Goal: Transaction & Acquisition: Purchase product/service

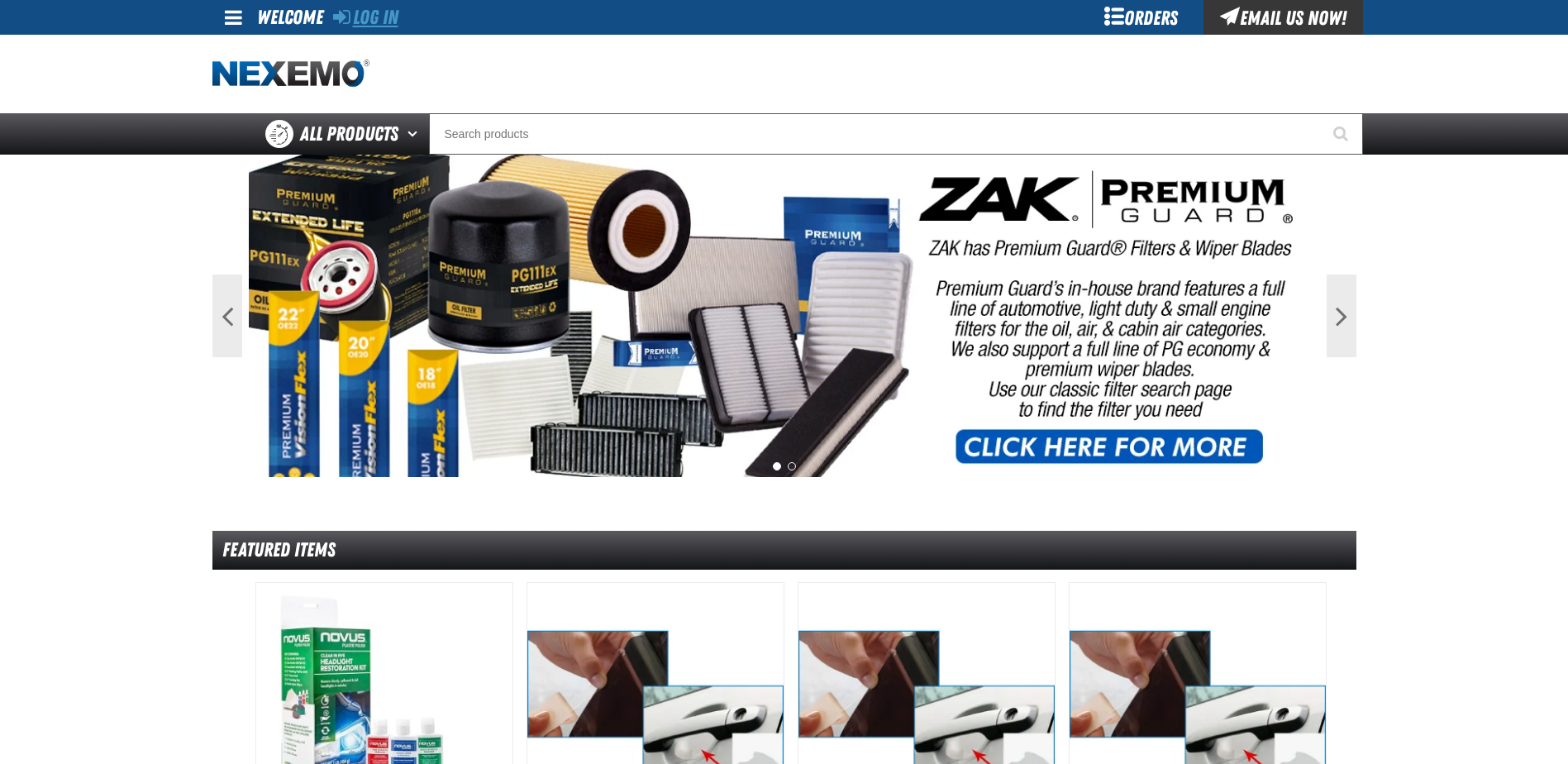
click at [372, 17] on link "Log In" at bounding box center [365, 17] width 65 height 23
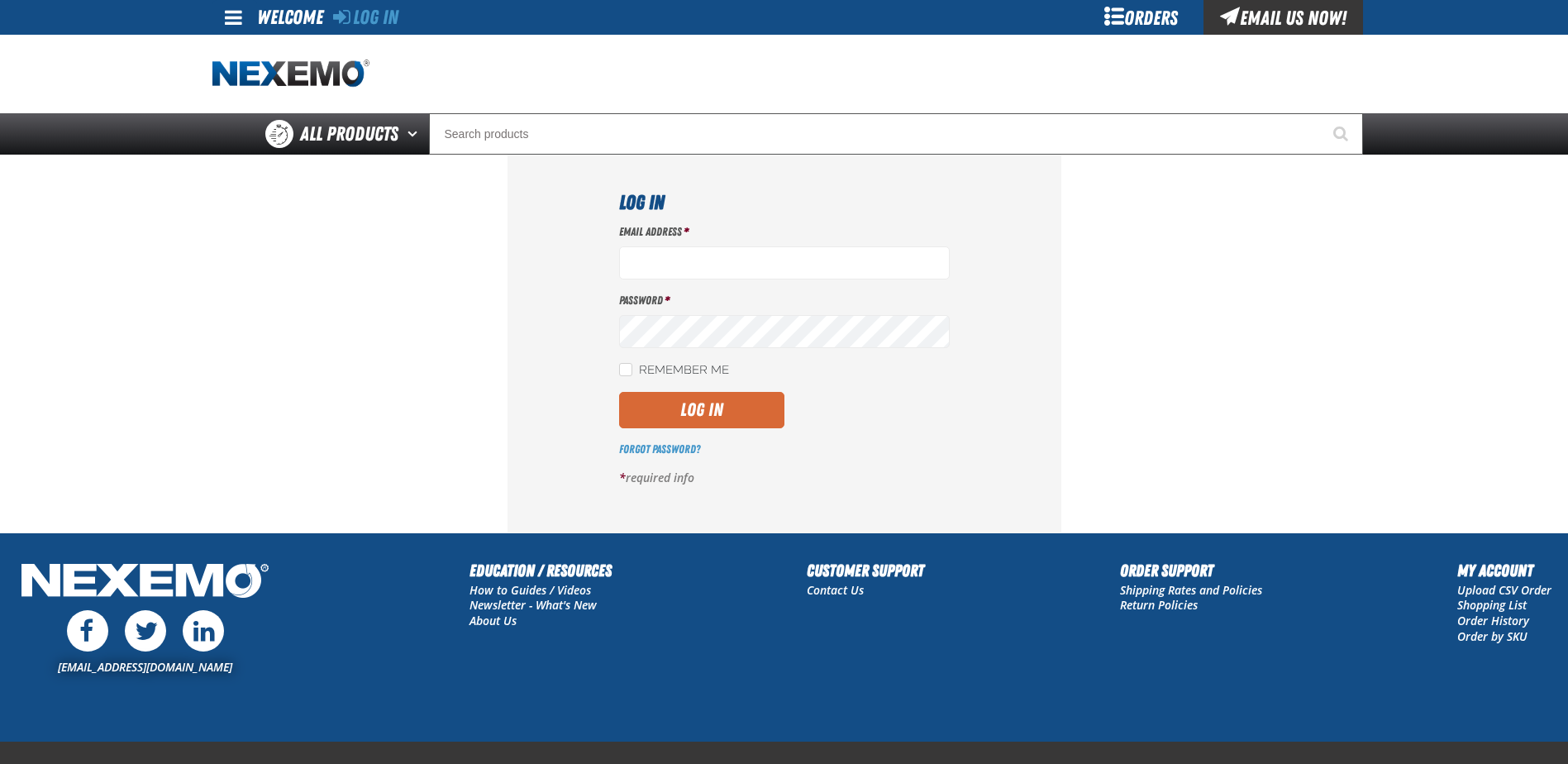
type input "[EMAIL_ADDRESS][DOMAIN_NAME]"
click at [692, 400] on button "Log In" at bounding box center [702, 410] width 166 height 37
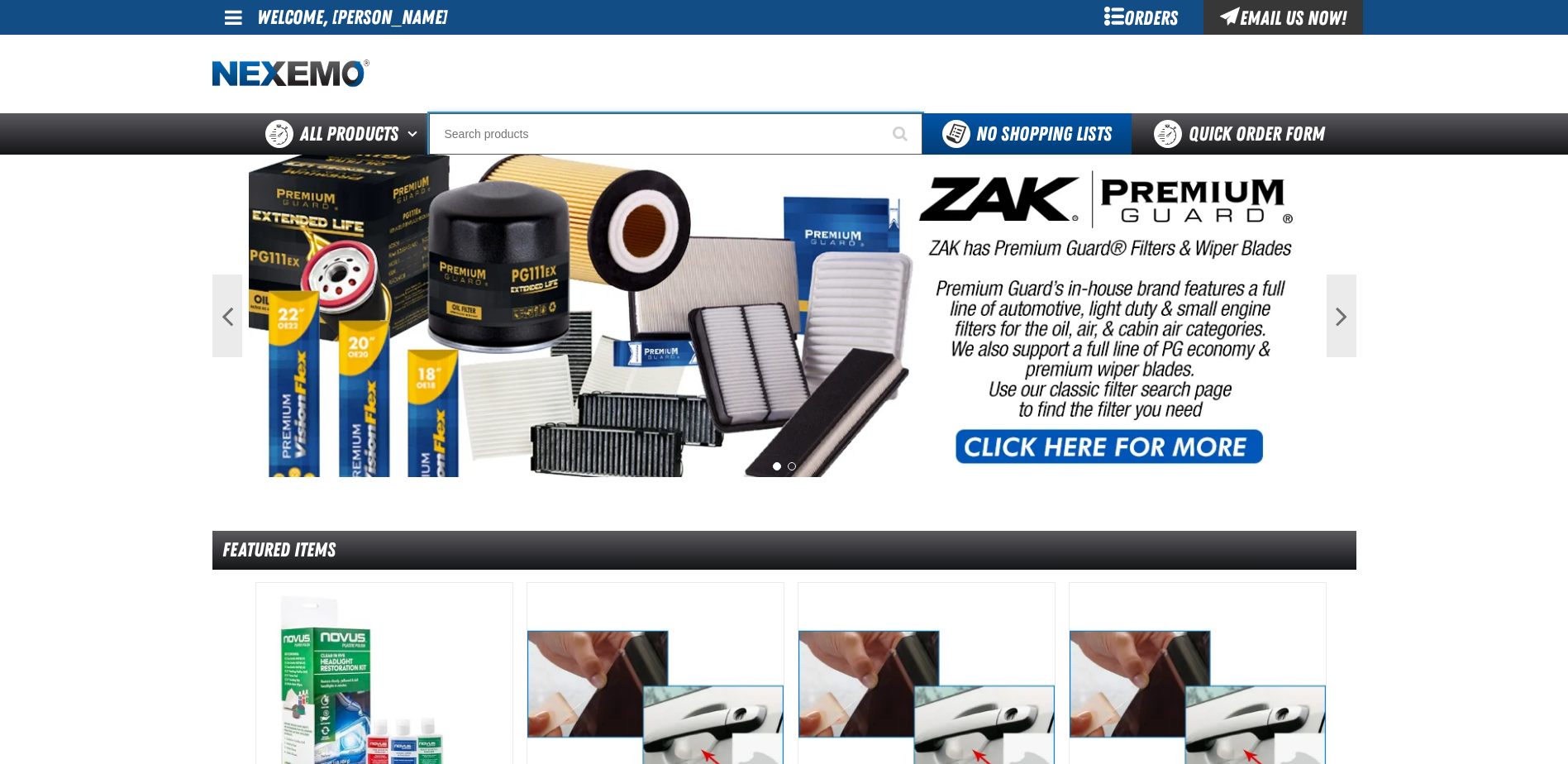
click at [516, 124] on input "Search" at bounding box center [675, 133] width 494 height 42
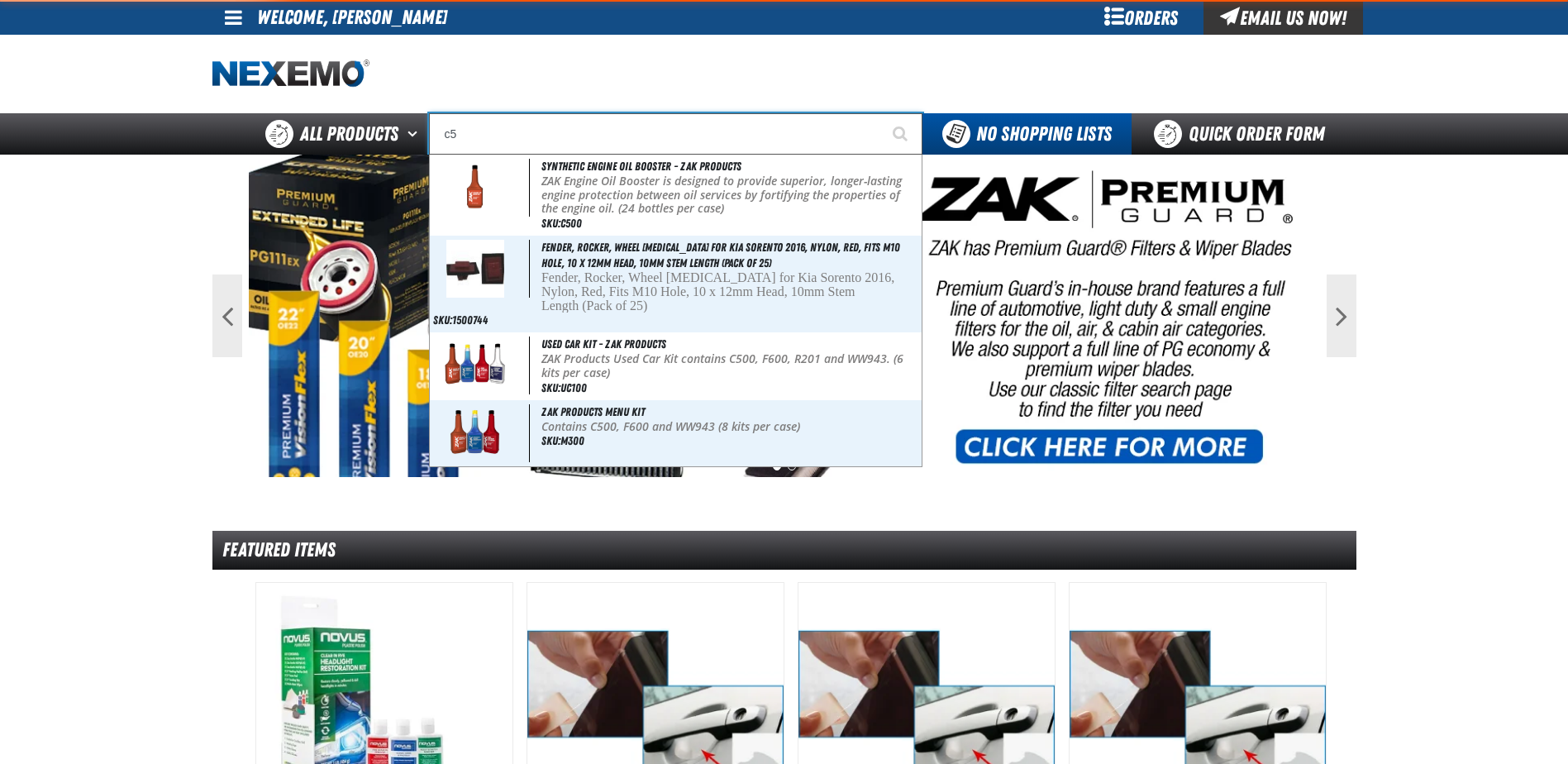
type input "c"
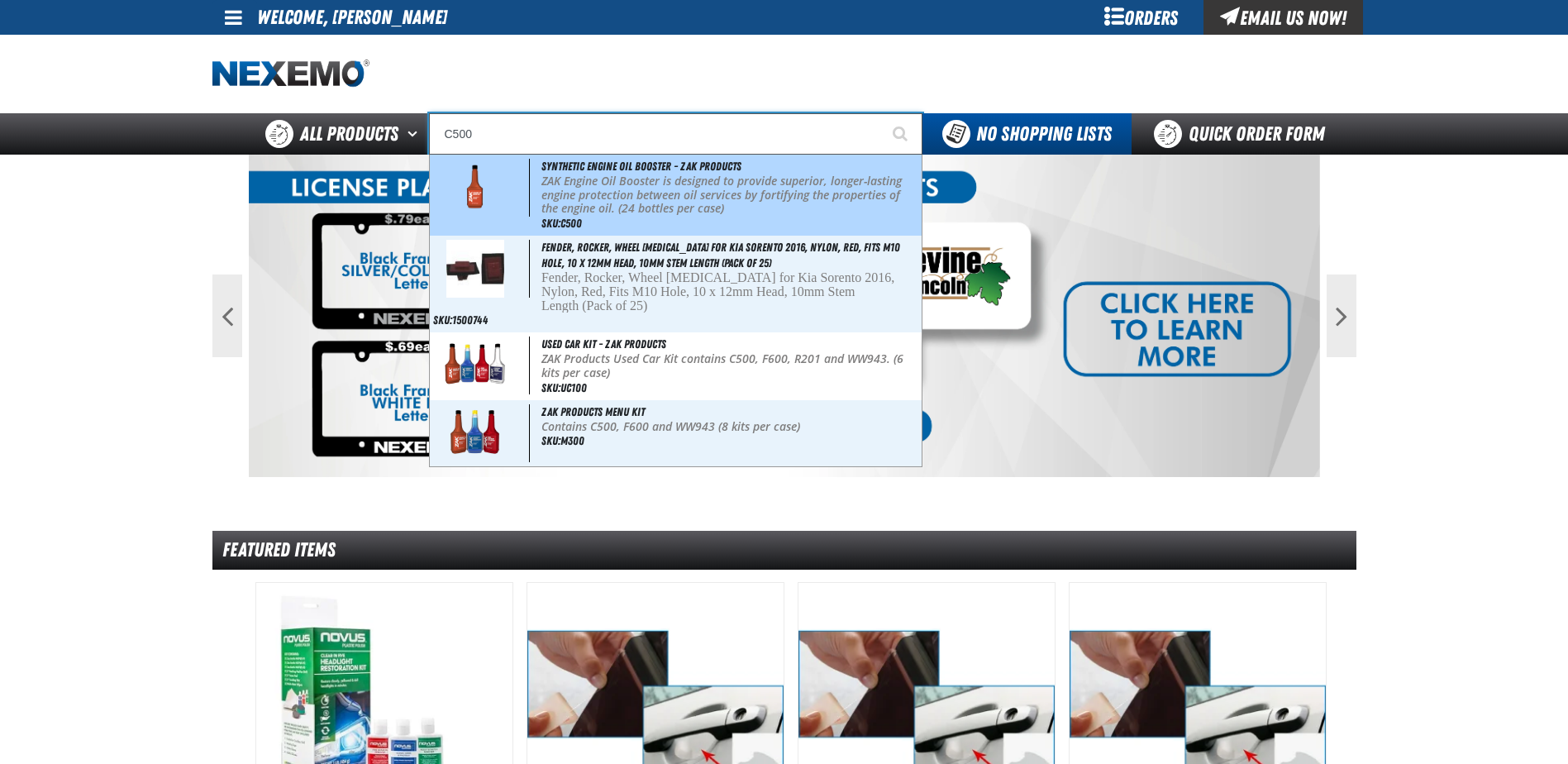
click at [572, 186] on p "ZAK Engine Oil Booster is designed to provide superior, longer-lasting engine p…" at bounding box center [730, 195] width 377 height 42
type input "Synthetic Engine Oil Booster - ZAK Products"
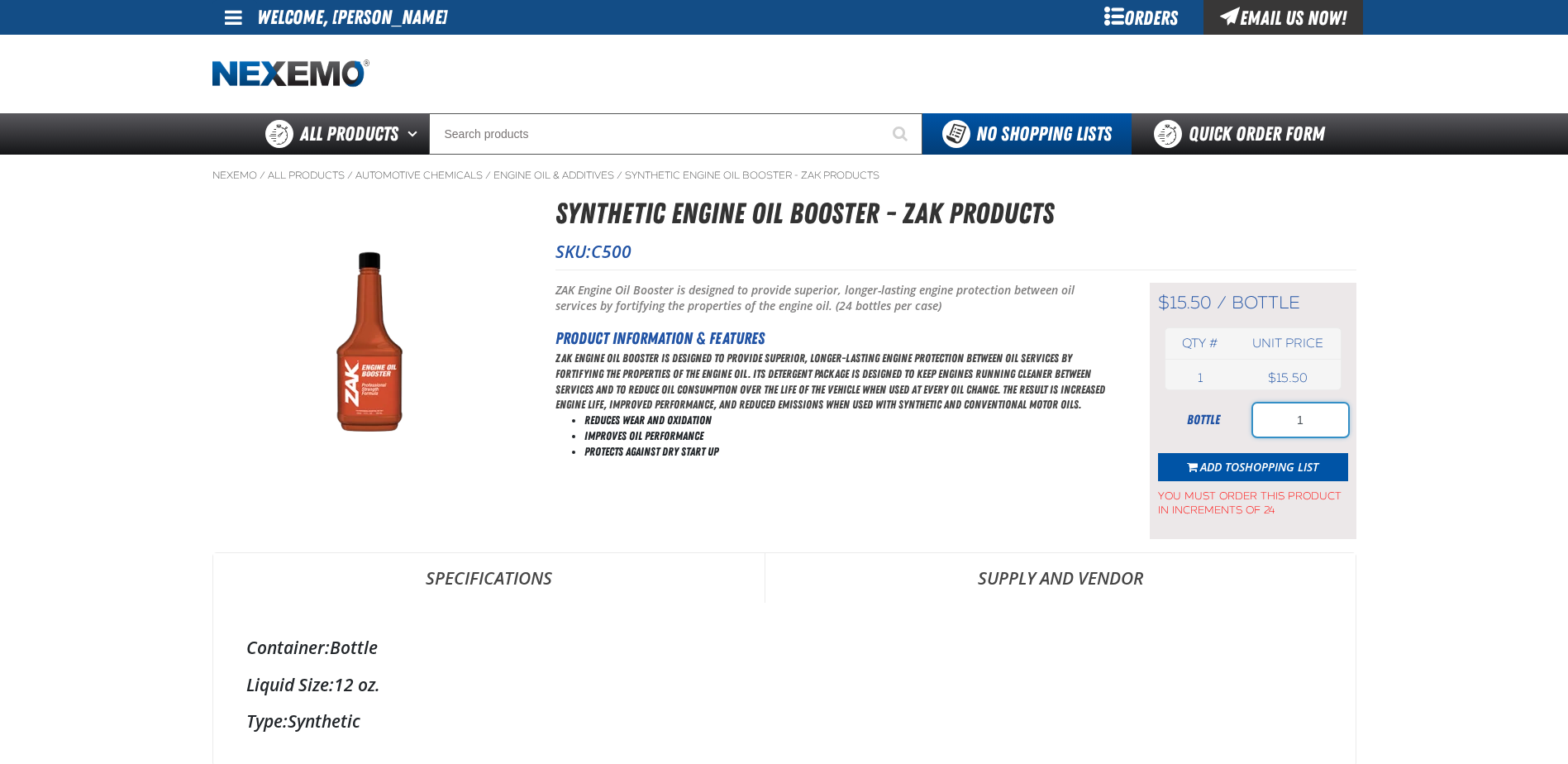
drag, startPoint x: 1313, startPoint y: 424, endPoint x: 1211, endPoint y: 422, distance: 102.0
click at [1211, 422] on div "bottle 1" at bounding box center [1254, 420] width 190 height 33
type input "264"
click at [1271, 463] on span "Shopping List" at bounding box center [1278, 467] width 79 height 15
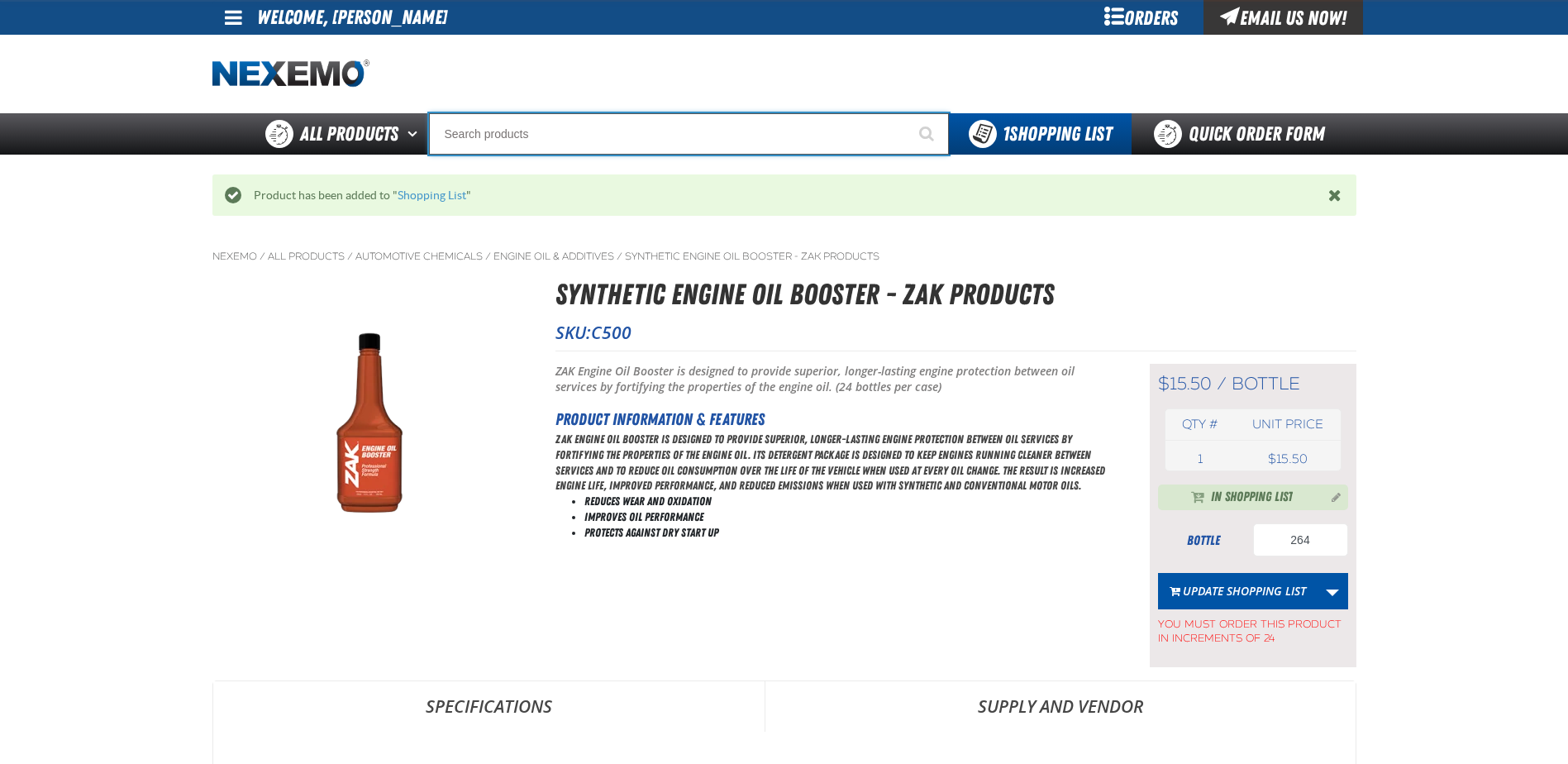
click at [584, 137] on input "Search" at bounding box center [689, 133] width 520 height 42
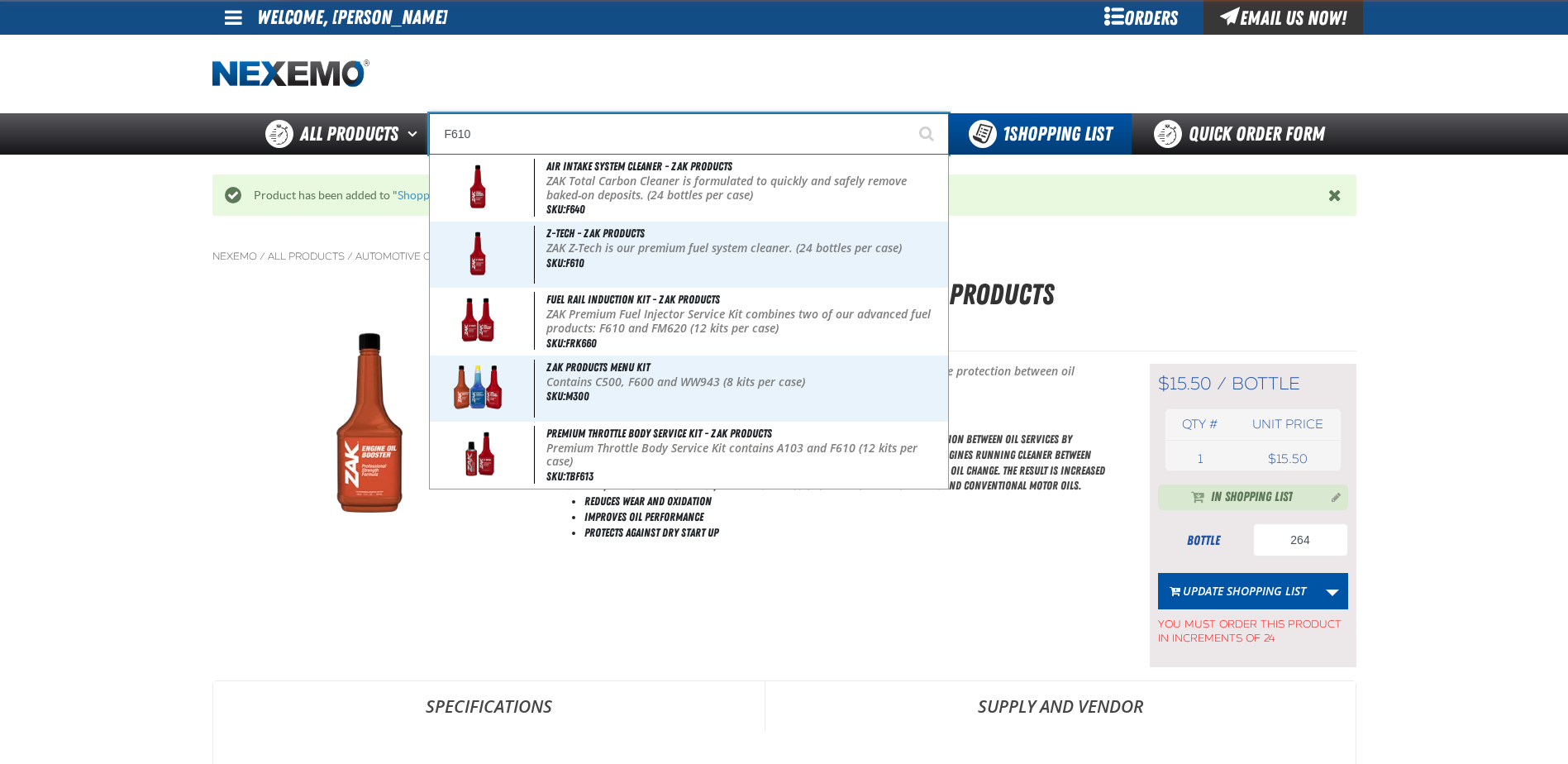
type input "F610"
click at [908, 113] on button "Start Searching" at bounding box center [928, 133] width 42 height 42
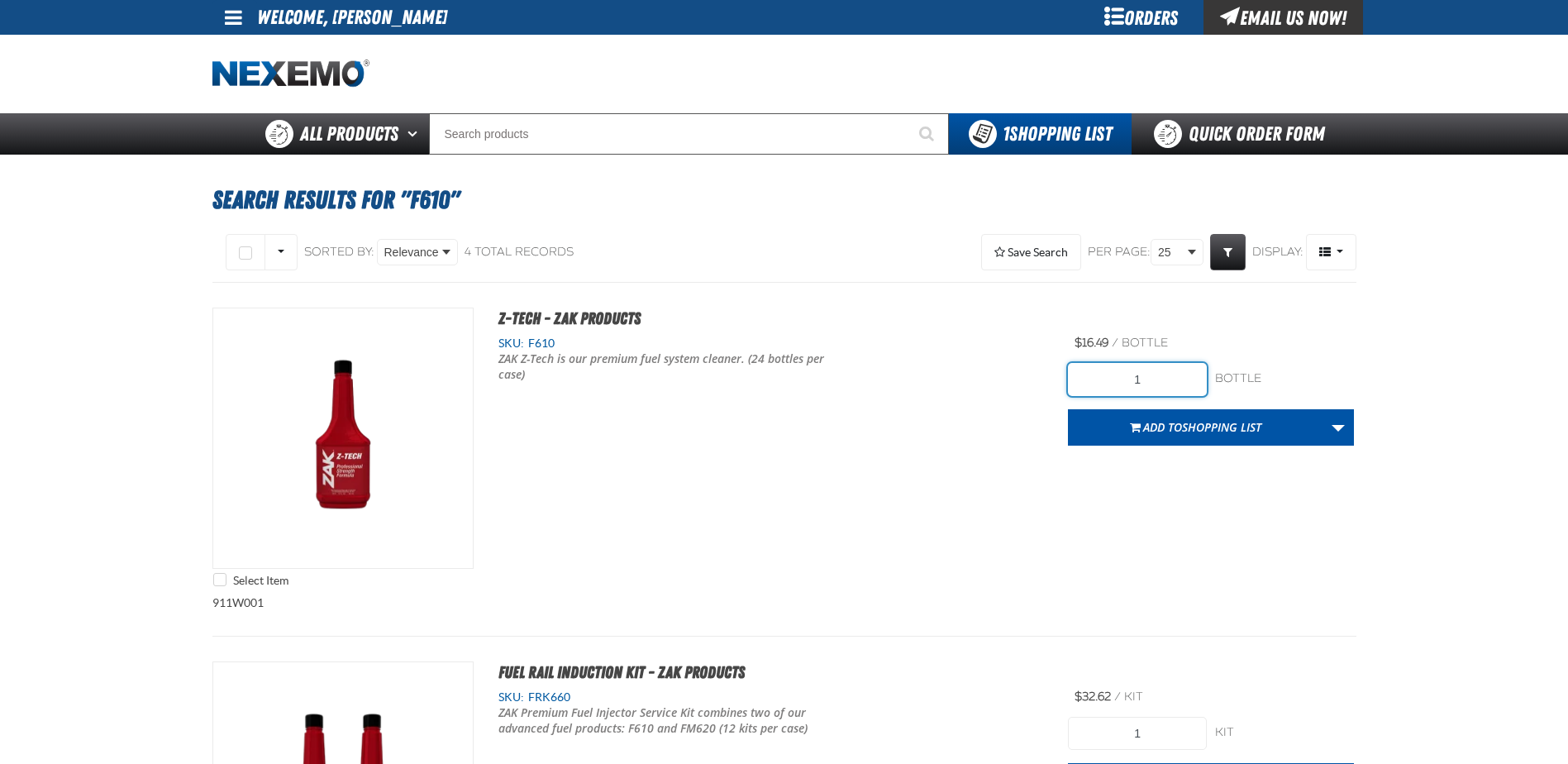
drag, startPoint x: 1203, startPoint y: 382, endPoint x: 1072, endPoint y: 378, distance: 131.1
click at [1072, 378] on input "1" at bounding box center [1138, 379] width 139 height 33
type input "216"
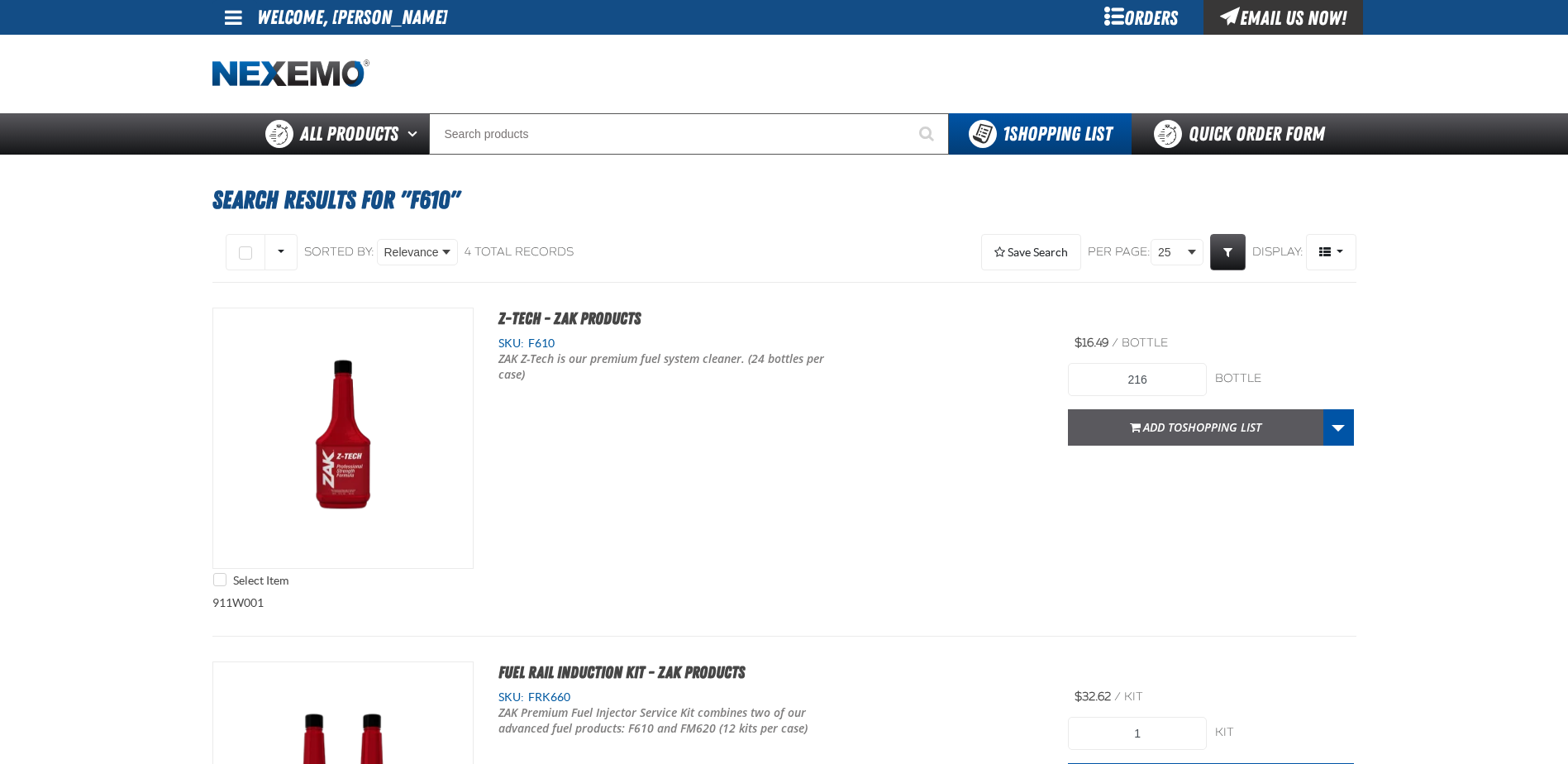
click at [1168, 433] on span "Add to Shopping List" at bounding box center [1202, 427] width 118 height 15
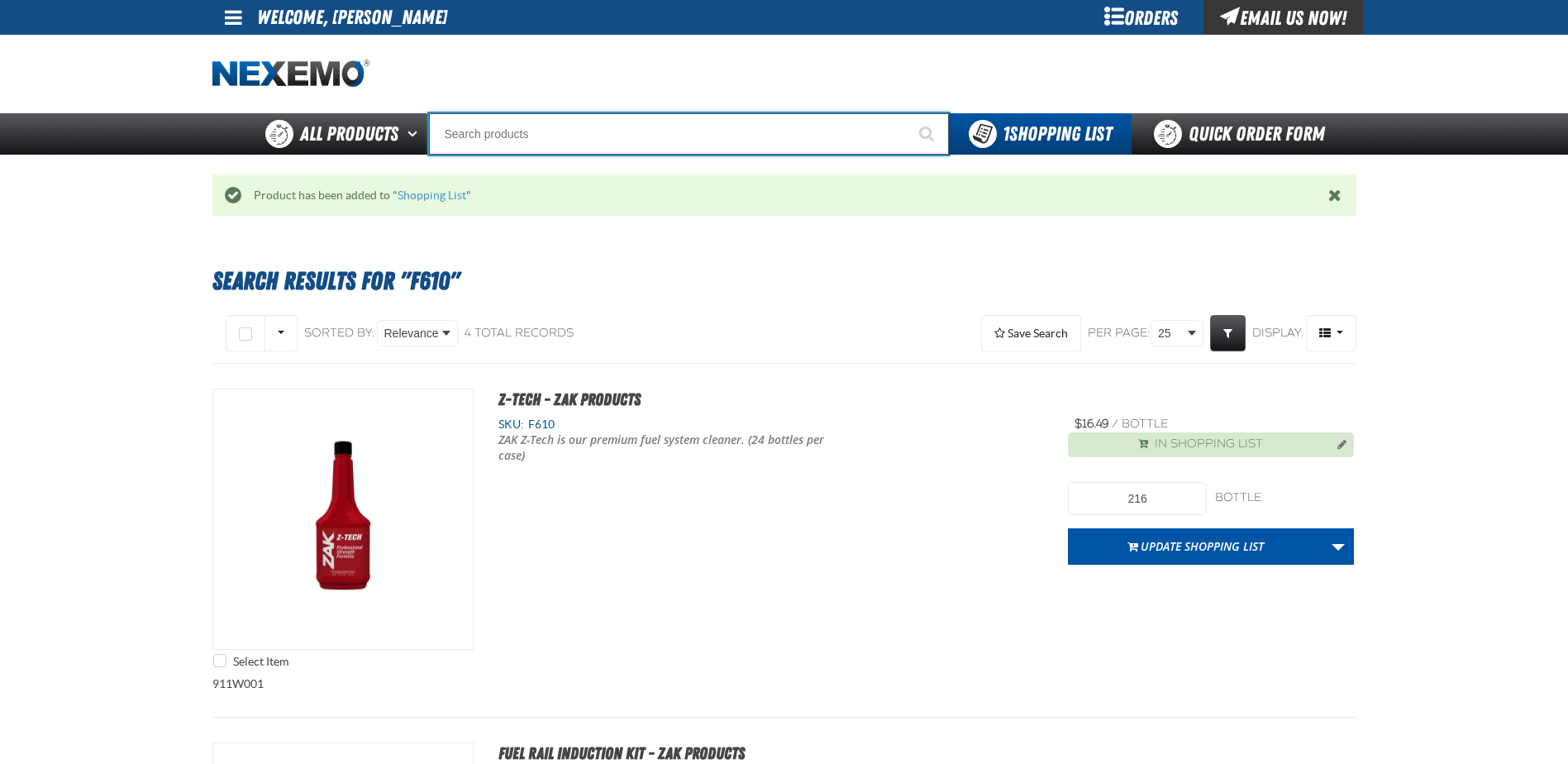
click at [560, 127] on input "Search" at bounding box center [689, 133] width 520 height 42
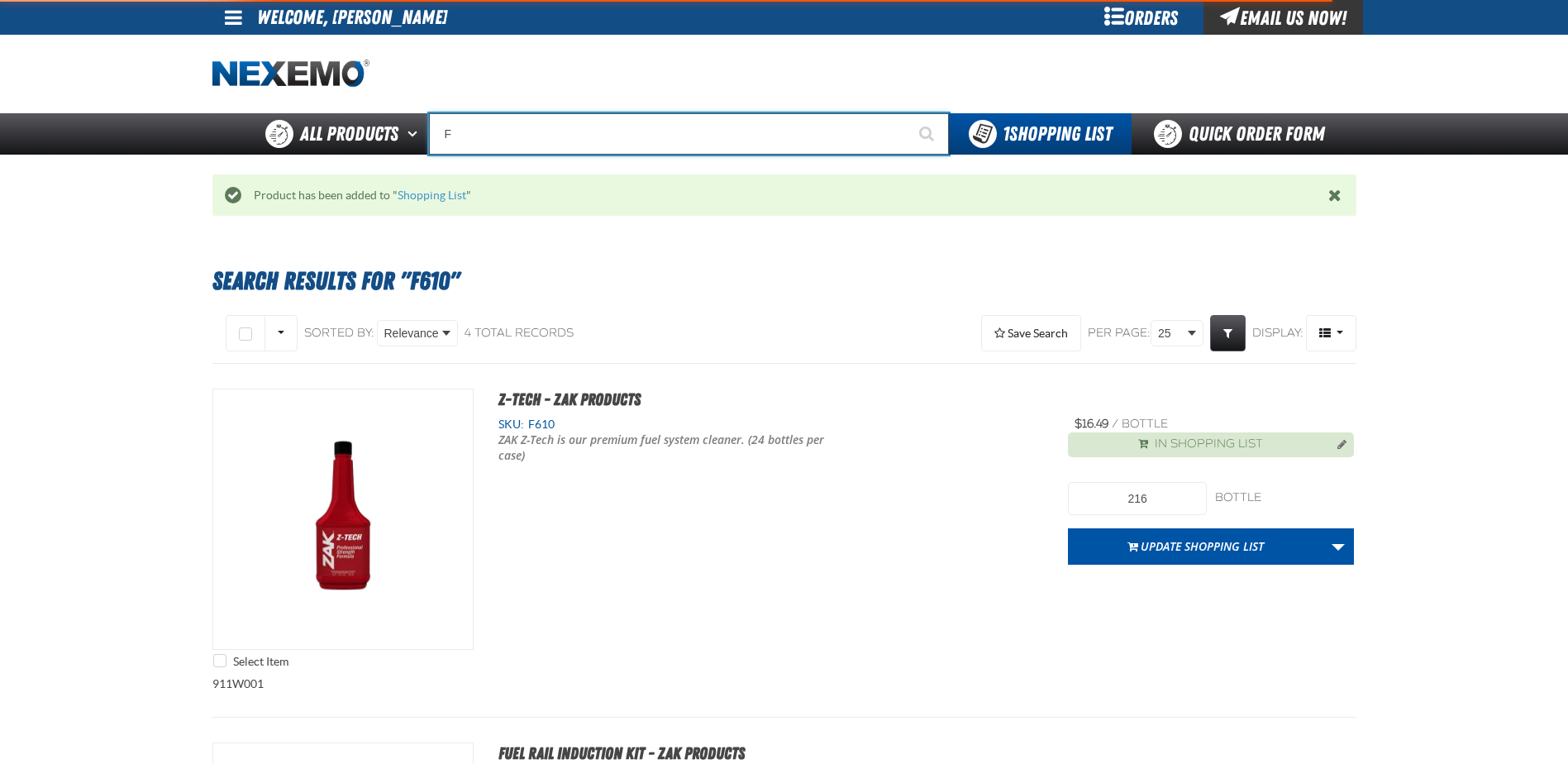
type input "FR"
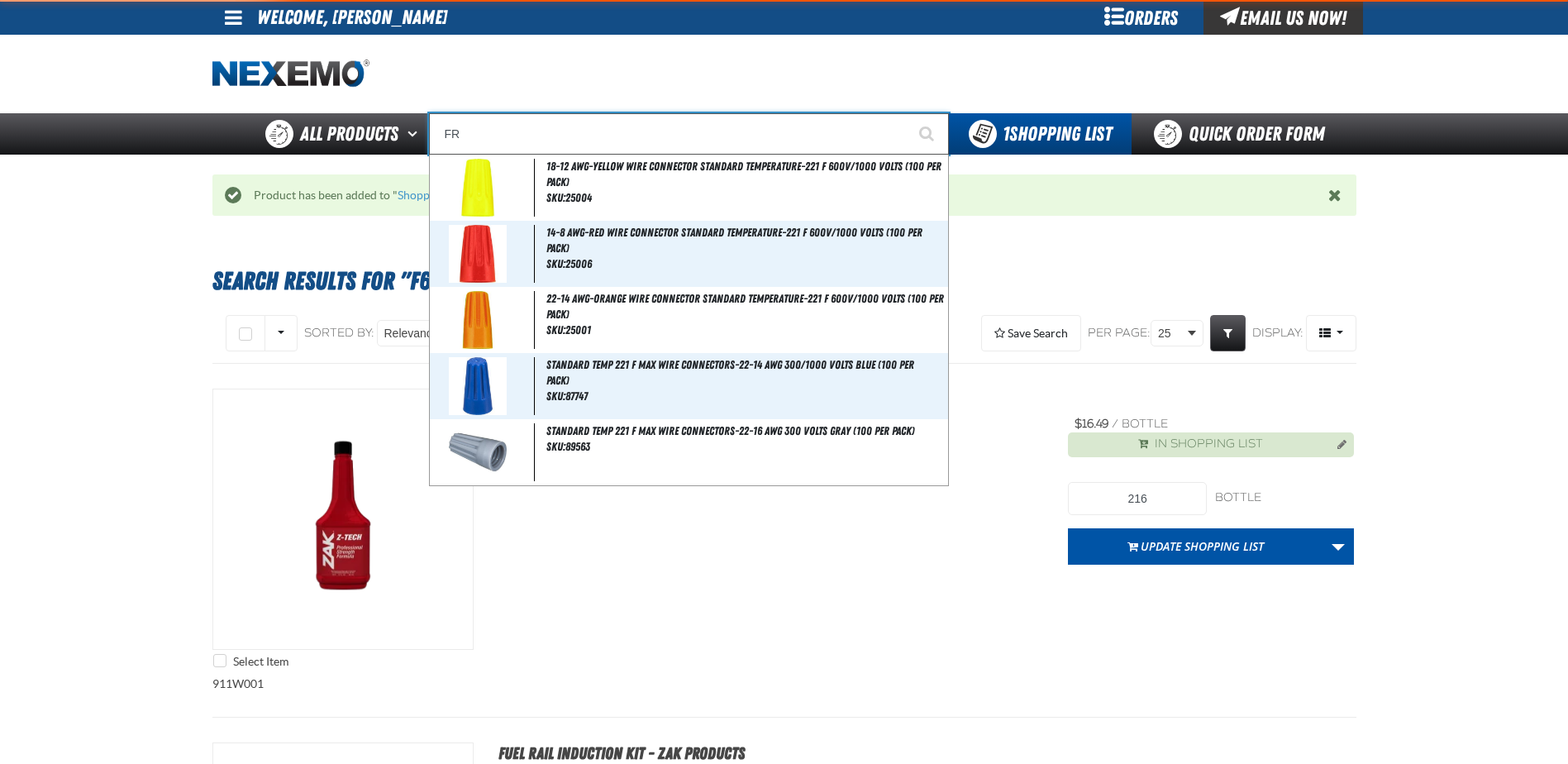
type input "FROM"
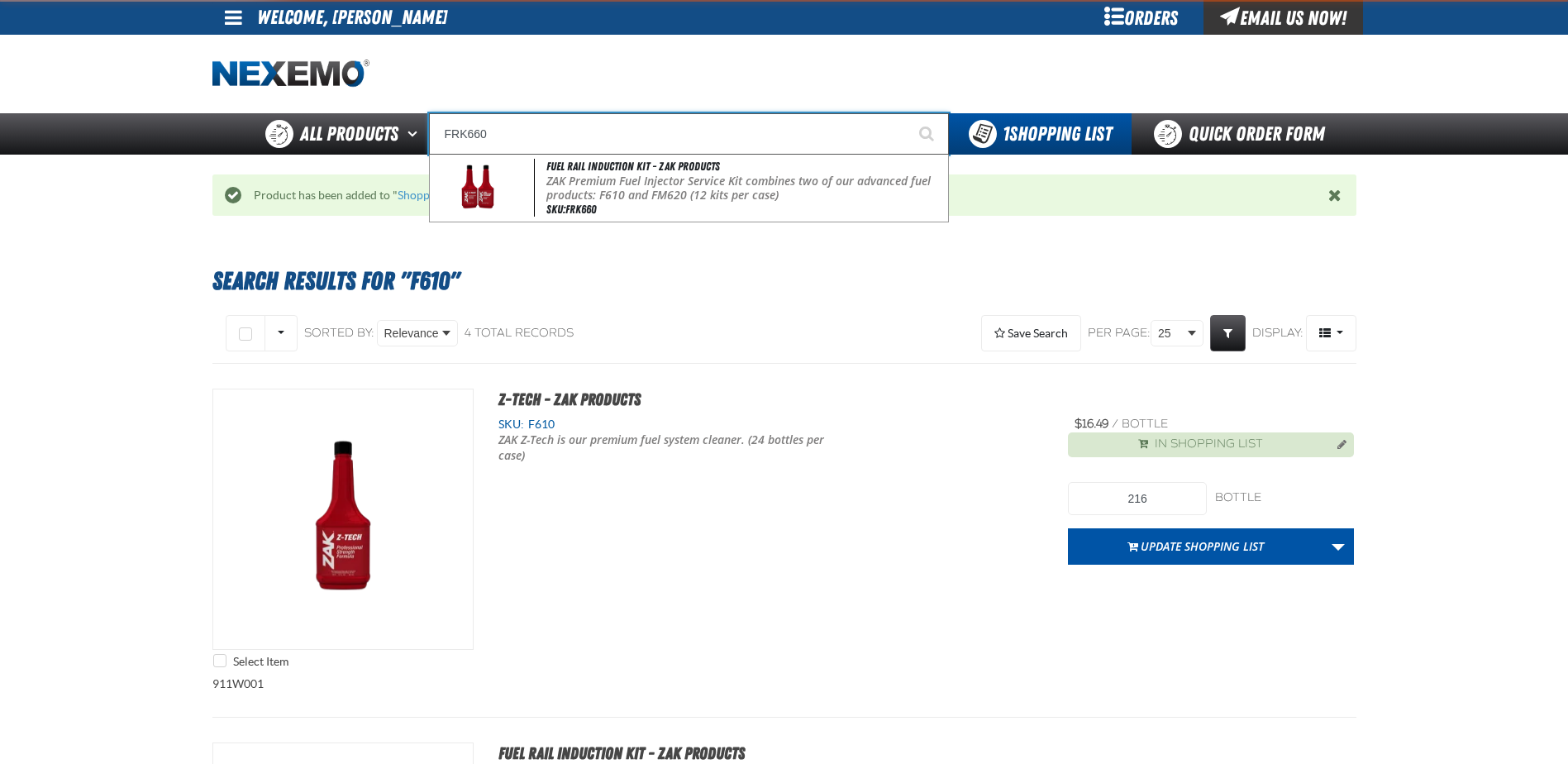
type input "FRK660"
click at [908, 113] on button "Start Searching" at bounding box center [928, 133] width 42 height 42
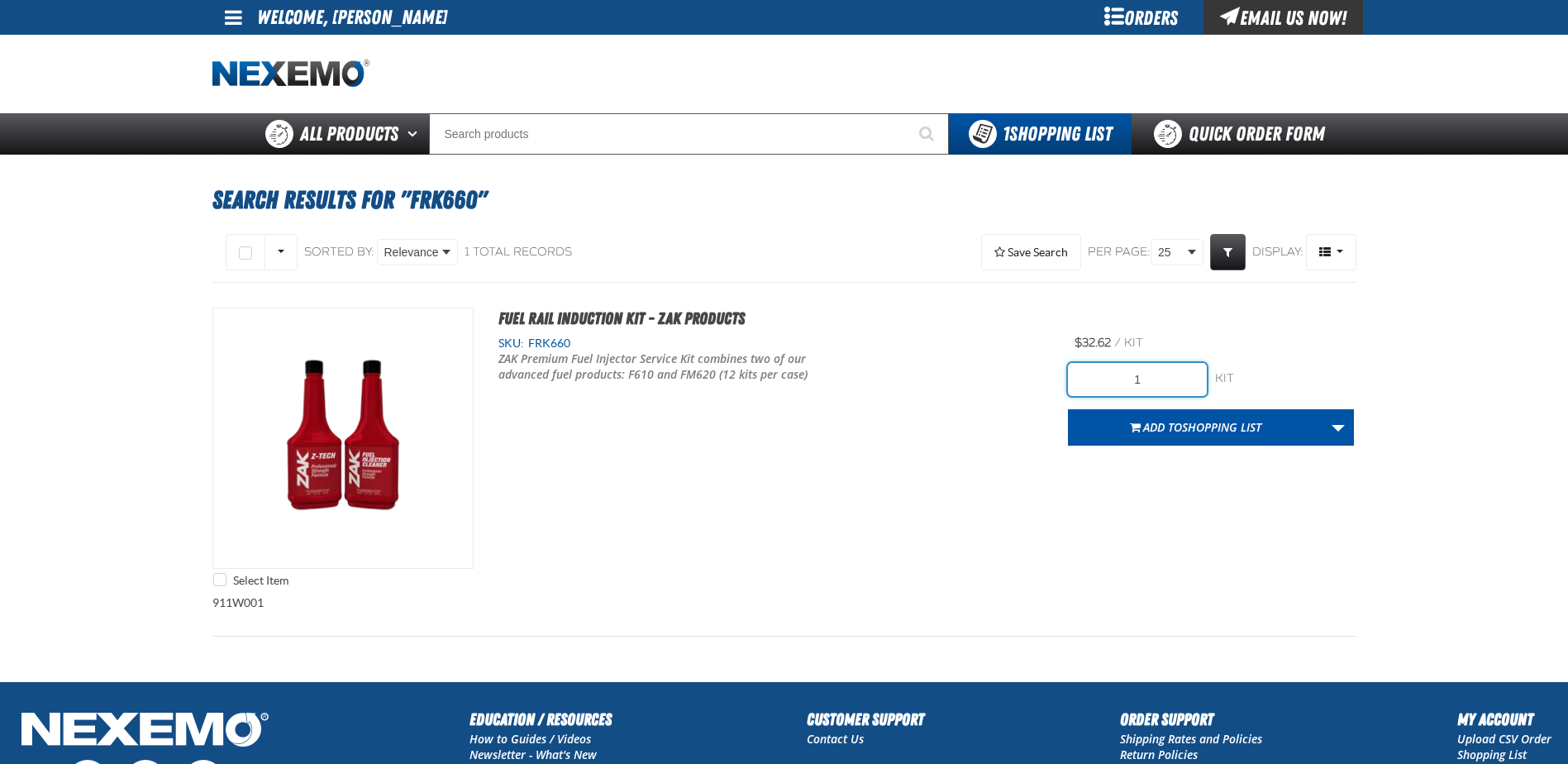
drag, startPoint x: 1157, startPoint y: 384, endPoint x: 1115, endPoint y: 383, distance: 42.0
click at [1115, 383] on input "1" at bounding box center [1138, 379] width 139 height 33
type input "24"
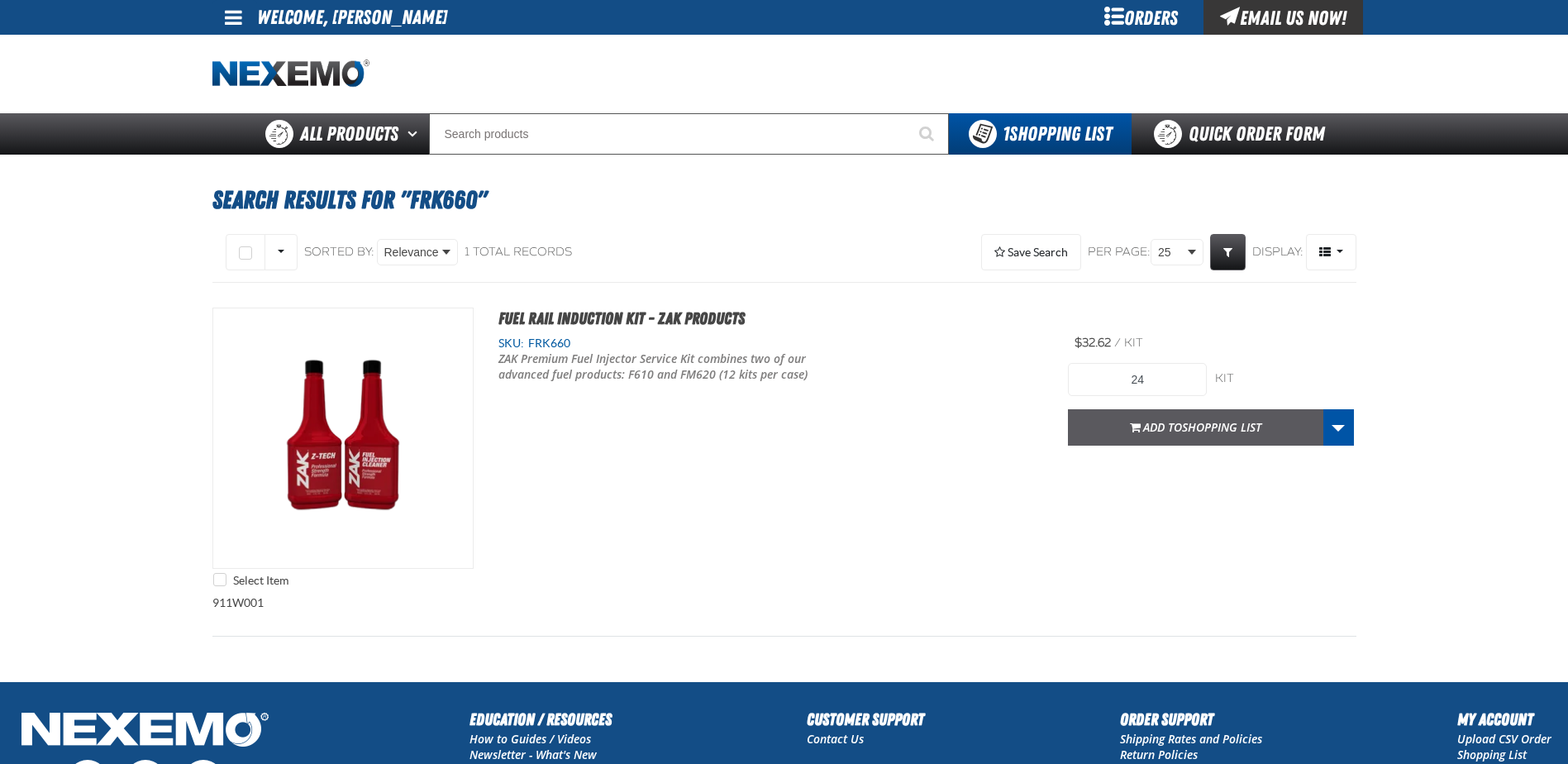
click at [1146, 430] on span "Add to Shopping List" at bounding box center [1202, 427] width 118 height 15
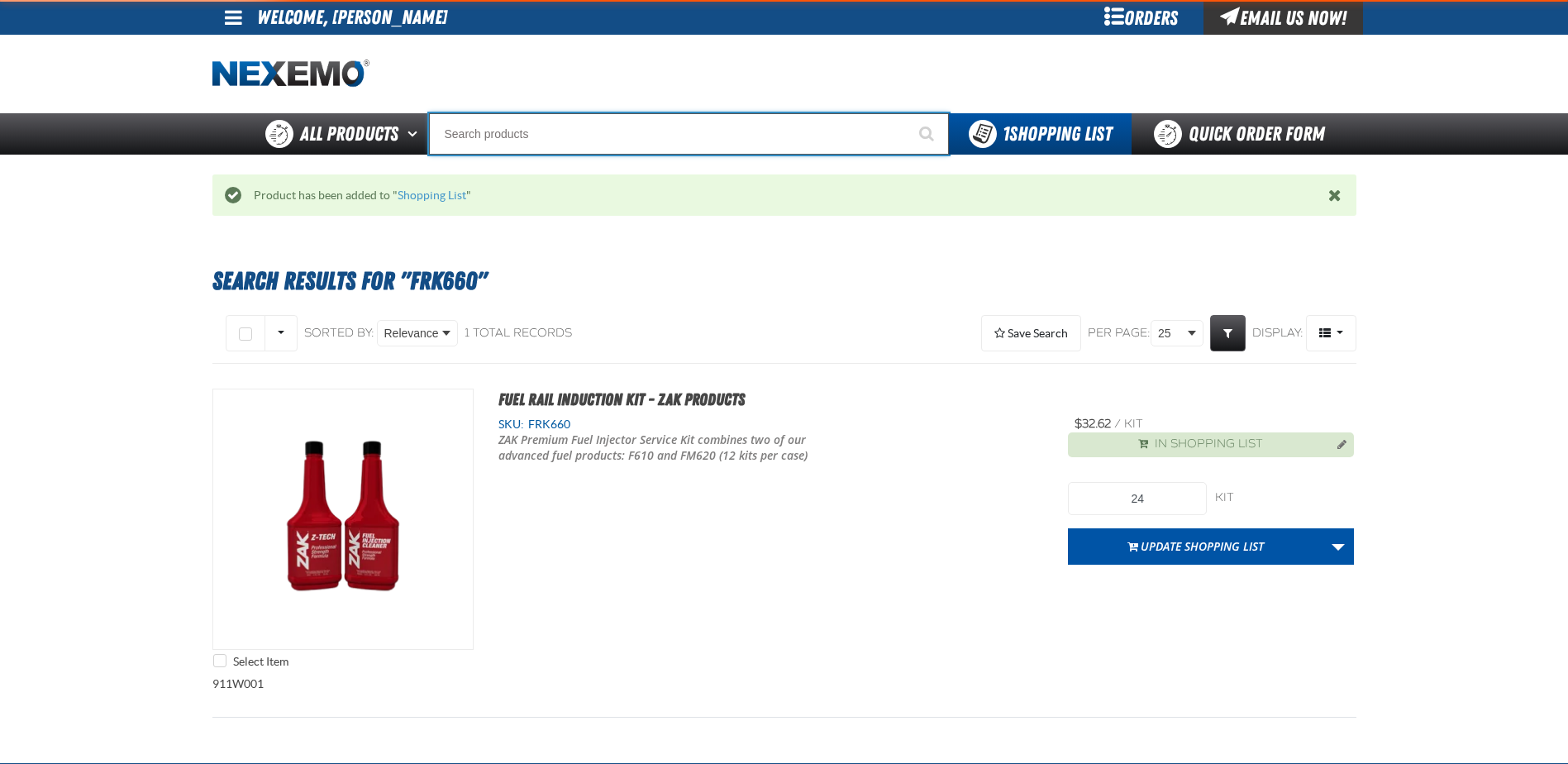
click at [587, 138] on input "Search" at bounding box center [689, 133] width 520 height 42
type input "T401"
click at [908, 113] on button "Start Searching" at bounding box center [928, 133] width 42 height 42
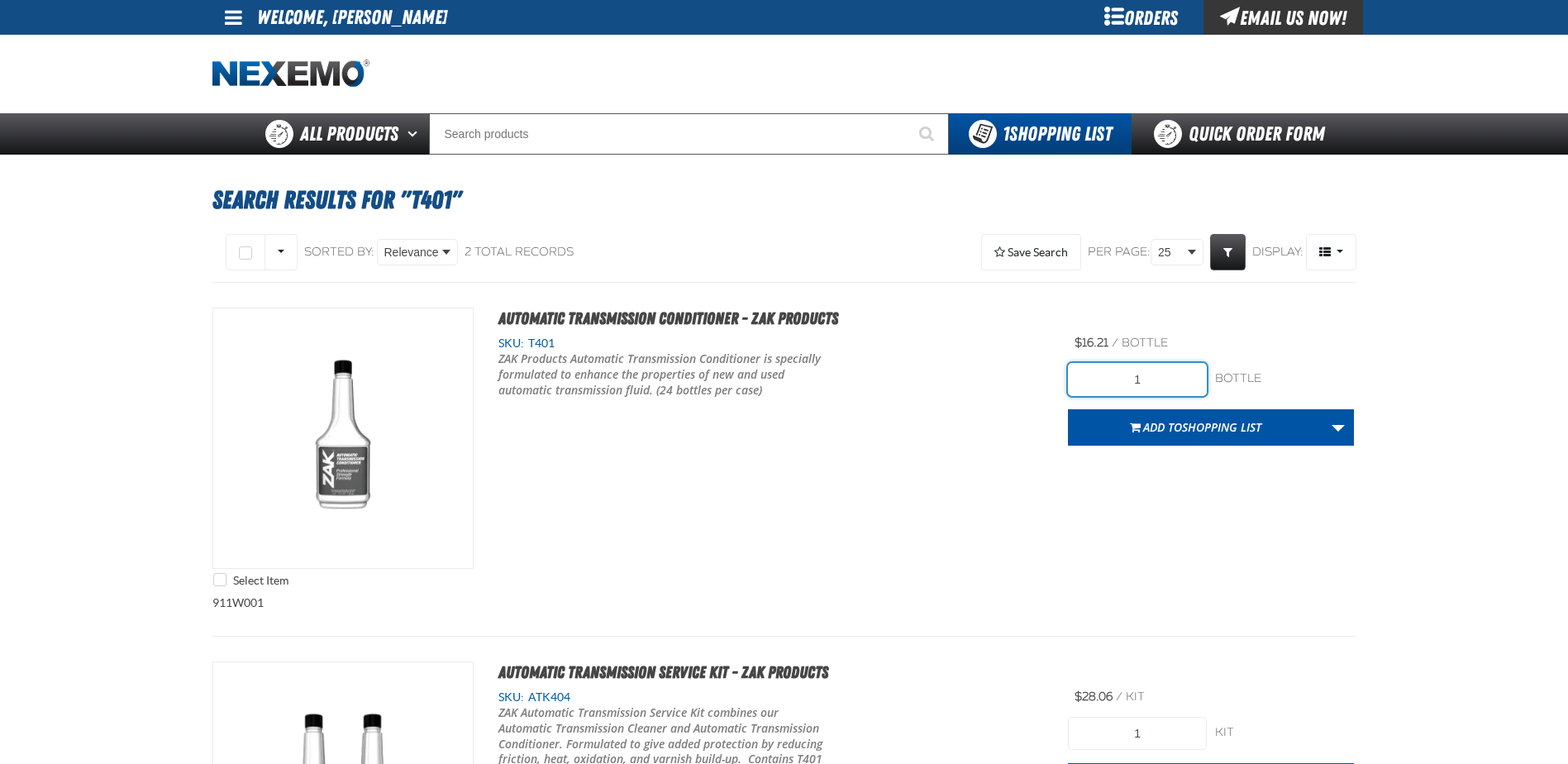
drag, startPoint x: 1169, startPoint y: 379, endPoint x: 1023, endPoint y: 353, distance: 148.3
click at [1038, 362] on div "Select Item Automatic Transmission Conditioner - ZAK Products SKU: T401" at bounding box center [784, 451] width 1144 height 288
type input "24"
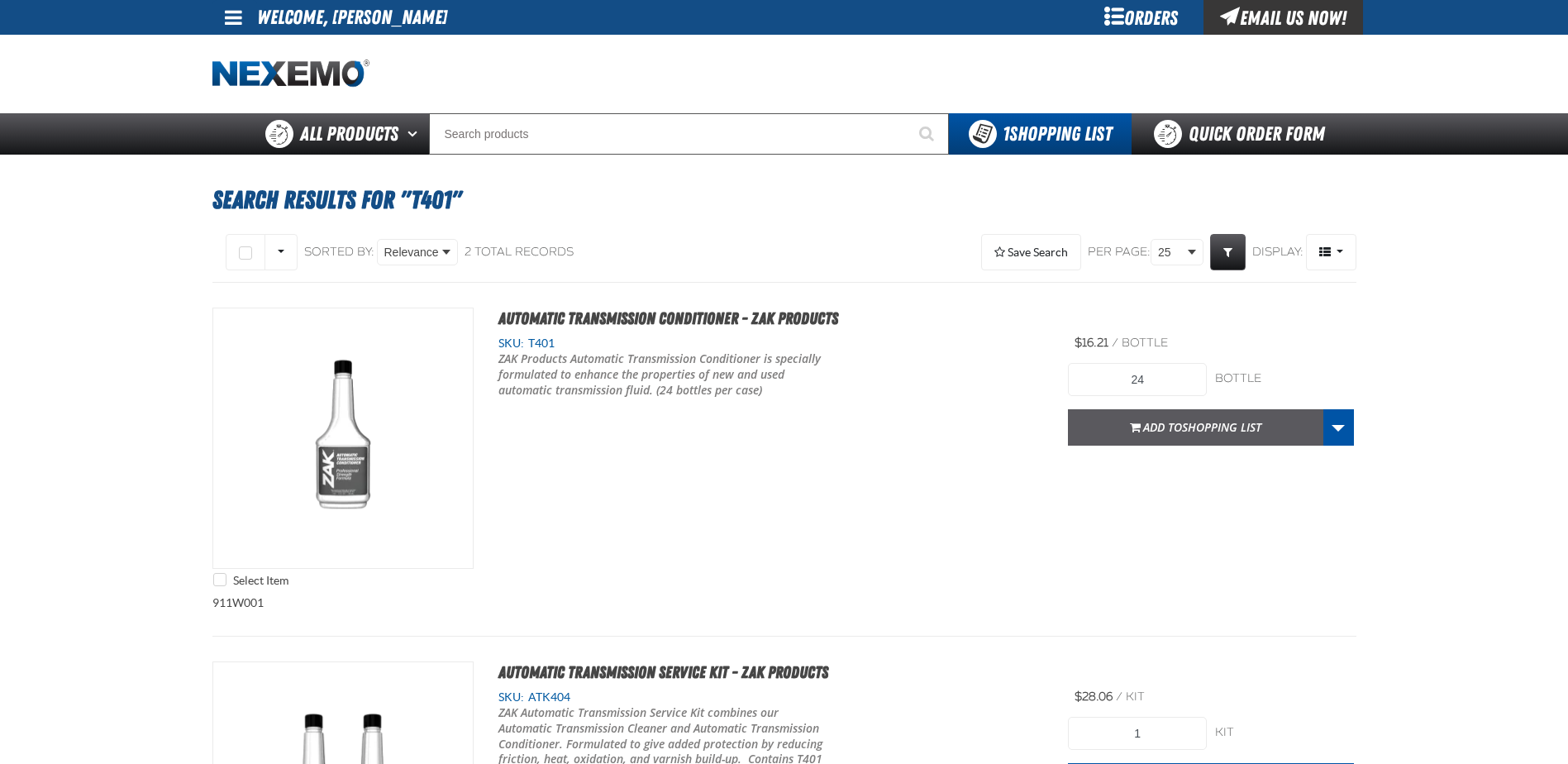
click at [1164, 427] on span "Add to Shopping List" at bounding box center [1202, 427] width 118 height 15
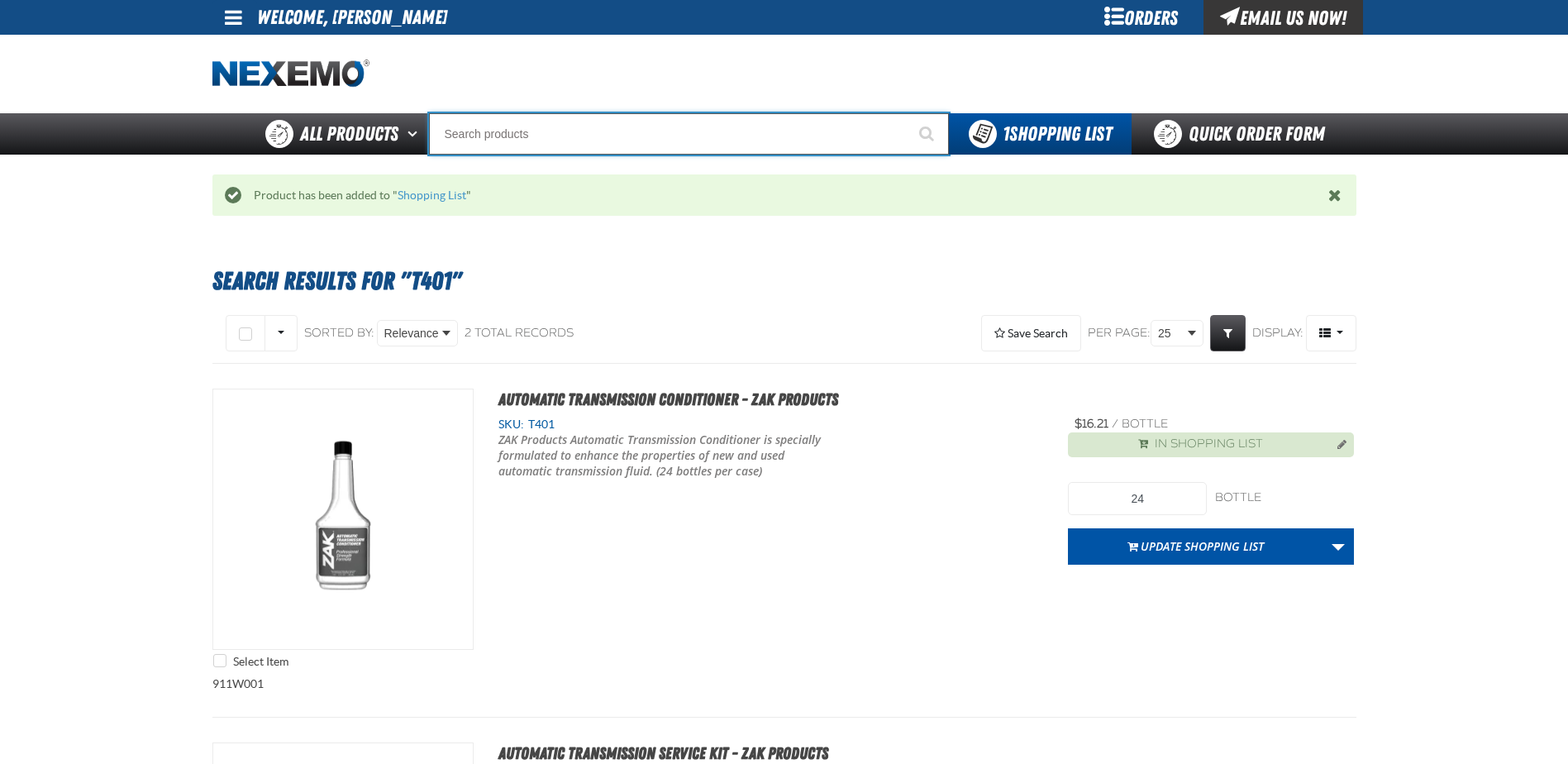
click at [601, 129] on input "Search" at bounding box center [689, 133] width 520 height 42
type input "R"
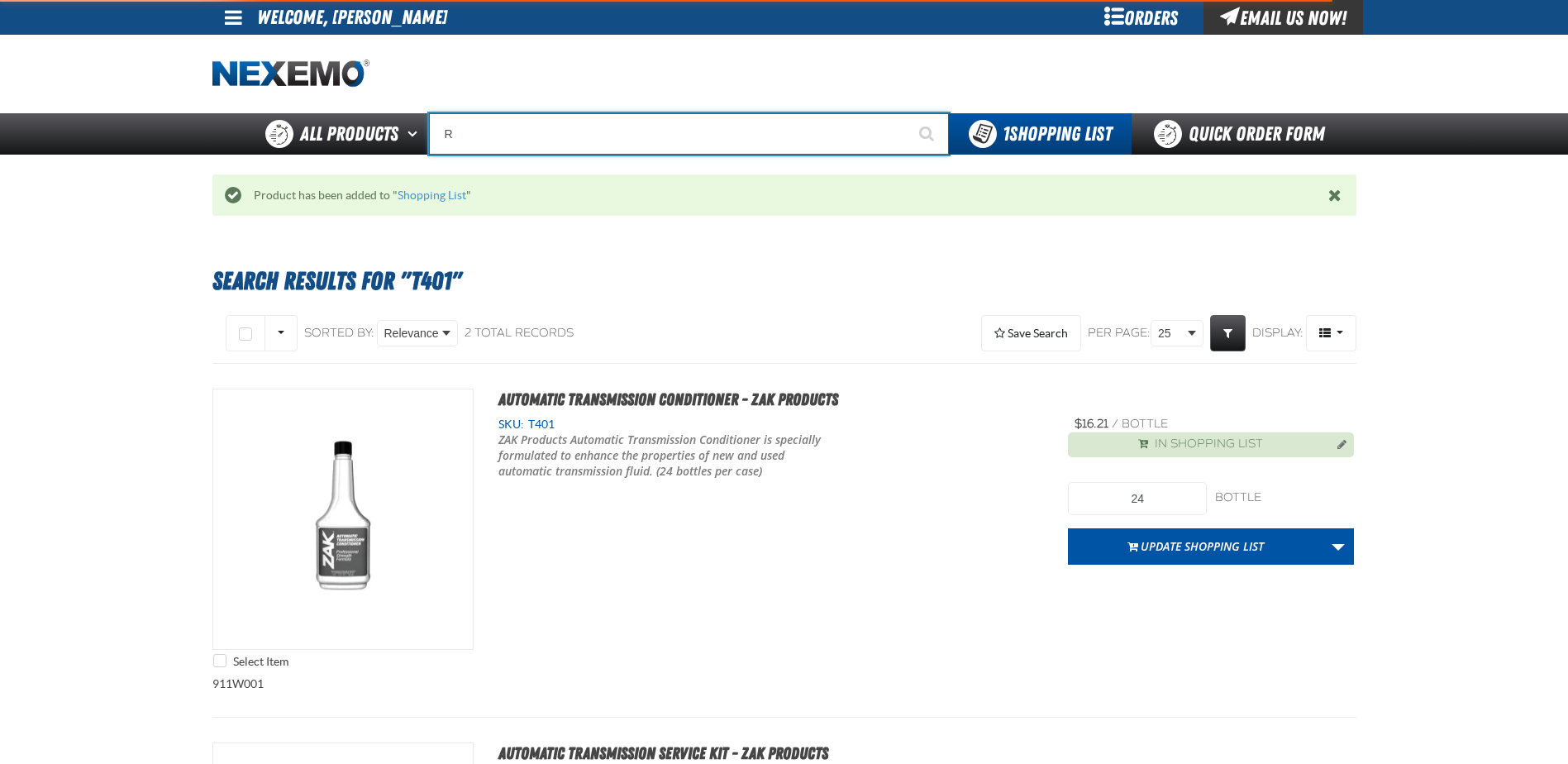
type input "ROADSIDE R"
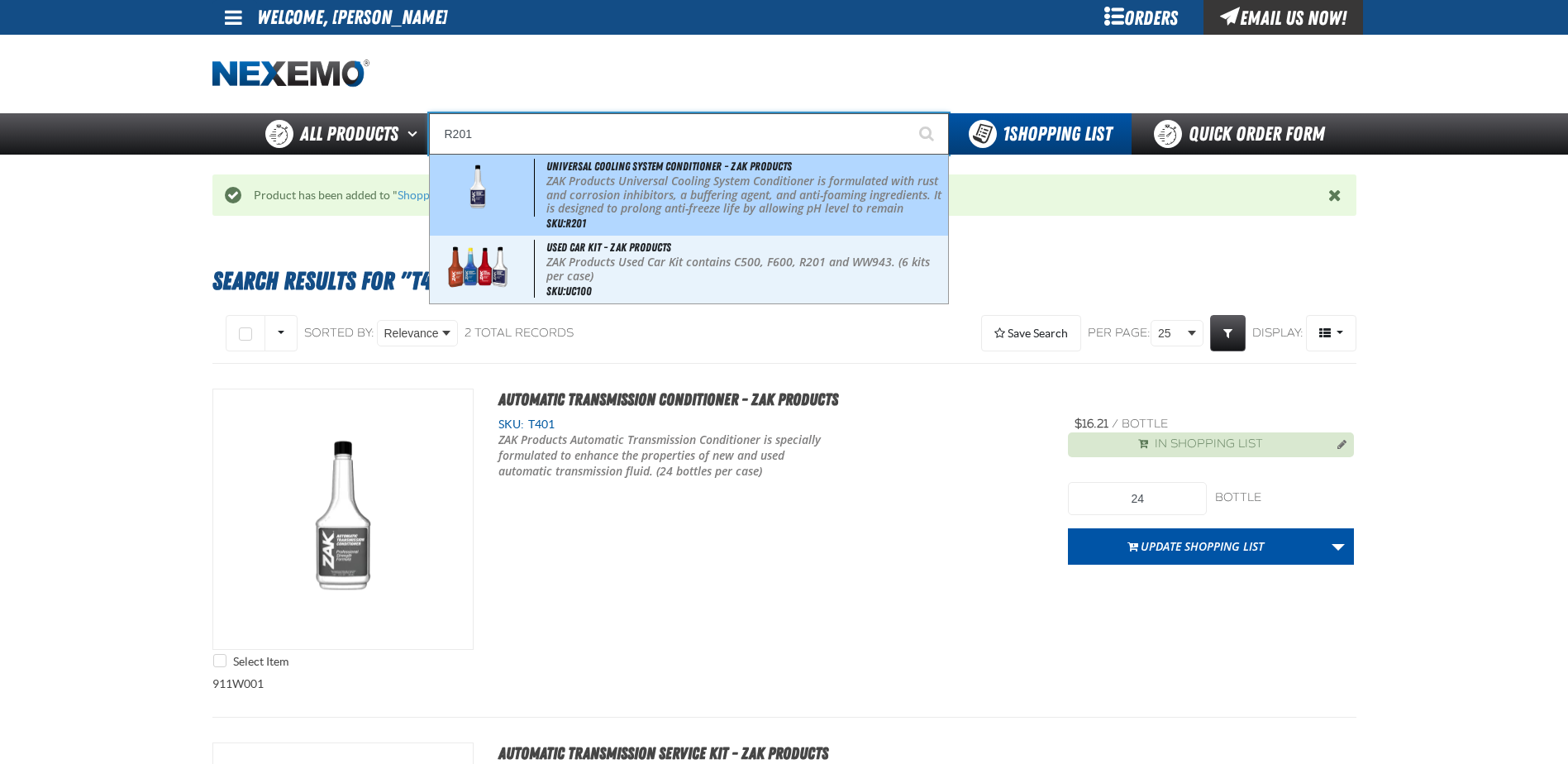
click at [787, 178] on p "ZAK Products Universal Cooling System Conditioner is formulated with rust and c…" at bounding box center [745, 209] width 398 height 70
type input "Universal Cooling System Conditioner - ZAK Products"
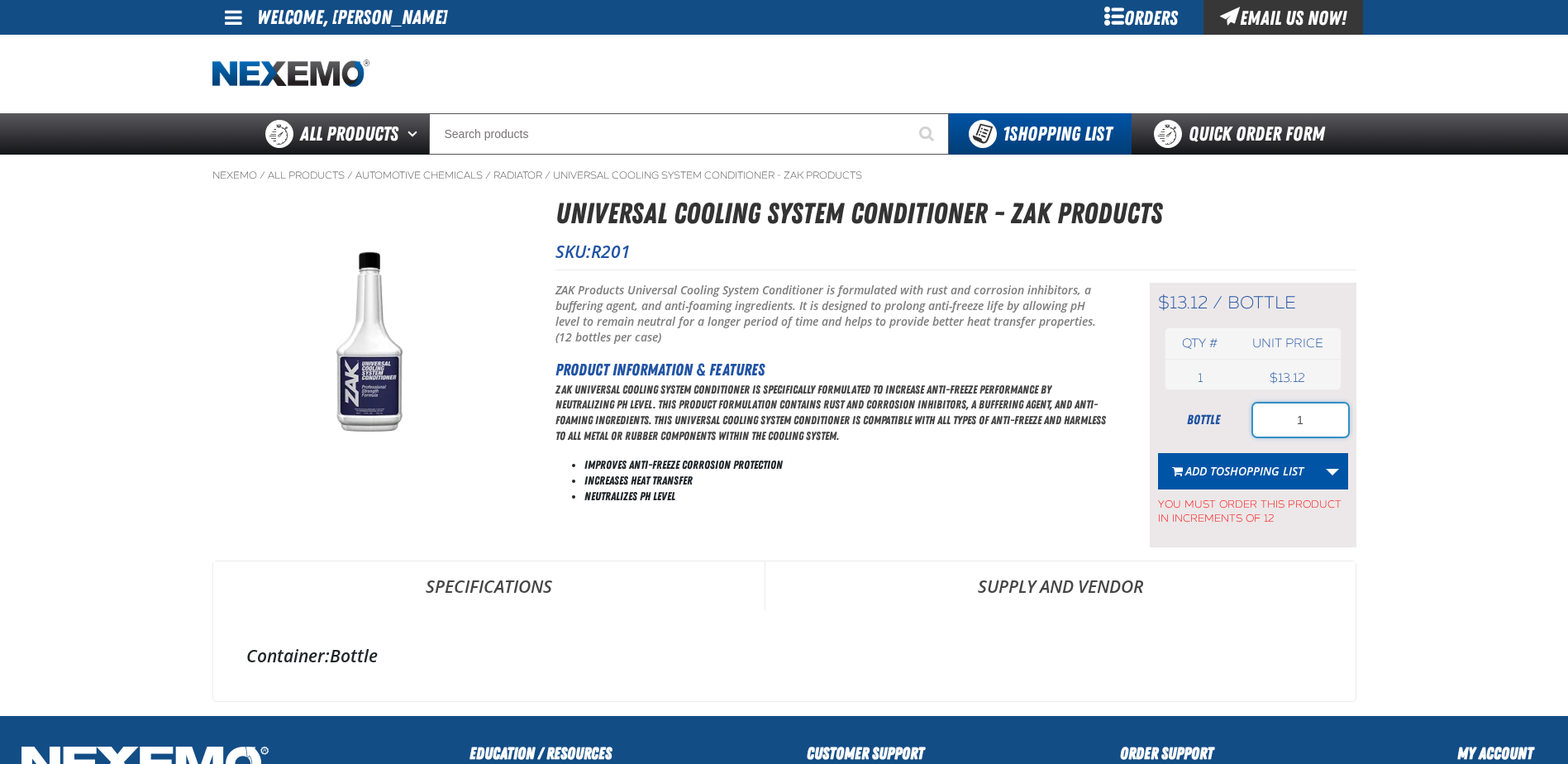
drag, startPoint x: 1216, startPoint y: 416, endPoint x: 1203, endPoint y: 405, distance: 17.0
click at [1214, 416] on div "bottle 1" at bounding box center [1254, 420] width 190 height 33
type input "24"
click at [1227, 463] on span "Shopping List" at bounding box center [1264, 471] width 79 height 15
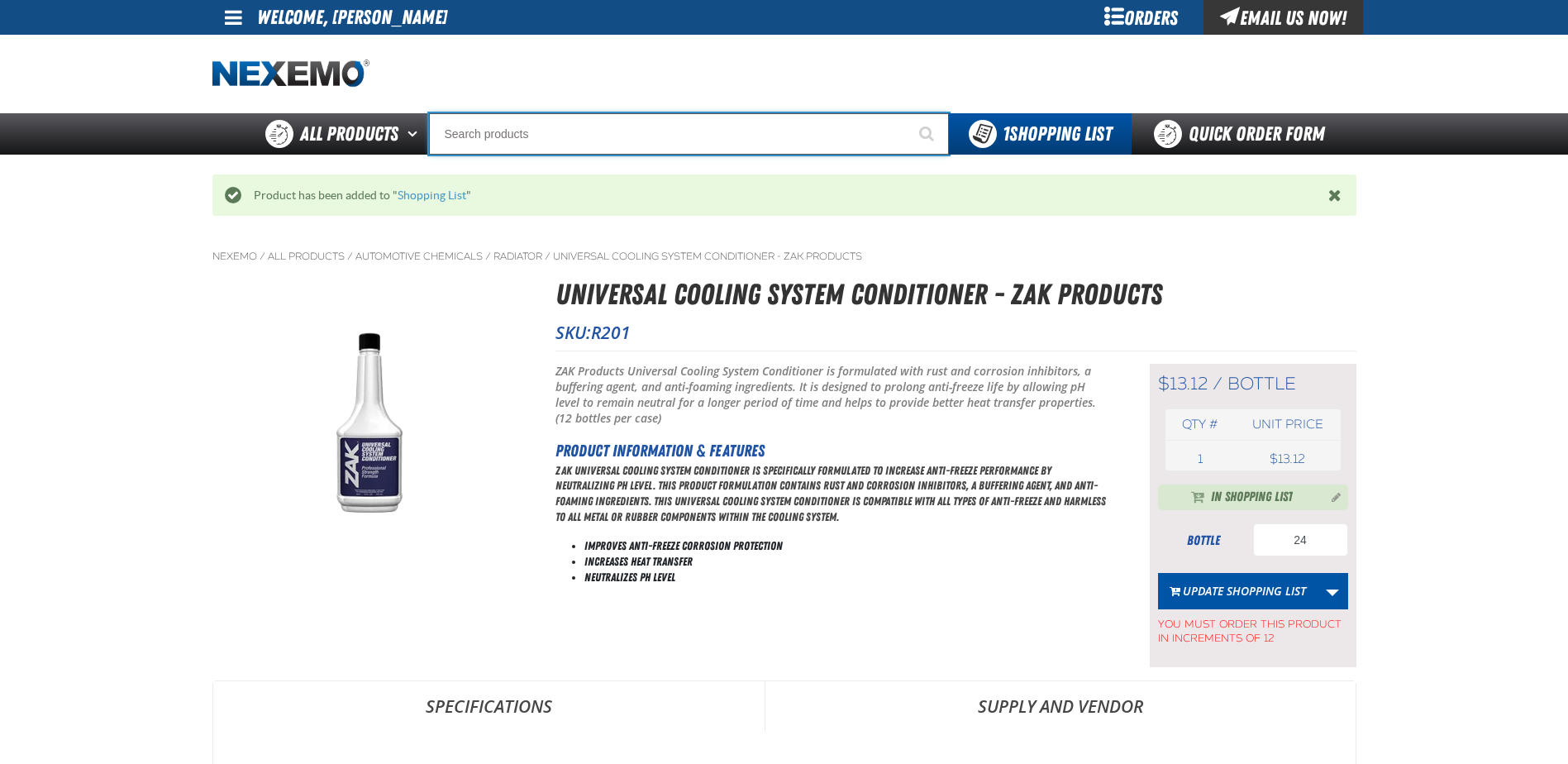
click at [511, 122] on input "Search" at bounding box center [689, 133] width 520 height 42
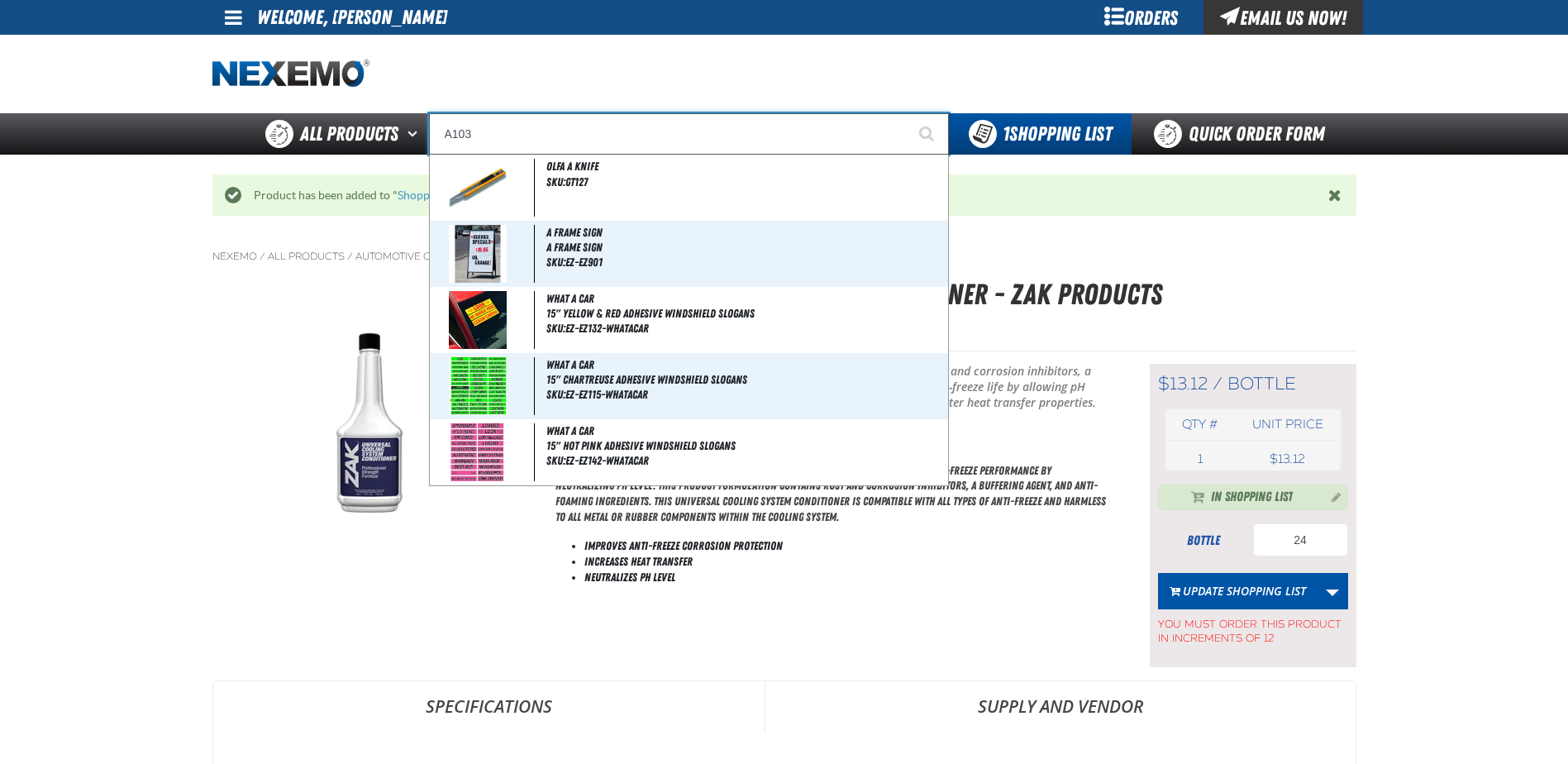
type input "A103"
click at [908, 113] on button "Start Searching" at bounding box center [928, 133] width 42 height 42
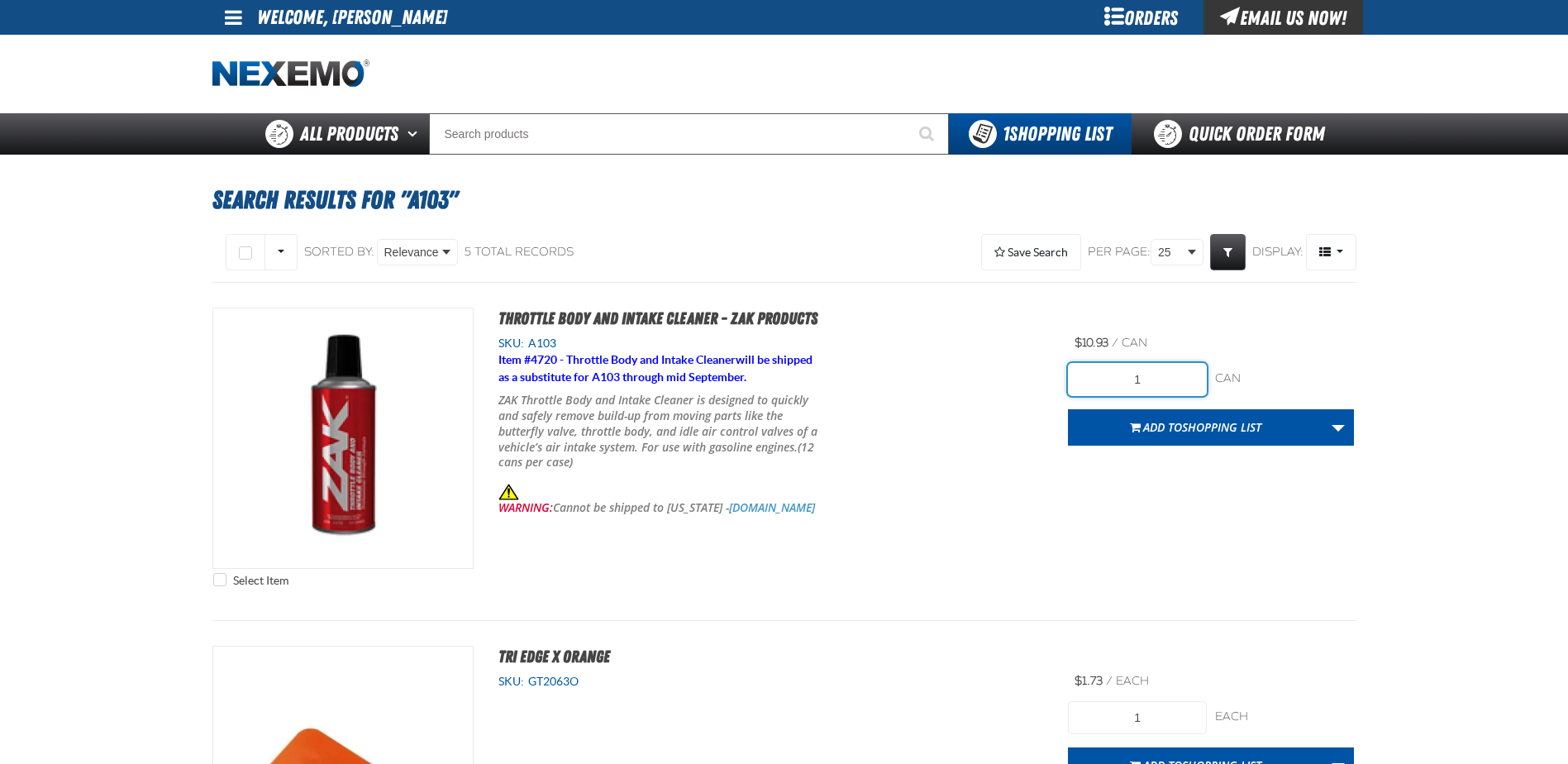
click at [1064, 375] on div "Select Item Throttle Body and Intake Cleaner - ZAK Products SKU: A103 Item # 47…" at bounding box center [784, 451] width 1144 height 288
type input "48"
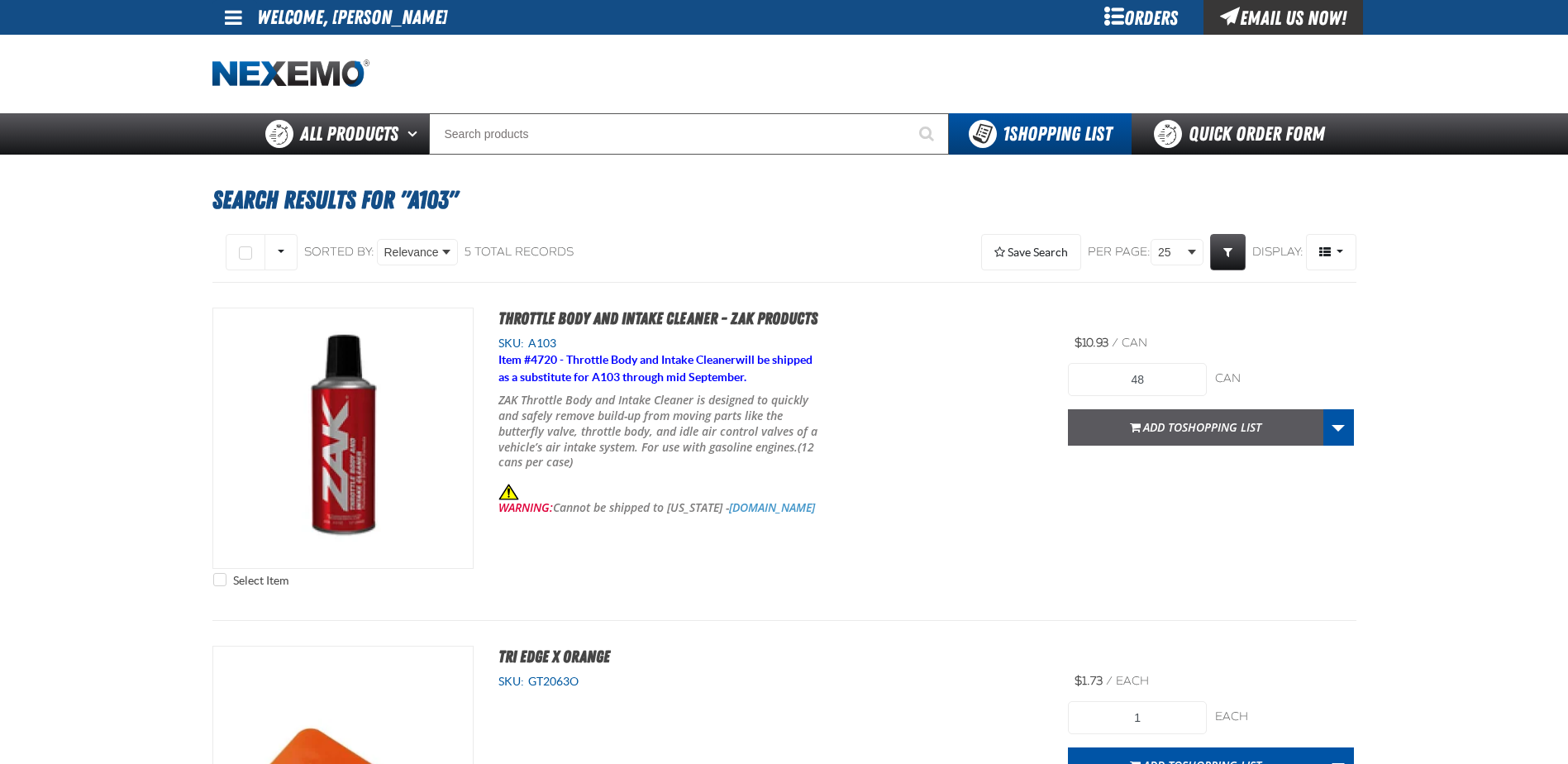
click at [1171, 426] on span "Add to Shopping List" at bounding box center [1202, 427] width 118 height 15
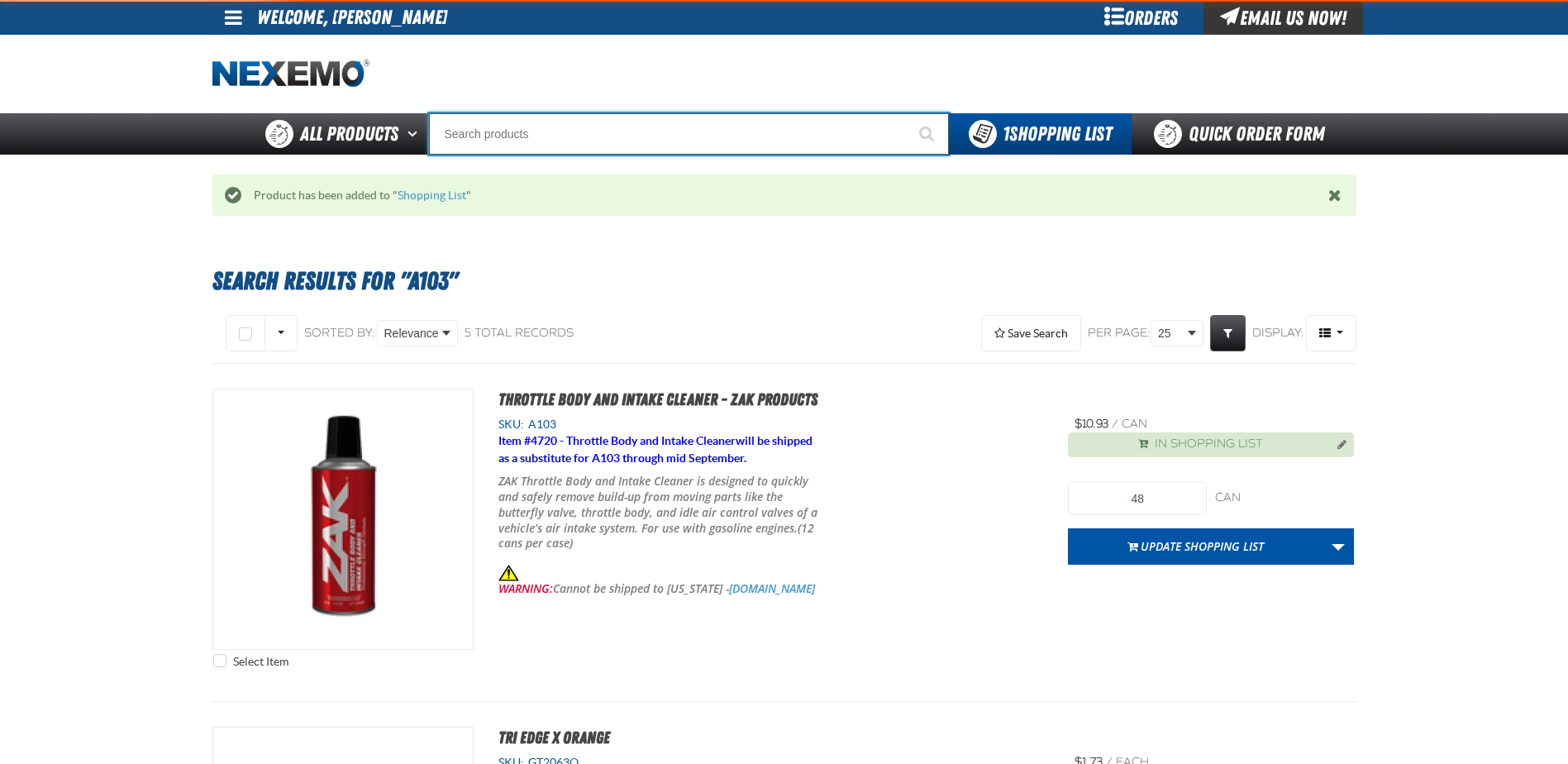
click at [490, 133] on input "Search" at bounding box center [689, 133] width 520 height 42
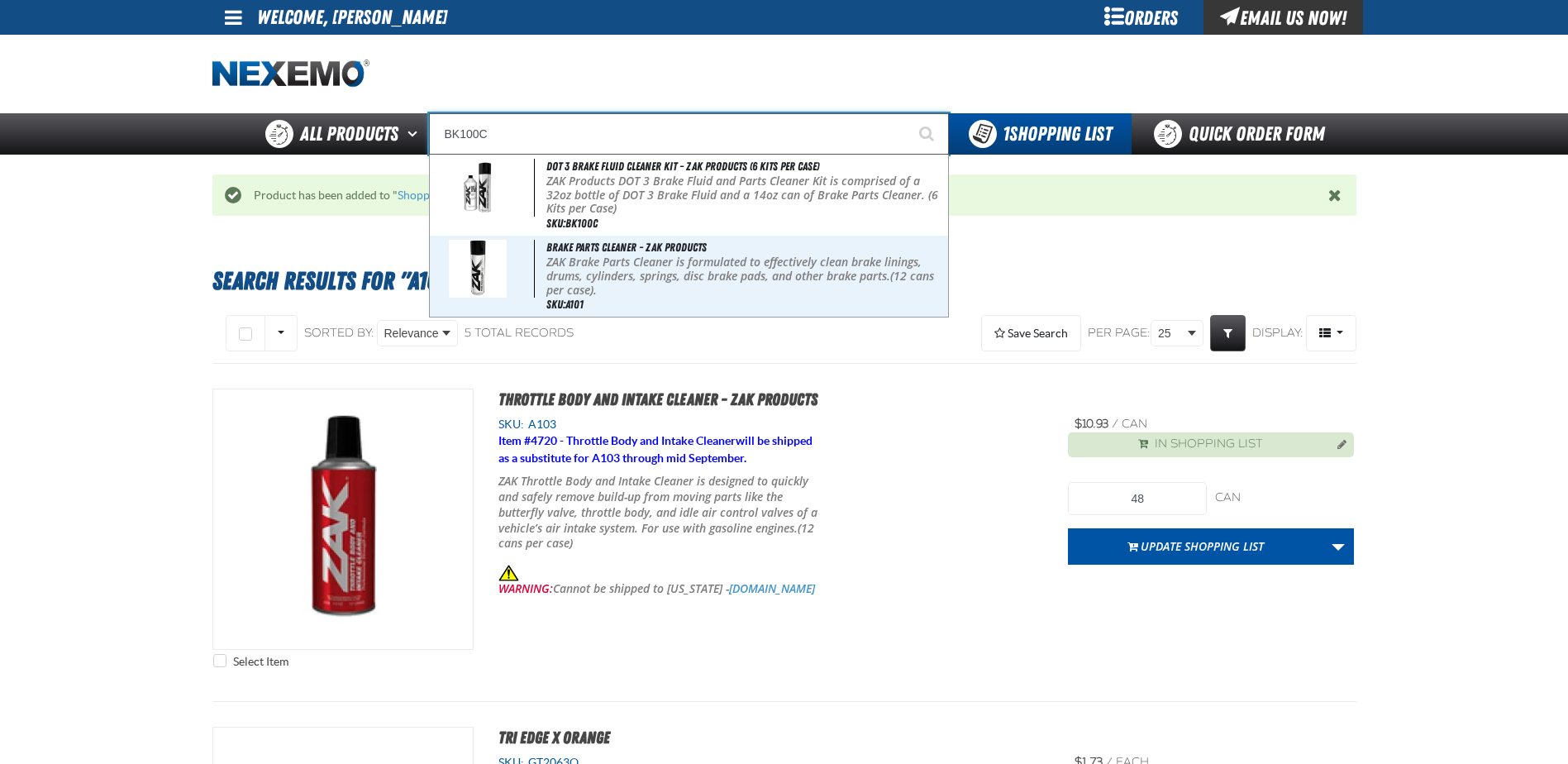
type input "BK100C"
click at [908, 113] on button "Start Searching" at bounding box center [928, 133] width 42 height 42
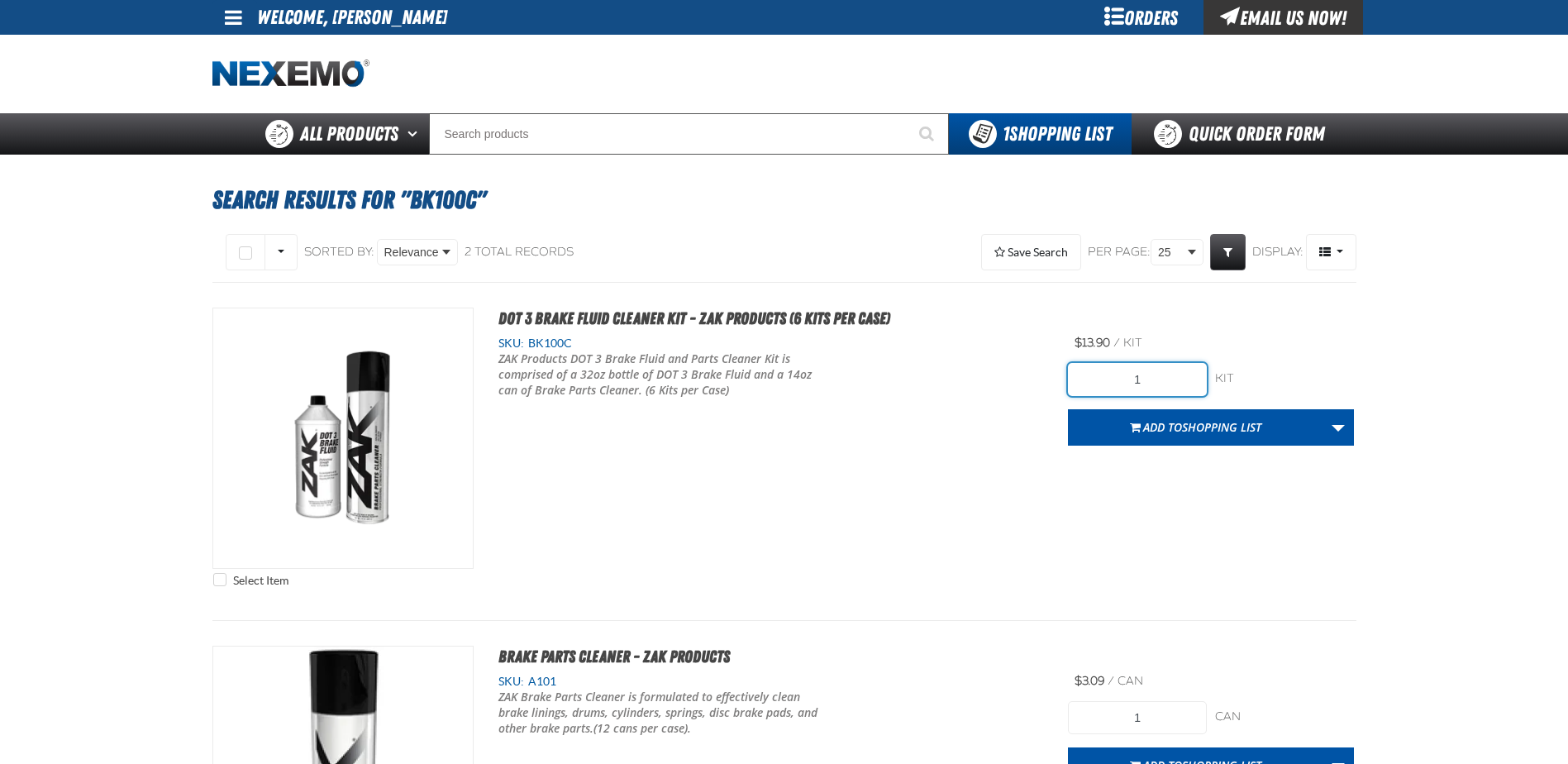
drag, startPoint x: 1120, startPoint y: 381, endPoint x: 1060, endPoint y: 360, distance: 63.6
click at [1102, 376] on input "1" at bounding box center [1138, 379] width 139 height 33
type input "36"
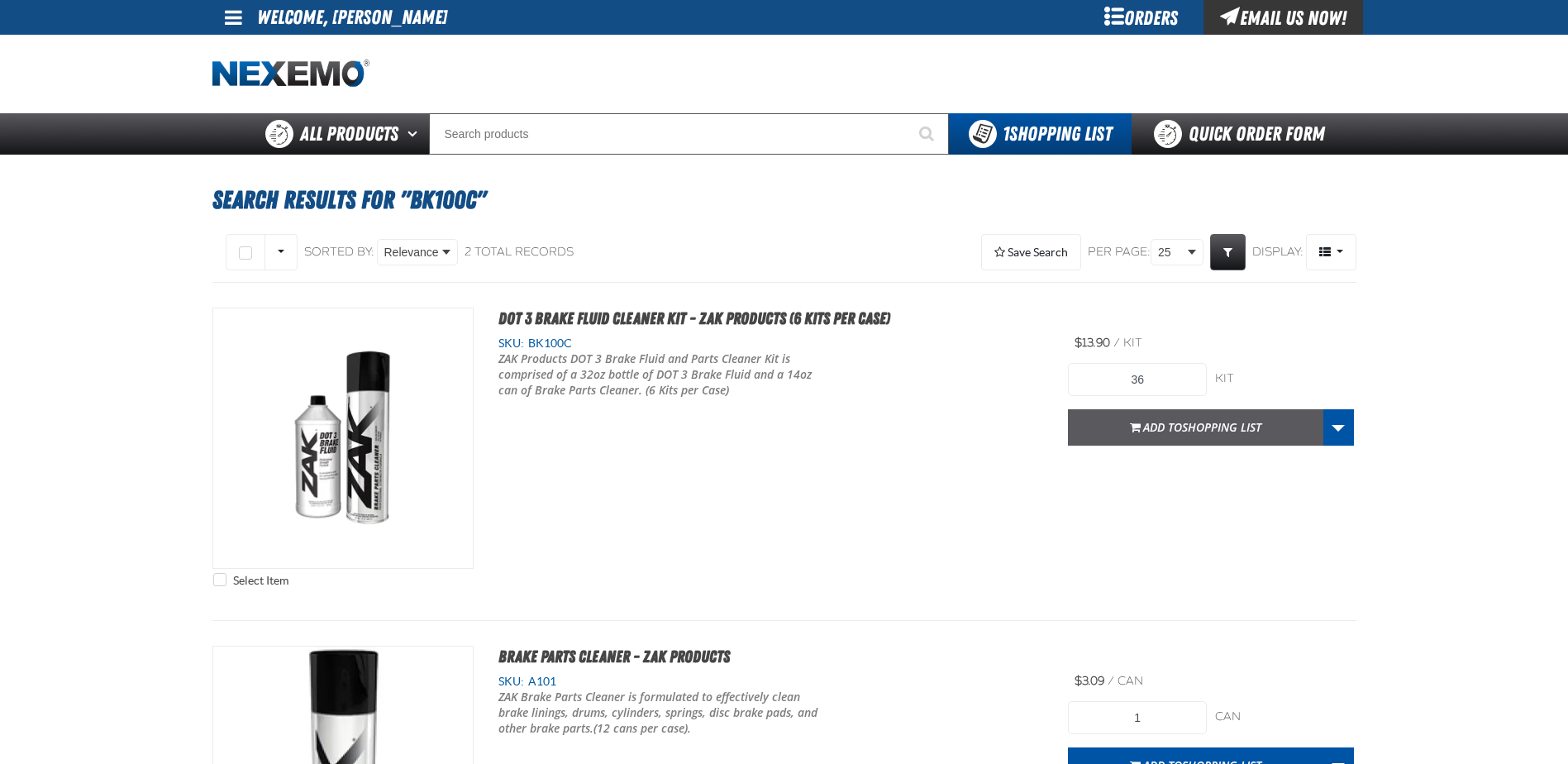
click at [1175, 430] on span "Add to Shopping List" at bounding box center [1202, 427] width 118 height 15
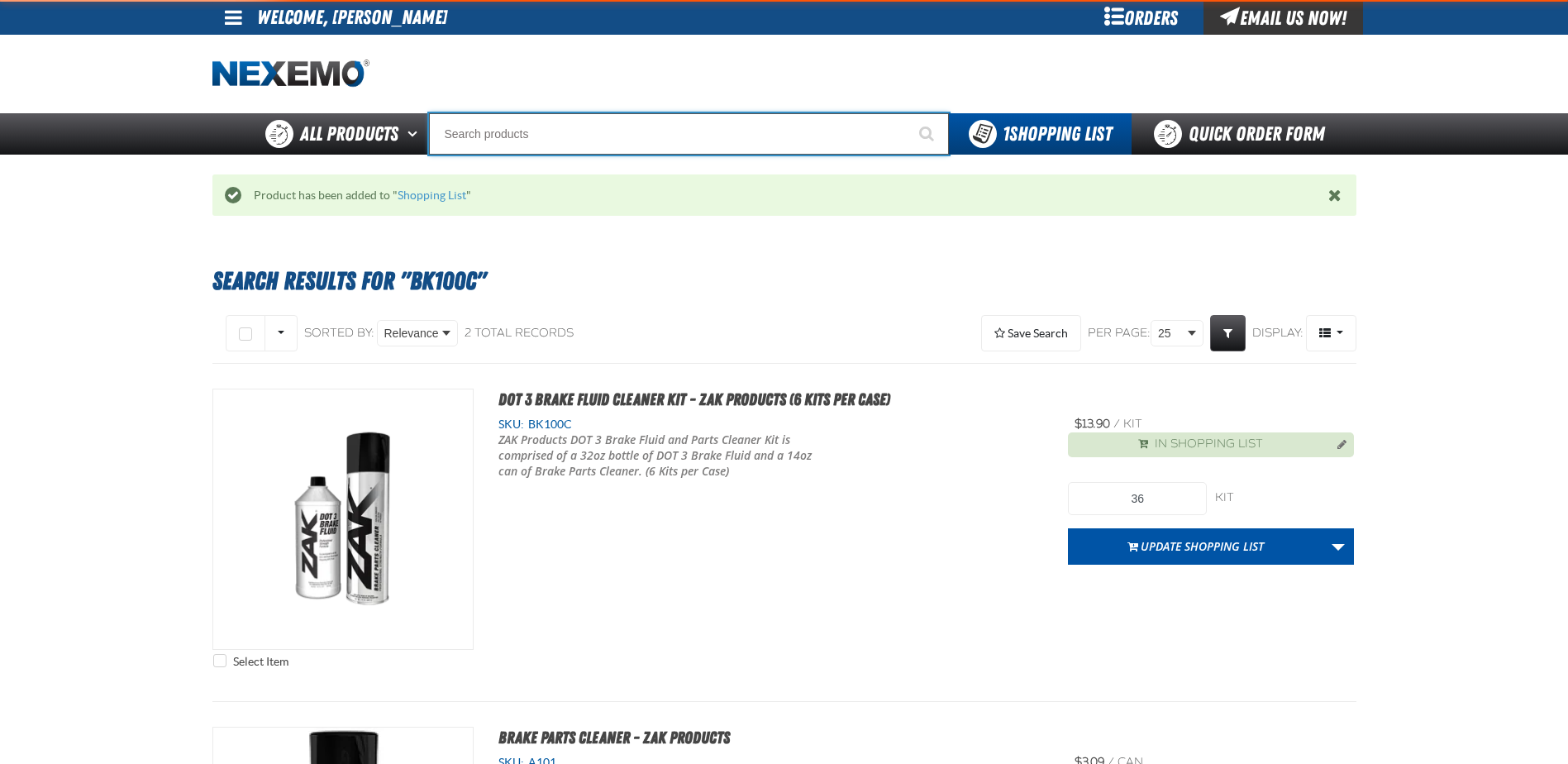
click at [622, 116] on input "Search" at bounding box center [689, 133] width 520 height 42
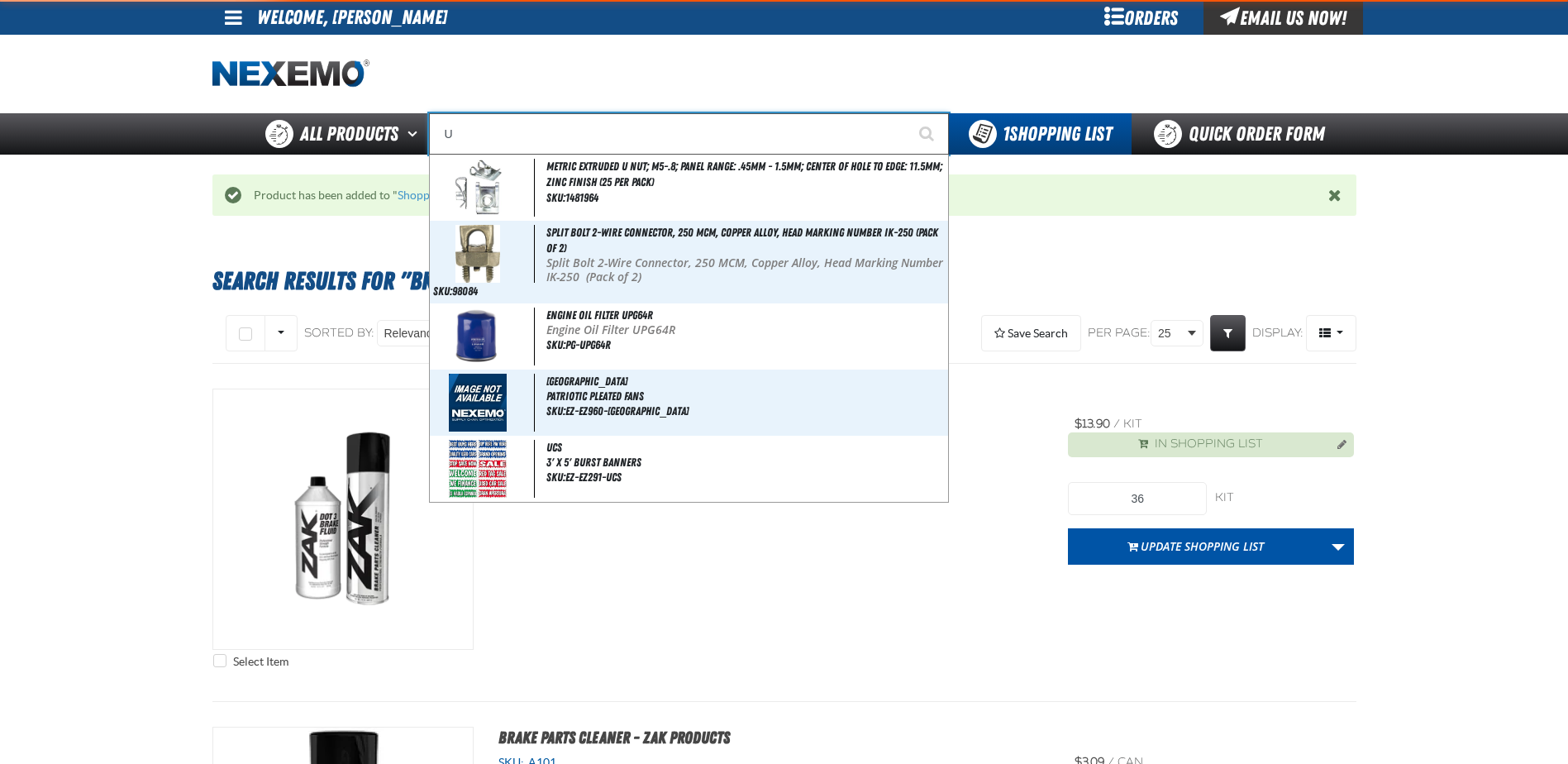
type input "UC"
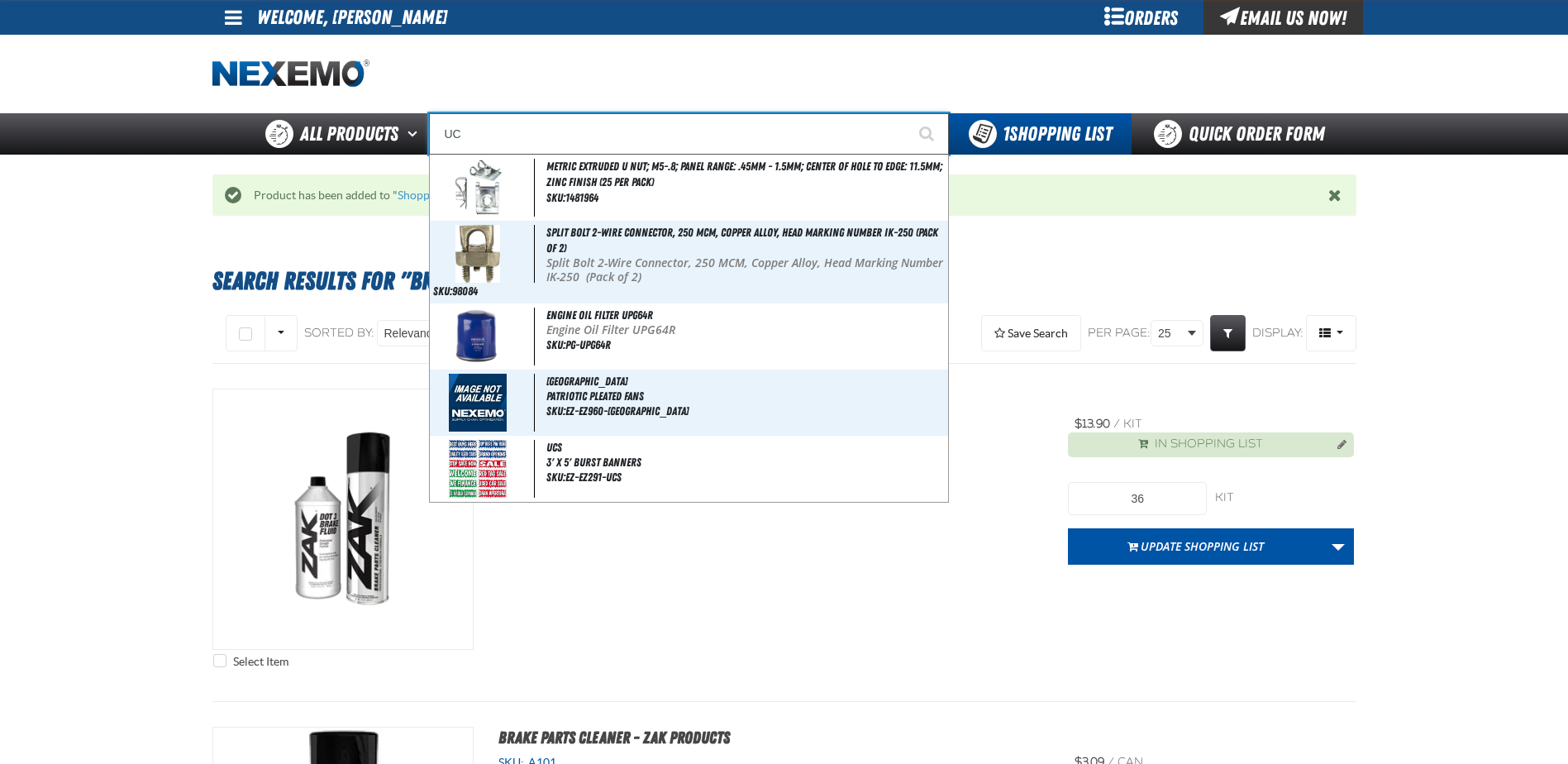
type input "UC RED"
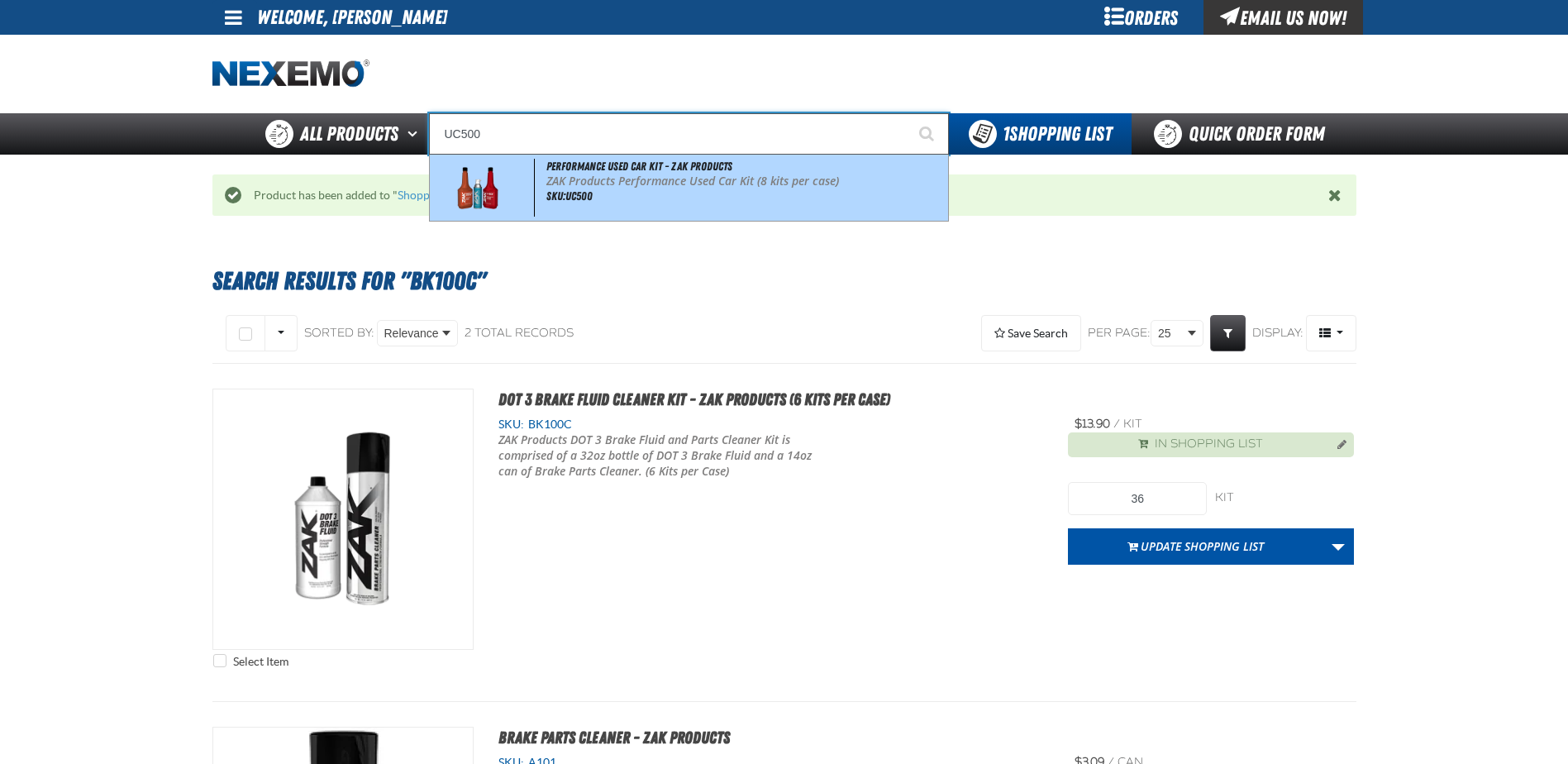
click at [702, 177] on p "ZAK Products Performance Used Car Kit (8 kits per case)" at bounding box center [745, 181] width 398 height 14
type input "Performance Used Car Kit - ZAK Products"
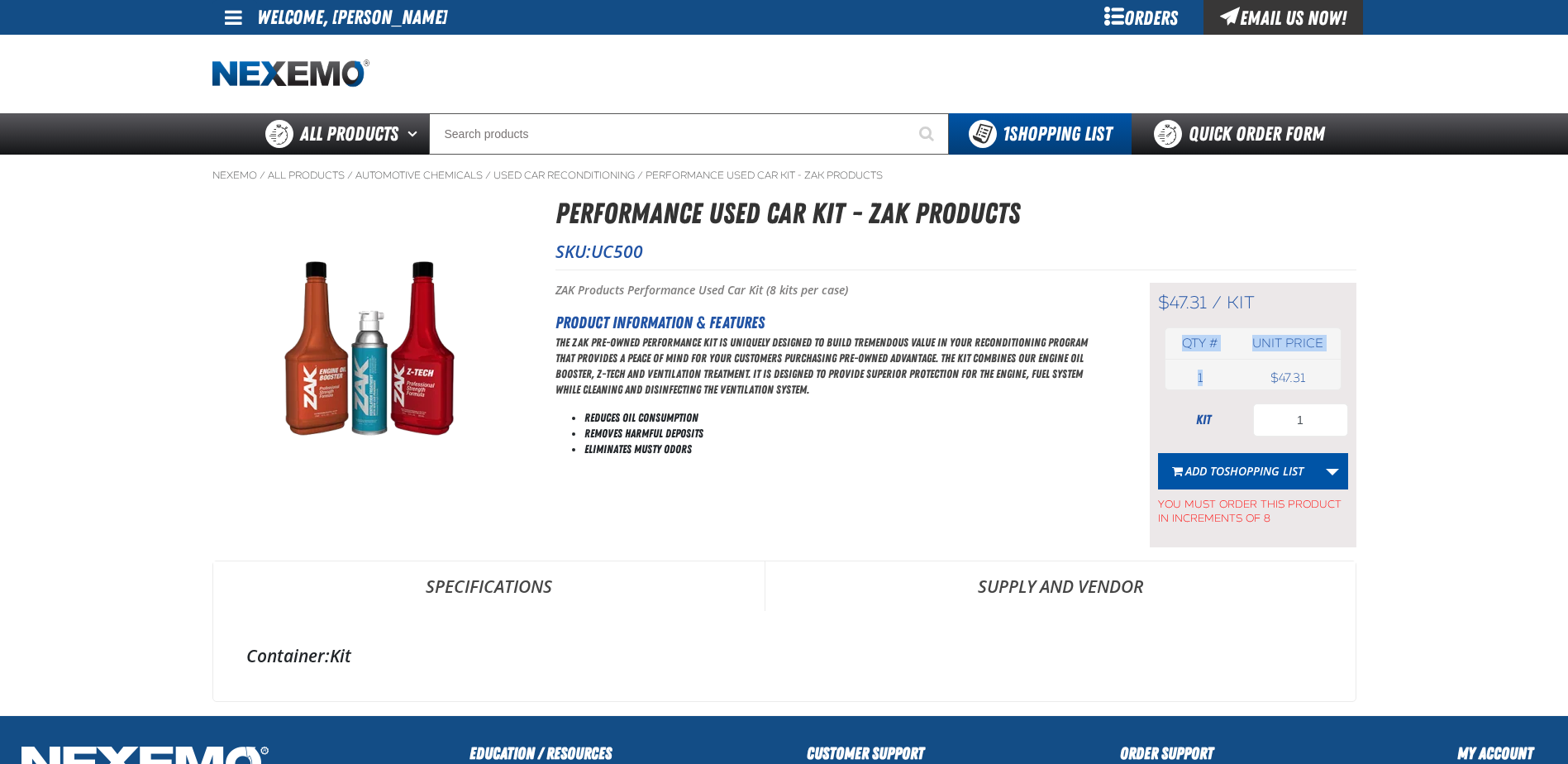
drag, startPoint x: 1209, startPoint y: 376, endPoint x: 1133, endPoint y: 365, distance: 76.8
click at [1133, 365] on div "Short Description: ZAK Products Performance Used Car Kit (8 kits per case) Prod…" at bounding box center [956, 408] width 801 height 278
drag, startPoint x: 1133, startPoint y: 365, endPoint x: 1250, endPoint y: 397, distance: 121.3
click at [1250, 394] on div "$47.31 / kit kit Qty # Unit price 1 kit USD 1" at bounding box center [1253, 415] width 206 height 264
drag, startPoint x: 1311, startPoint y: 425, endPoint x: 1290, endPoint y: 426, distance: 21.0
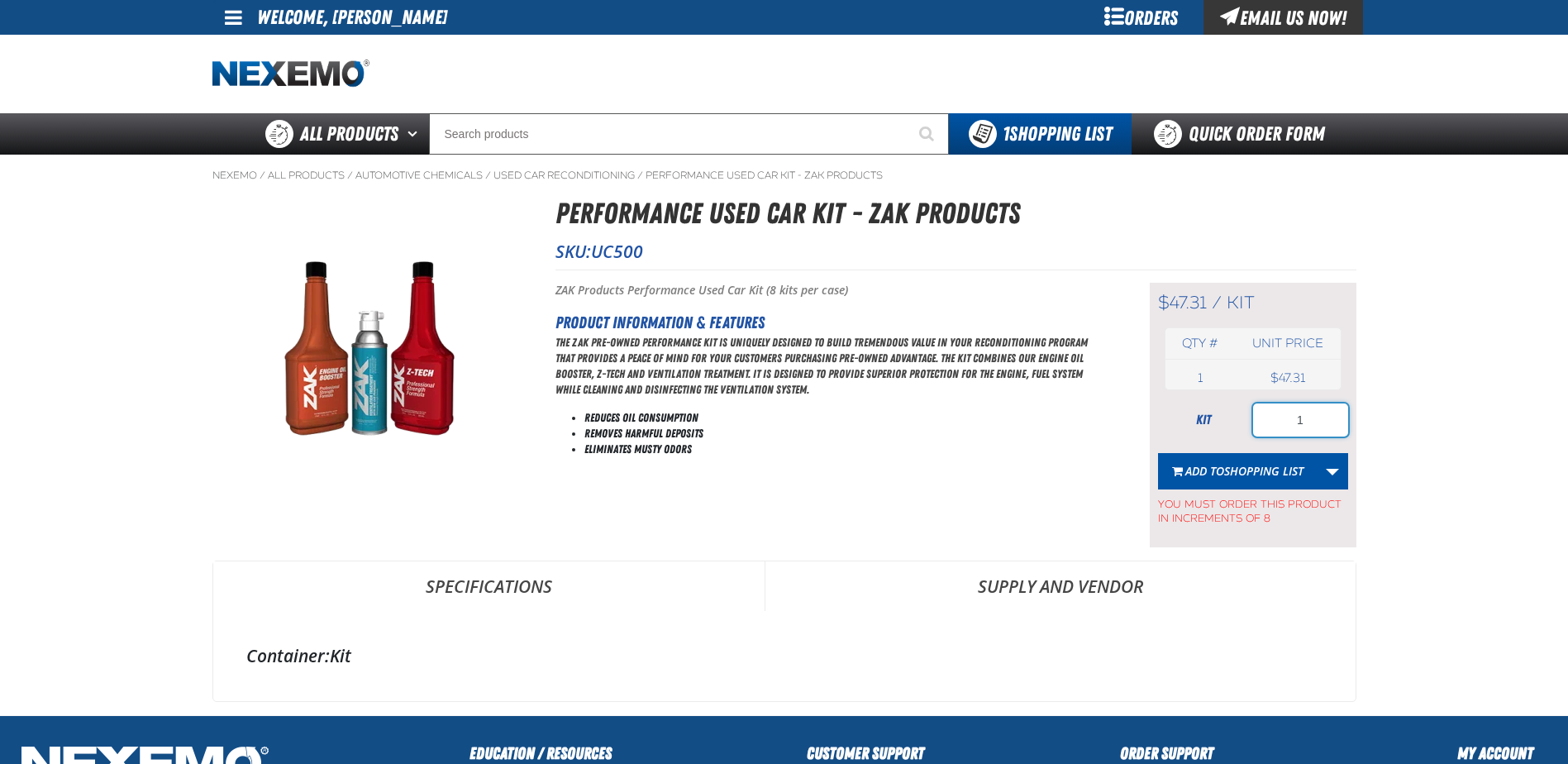
click at [1290, 426] on input "1" at bounding box center [1301, 420] width 95 height 33
type input "56"
click at [1266, 467] on span "Shopping List" at bounding box center [1264, 471] width 79 height 15
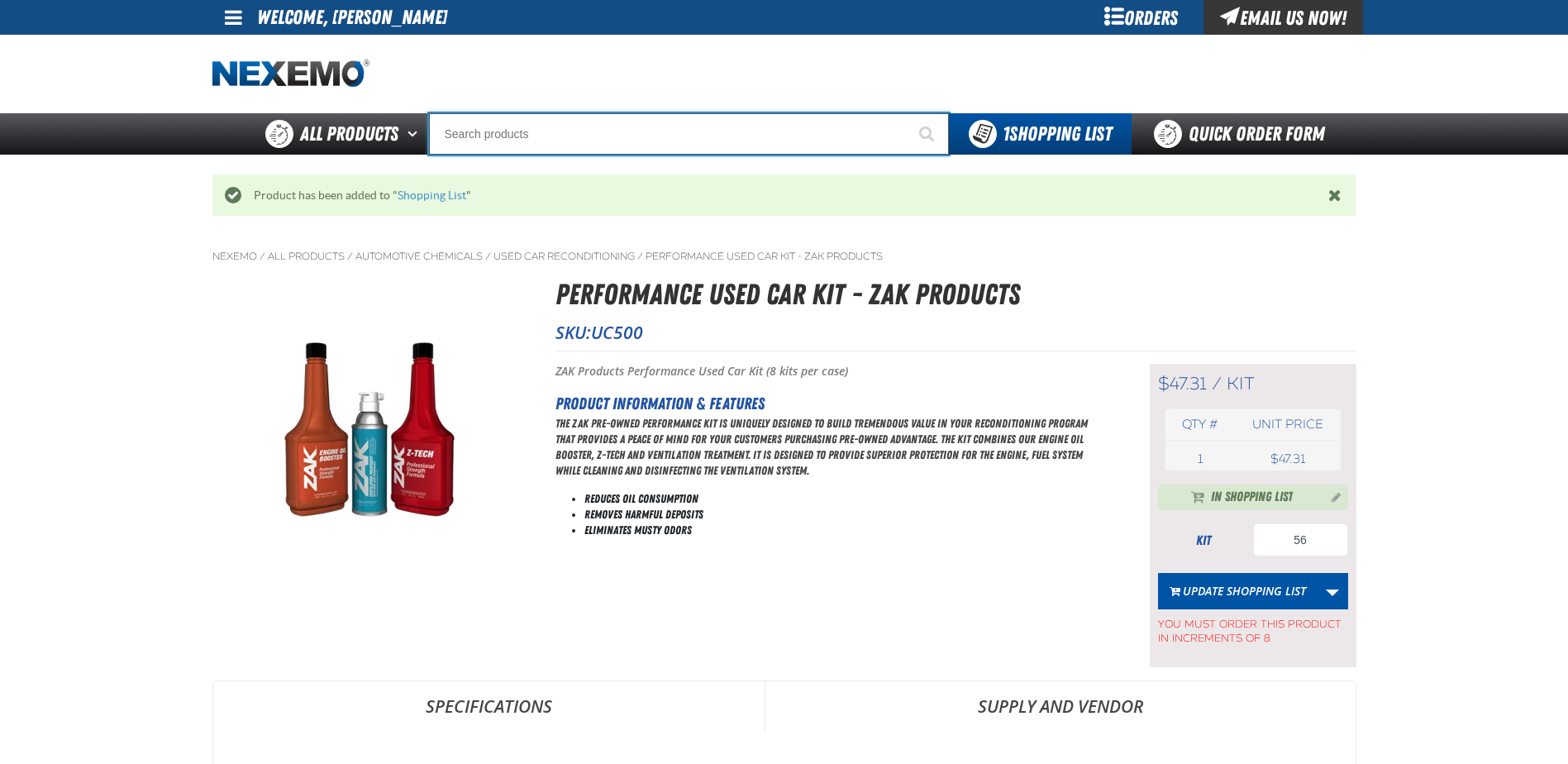
click at [499, 122] on input "Search" at bounding box center [689, 133] width 520 height 42
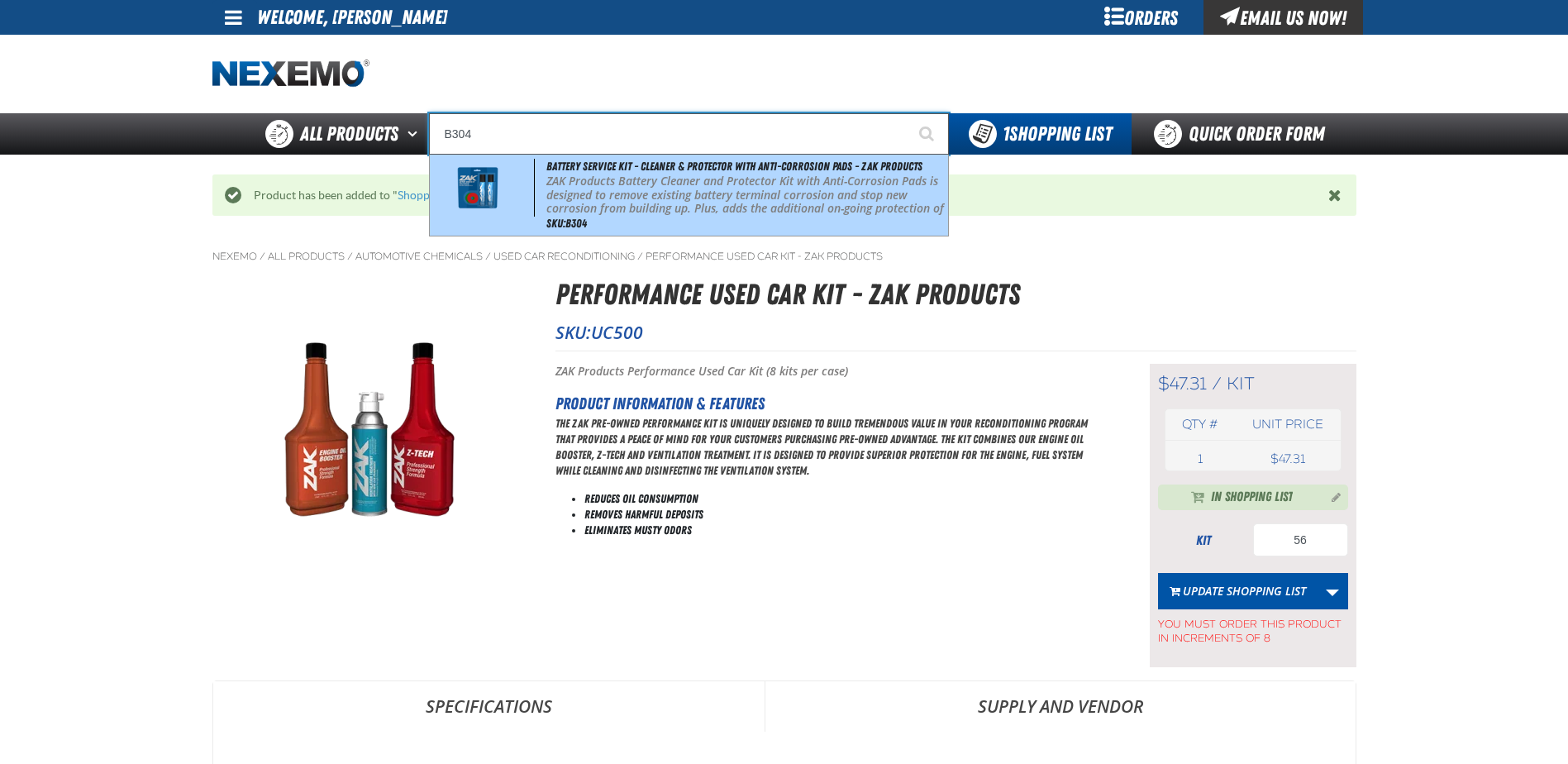
click at [616, 199] on p "ZAK Products Battery Cleaner and Protector Kit with Anti-Corrosion Pads is desi…" at bounding box center [745, 201] width 398 height 55
type input "Battery Service Kit - Cleaner & Protector with Anti-Corrosion Pads - ZAK Produc…"
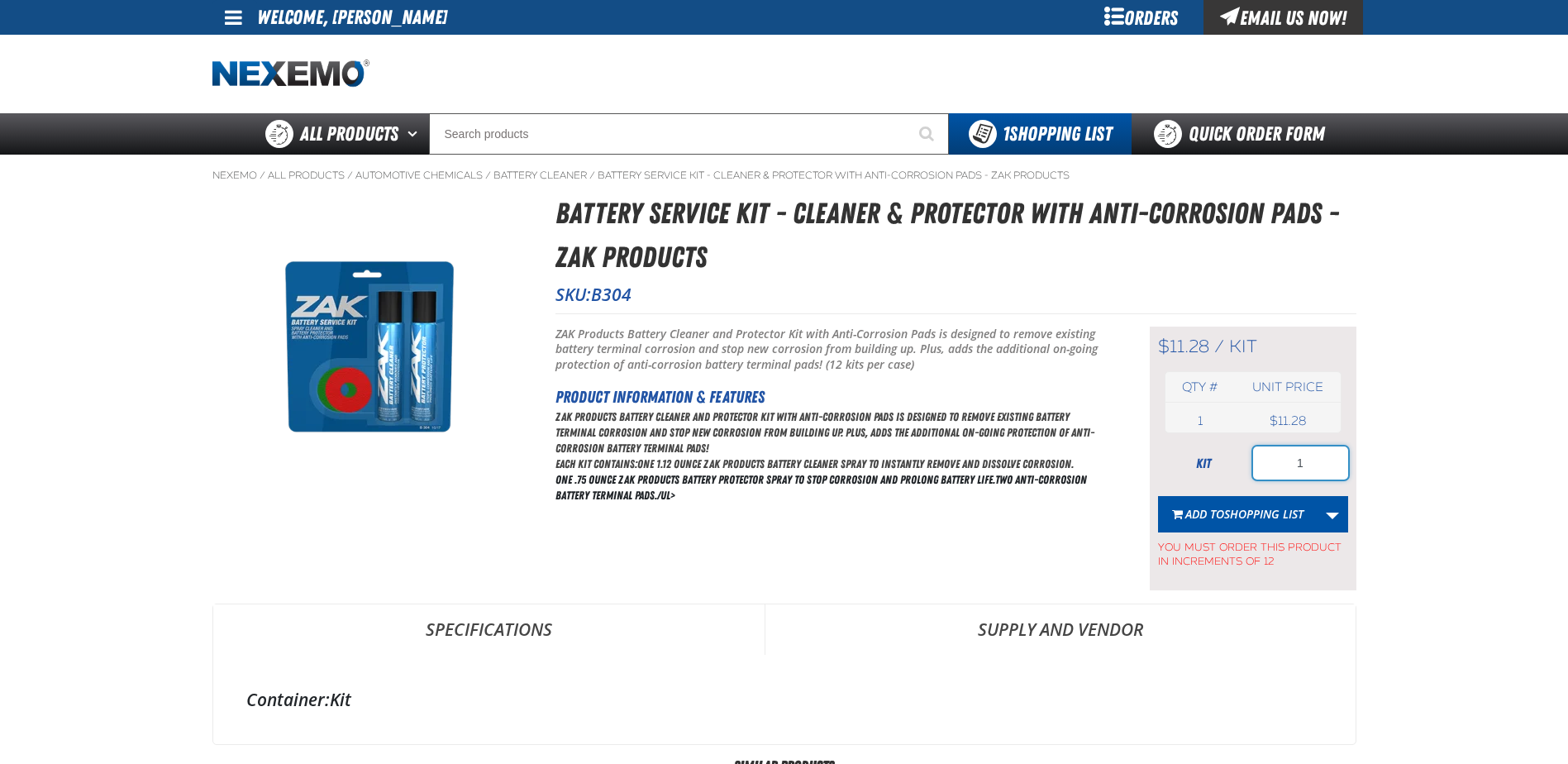
drag, startPoint x: 1294, startPoint y: 453, endPoint x: 1313, endPoint y: 461, distance: 20.6
click at [1313, 461] on input "1" at bounding box center [1301, 463] width 95 height 33
type input "60"
click at [1279, 512] on span "Shopping List" at bounding box center [1264, 514] width 79 height 15
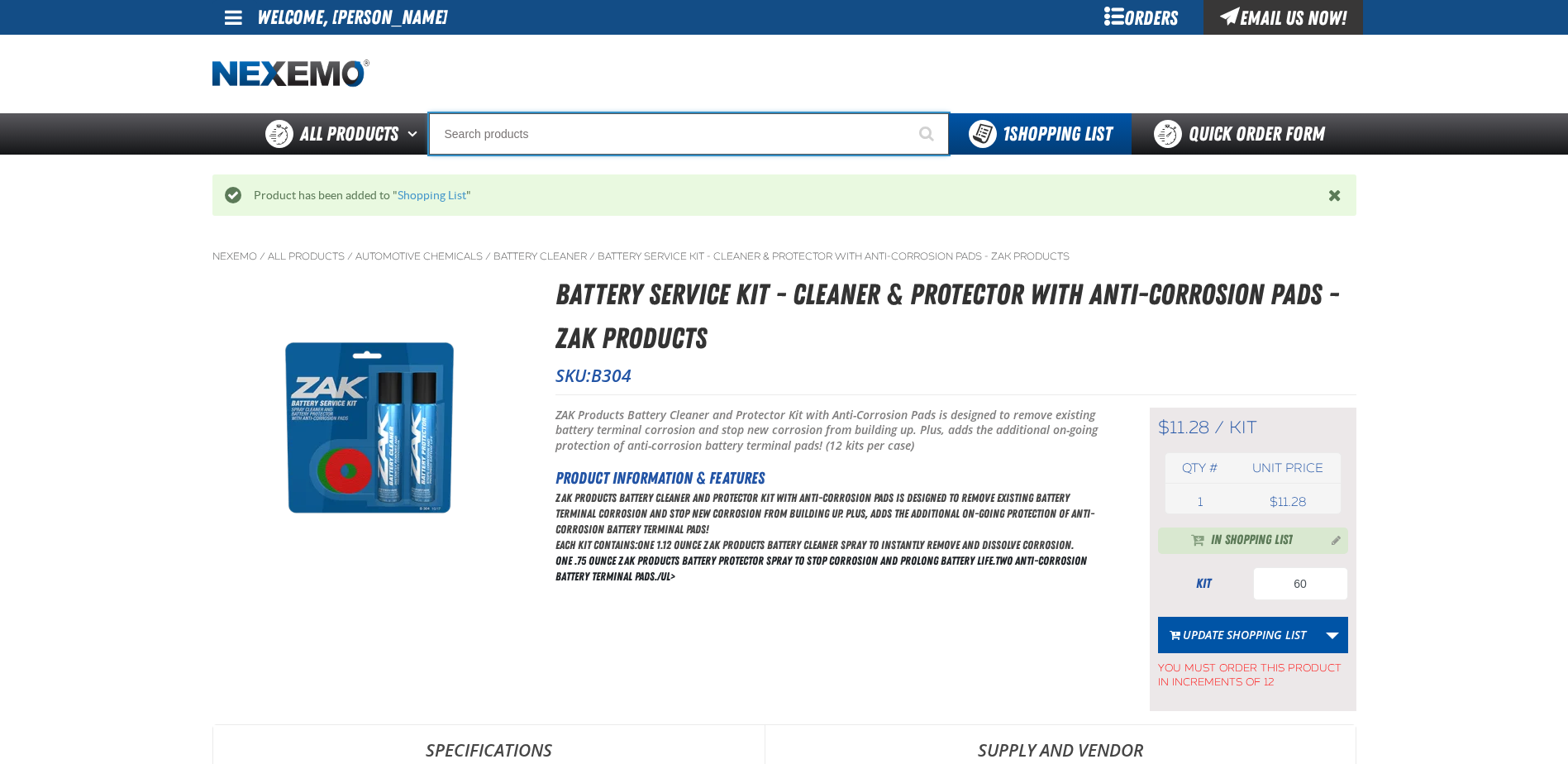
click at [510, 142] on input "Search" at bounding box center [689, 133] width 520 height 42
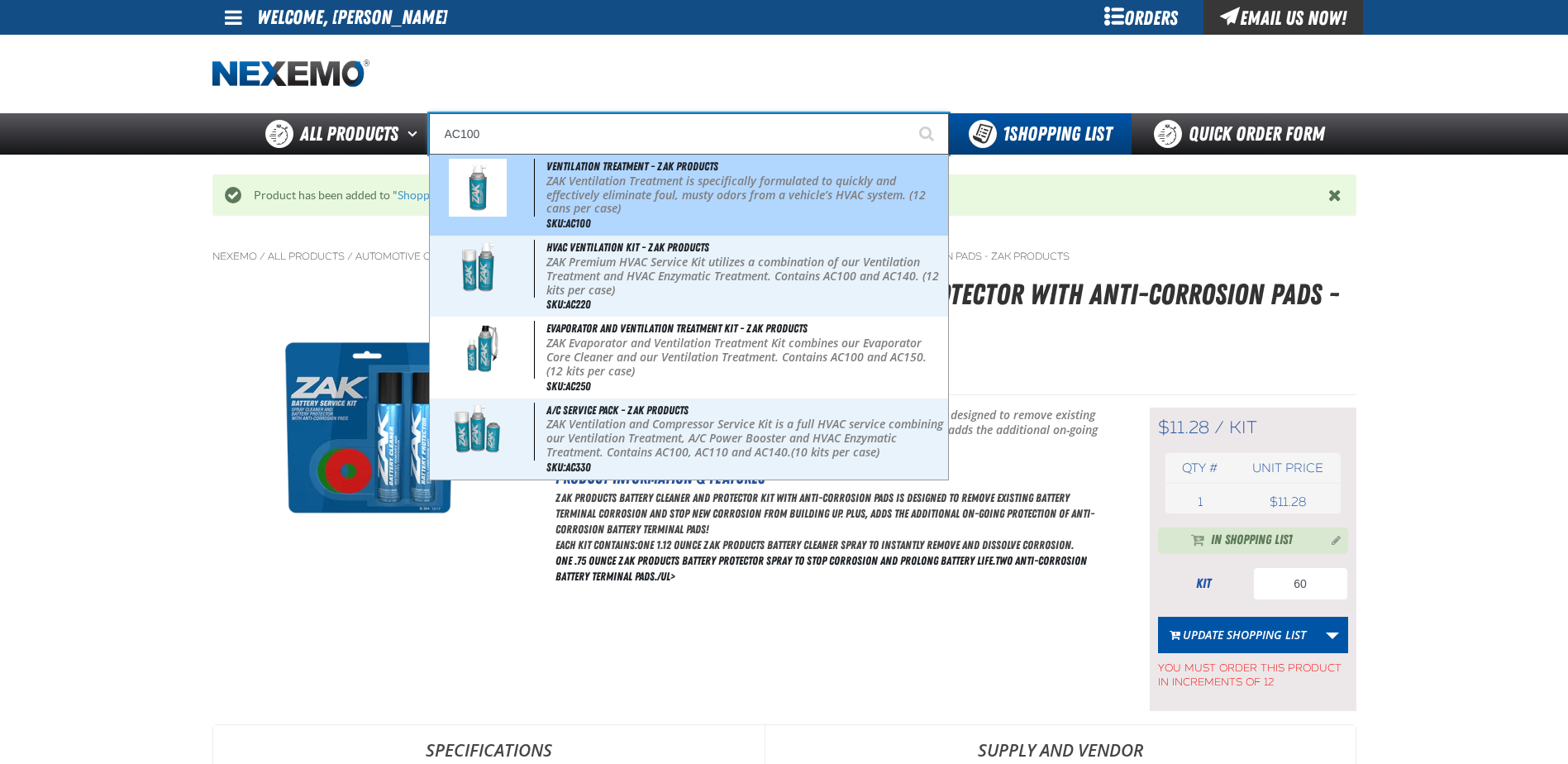
click at [681, 187] on p "ZAK Ventilation Treatment is specifically formulated to quickly and effectively…" at bounding box center [745, 195] width 398 height 42
type input "Ventilation Treatment - ZAK Products"
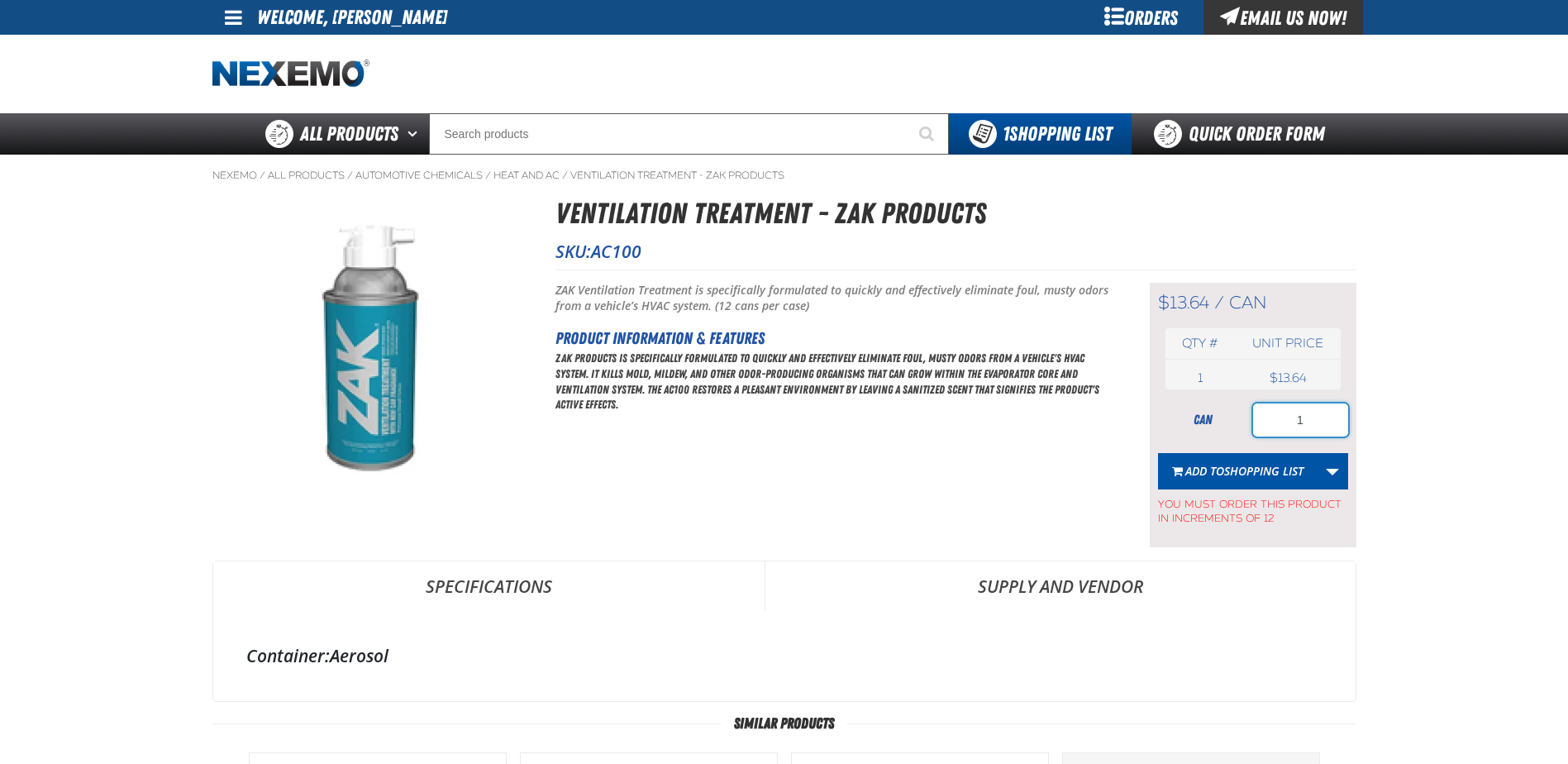
drag, startPoint x: 1318, startPoint y: 427, endPoint x: 1227, endPoint y: 422, distance: 91.1
click at [1238, 427] on div "can 1" at bounding box center [1254, 420] width 190 height 33
type input "24"
click at [1238, 472] on span "Shopping List" at bounding box center [1264, 471] width 79 height 15
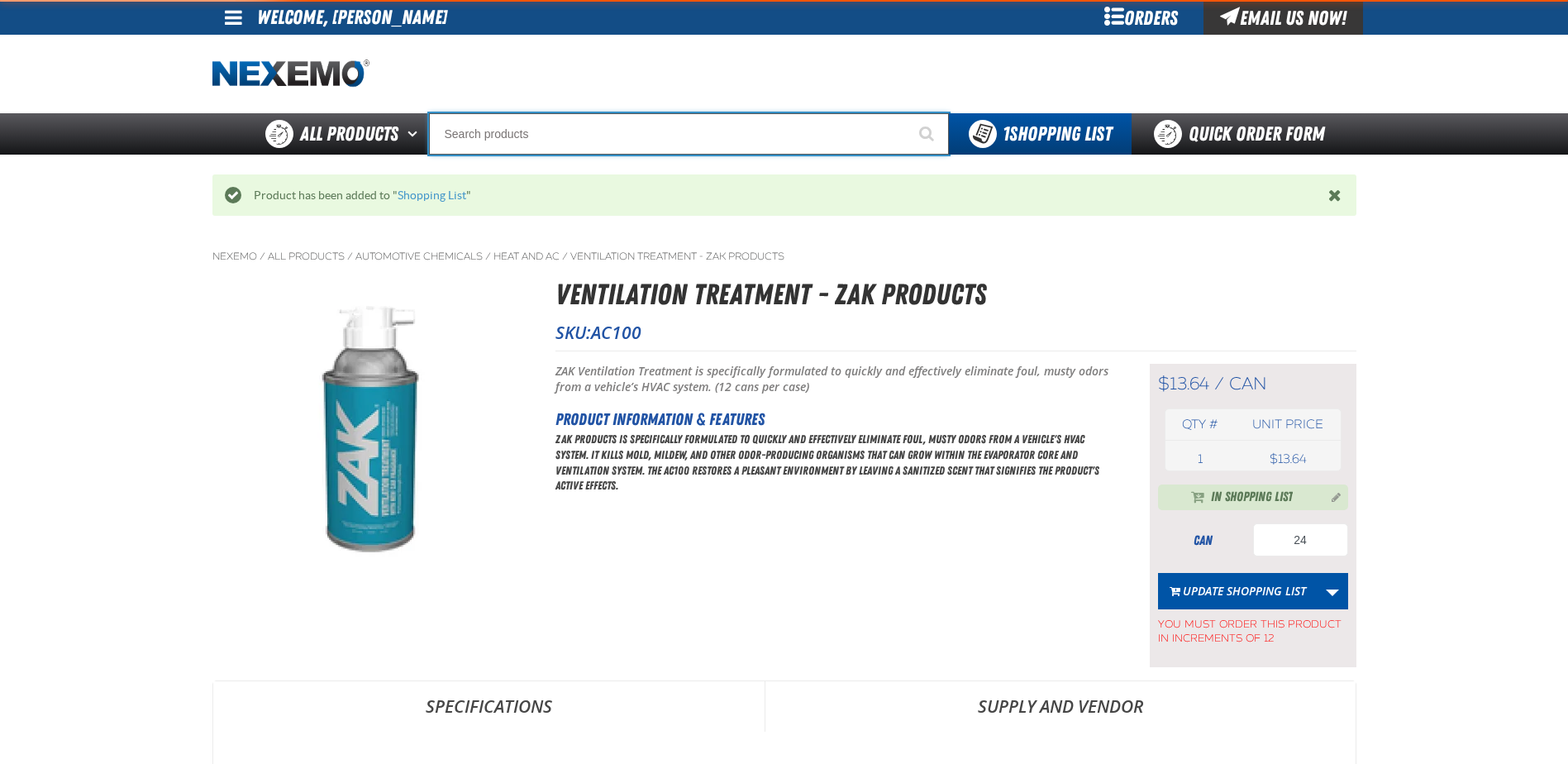
click at [623, 121] on input "Search" at bounding box center [689, 133] width 520 height 42
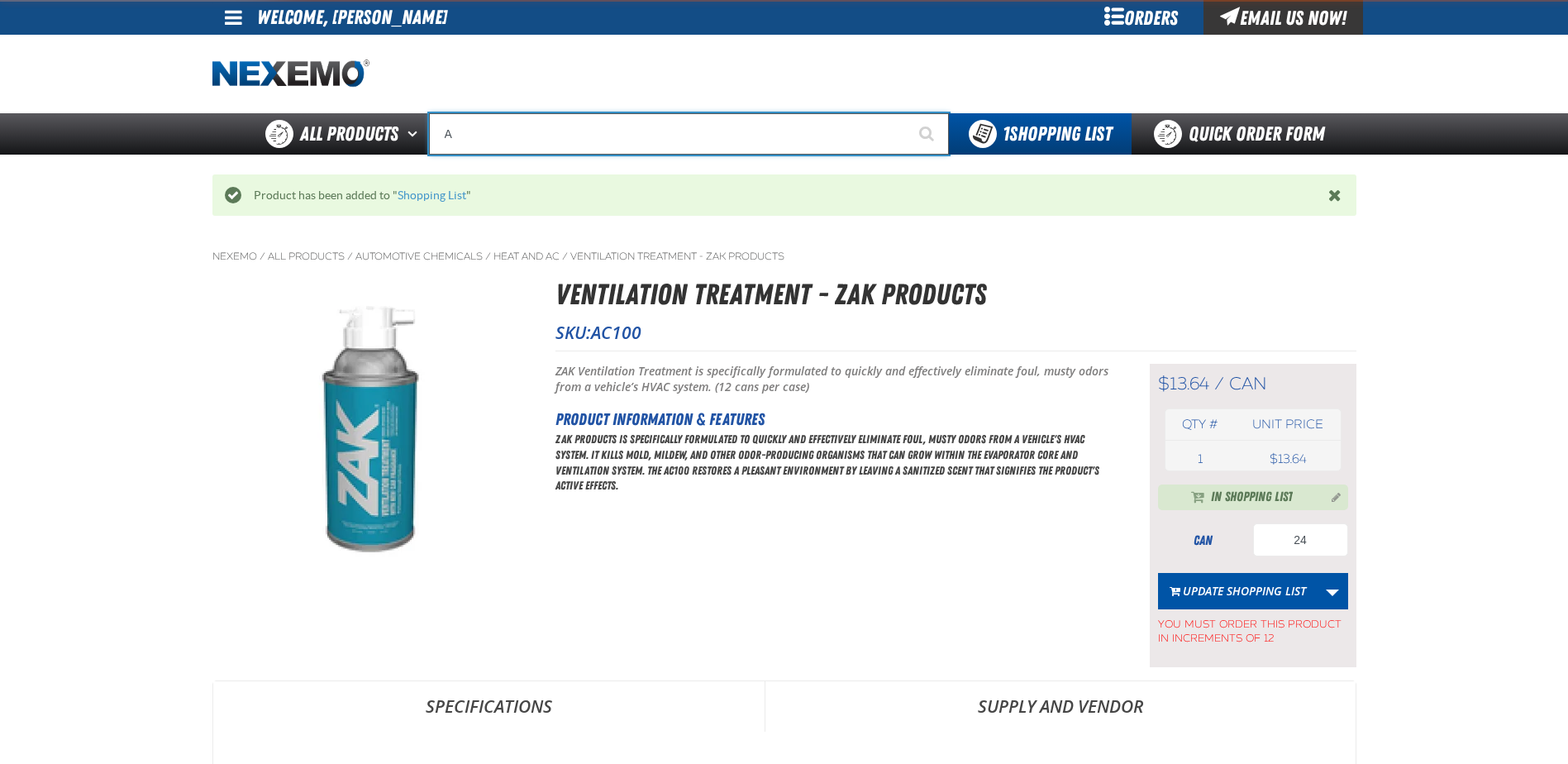
type input "AC"
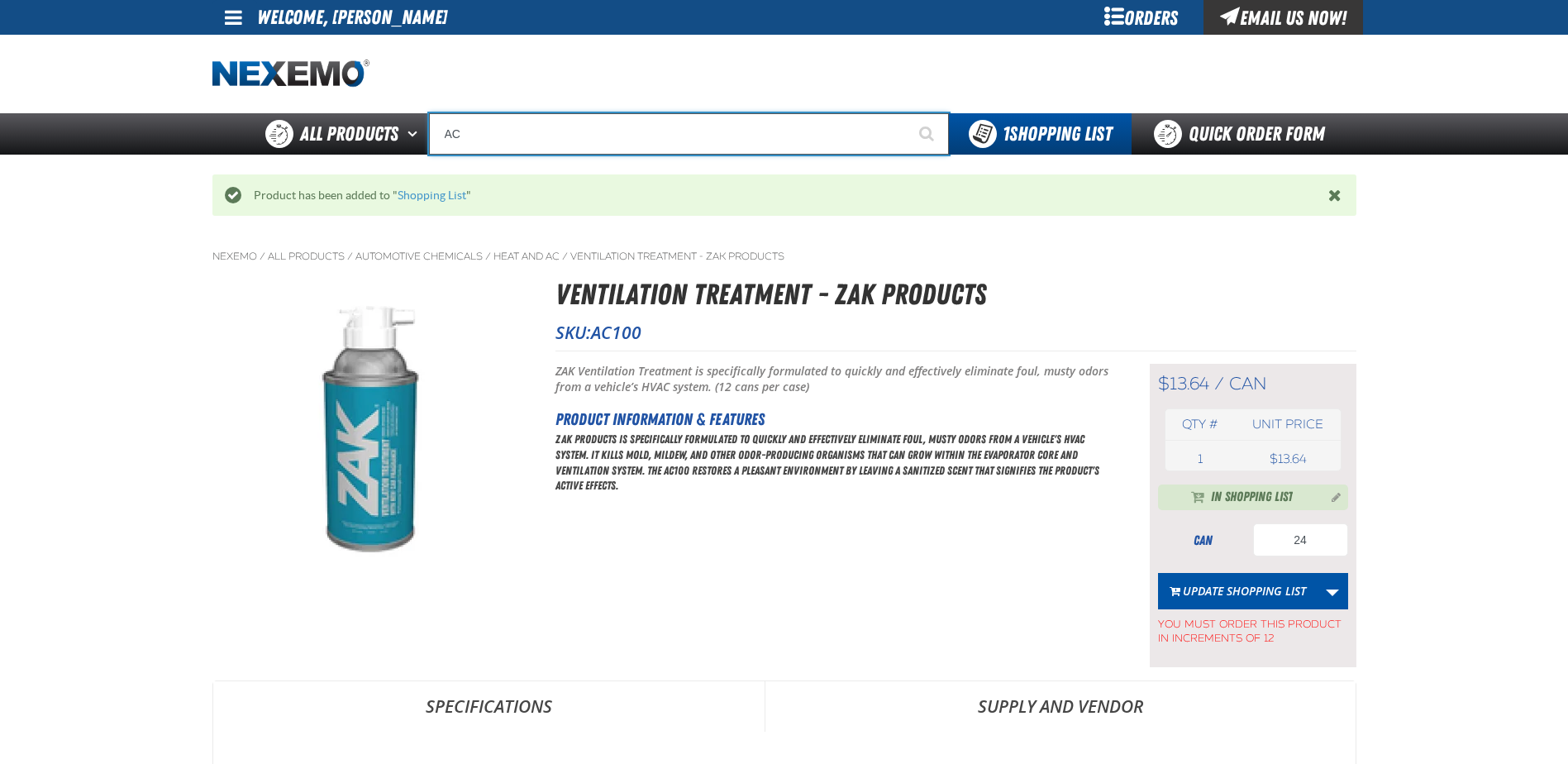
type input "AC Power Booster - ZAK Products"
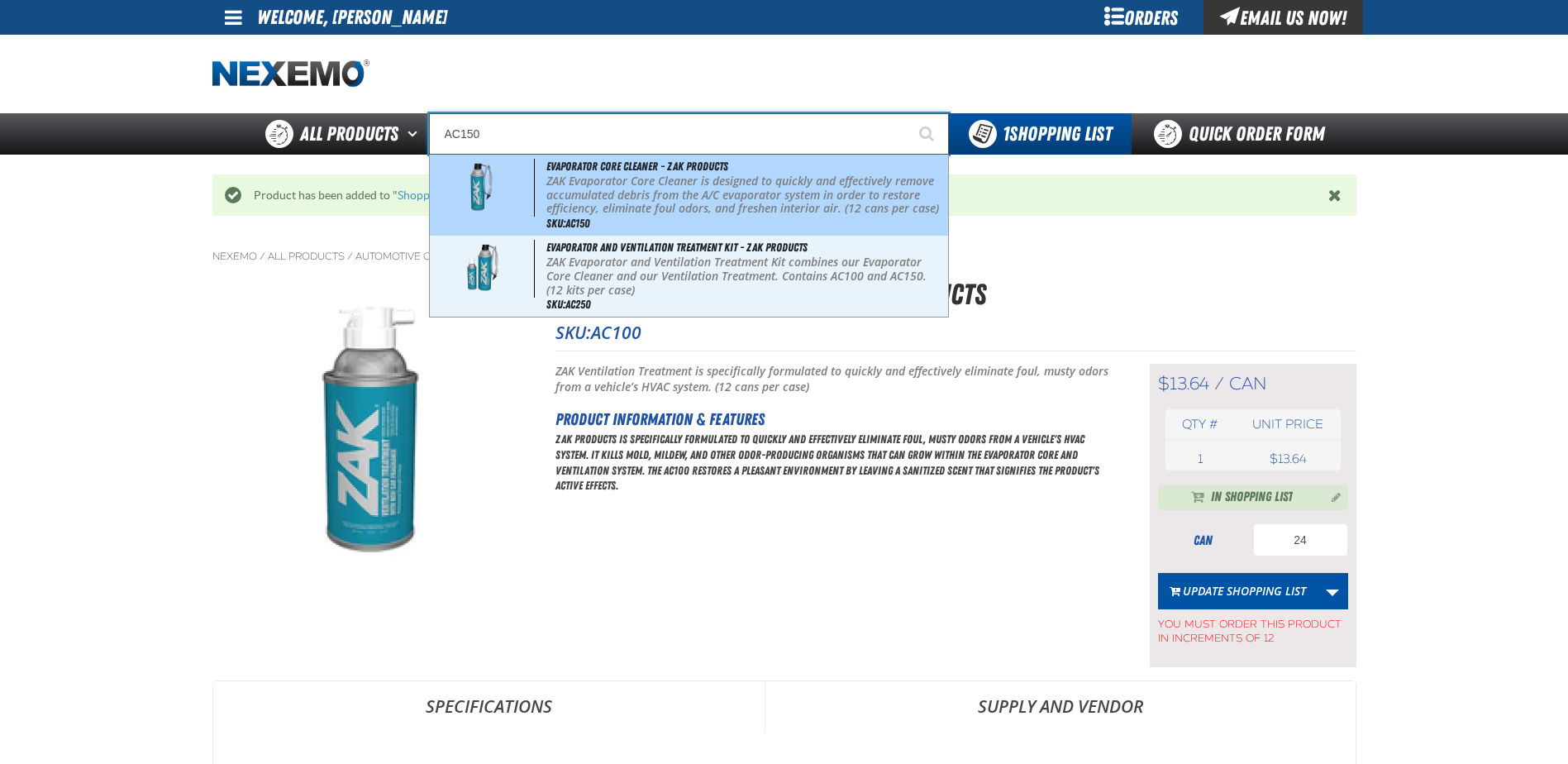
click at [693, 182] on p "ZAK Evaporator Core Cleaner is designed to quickly and effectively remove accum…" at bounding box center [745, 195] width 398 height 42
type input "Evaporator Core Cleaner - ZAK Products"
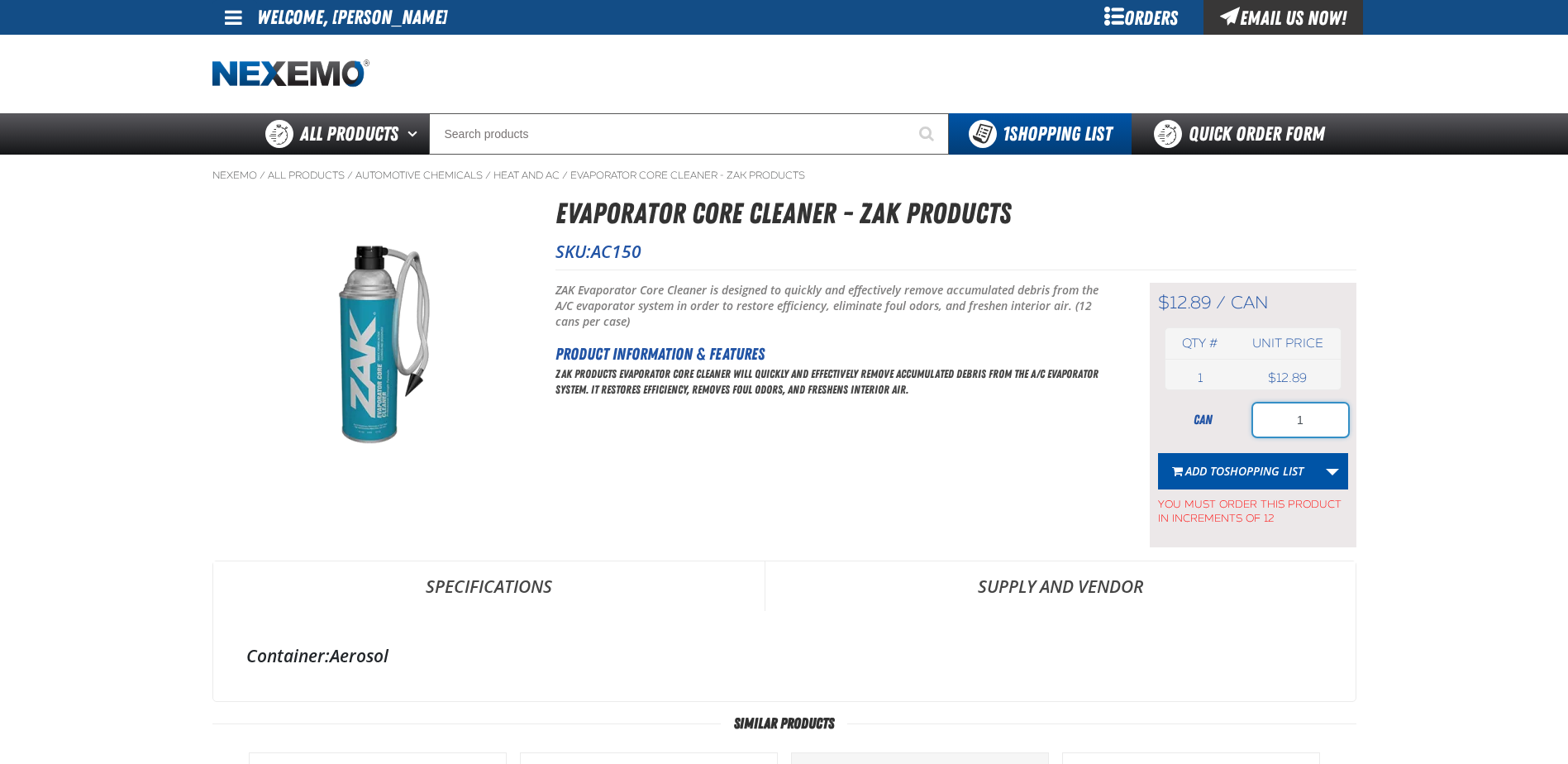
drag, startPoint x: 1324, startPoint y: 426, endPoint x: 1276, endPoint y: 366, distance: 76.8
click at [1278, 422] on input "1" at bounding box center [1301, 420] width 95 height 33
type input "24"
click at [1284, 473] on span "Shopping List" at bounding box center [1264, 471] width 79 height 15
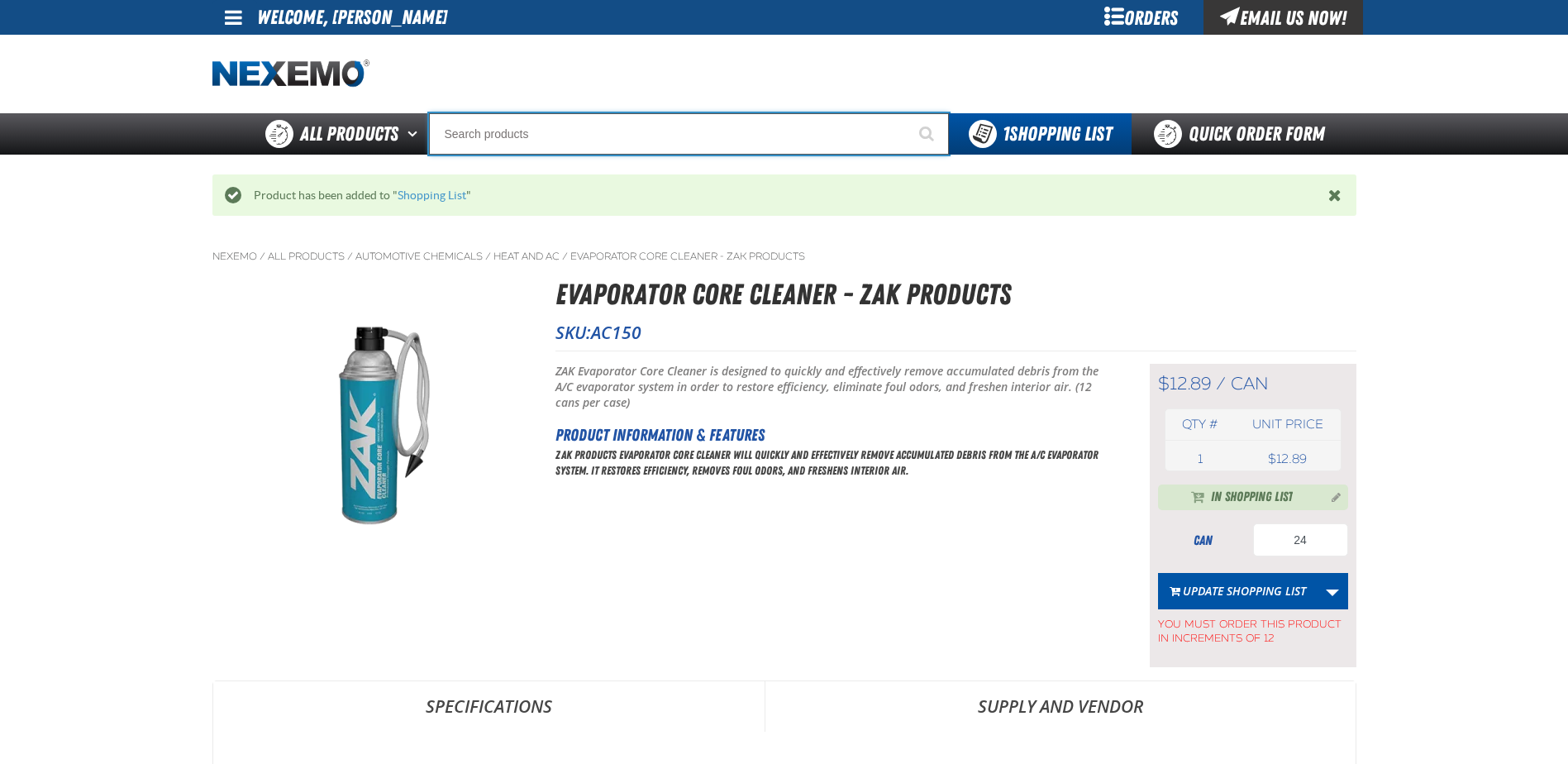
click at [501, 139] on input "Search" at bounding box center [689, 133] width 520 height 42
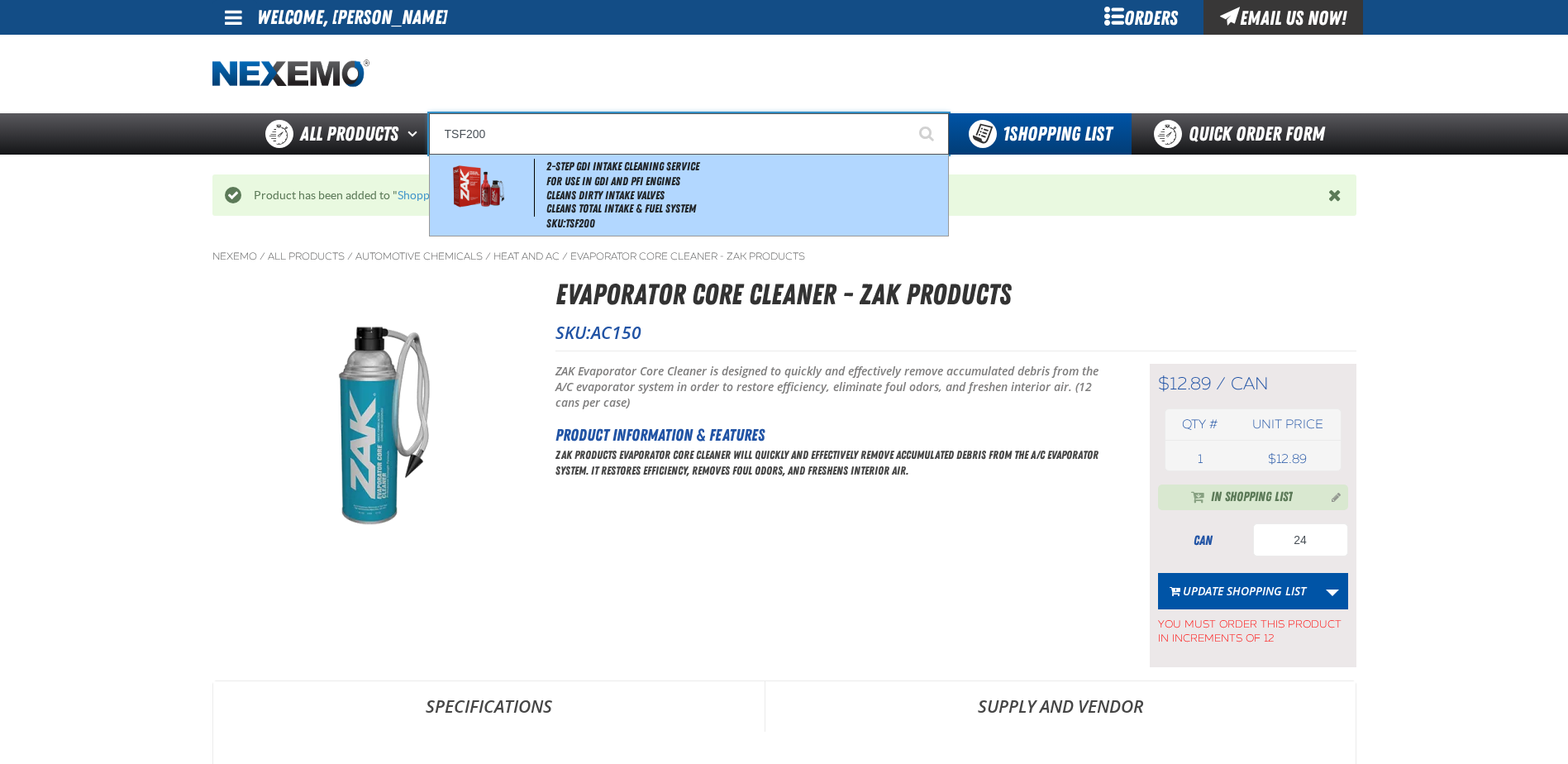
click at [600, 201] on li "Cleans Dirty Intake Valves" at bounding box center [745, 195] width 398 height 14
type input "2-Step GDI Intake Cleaning Service"
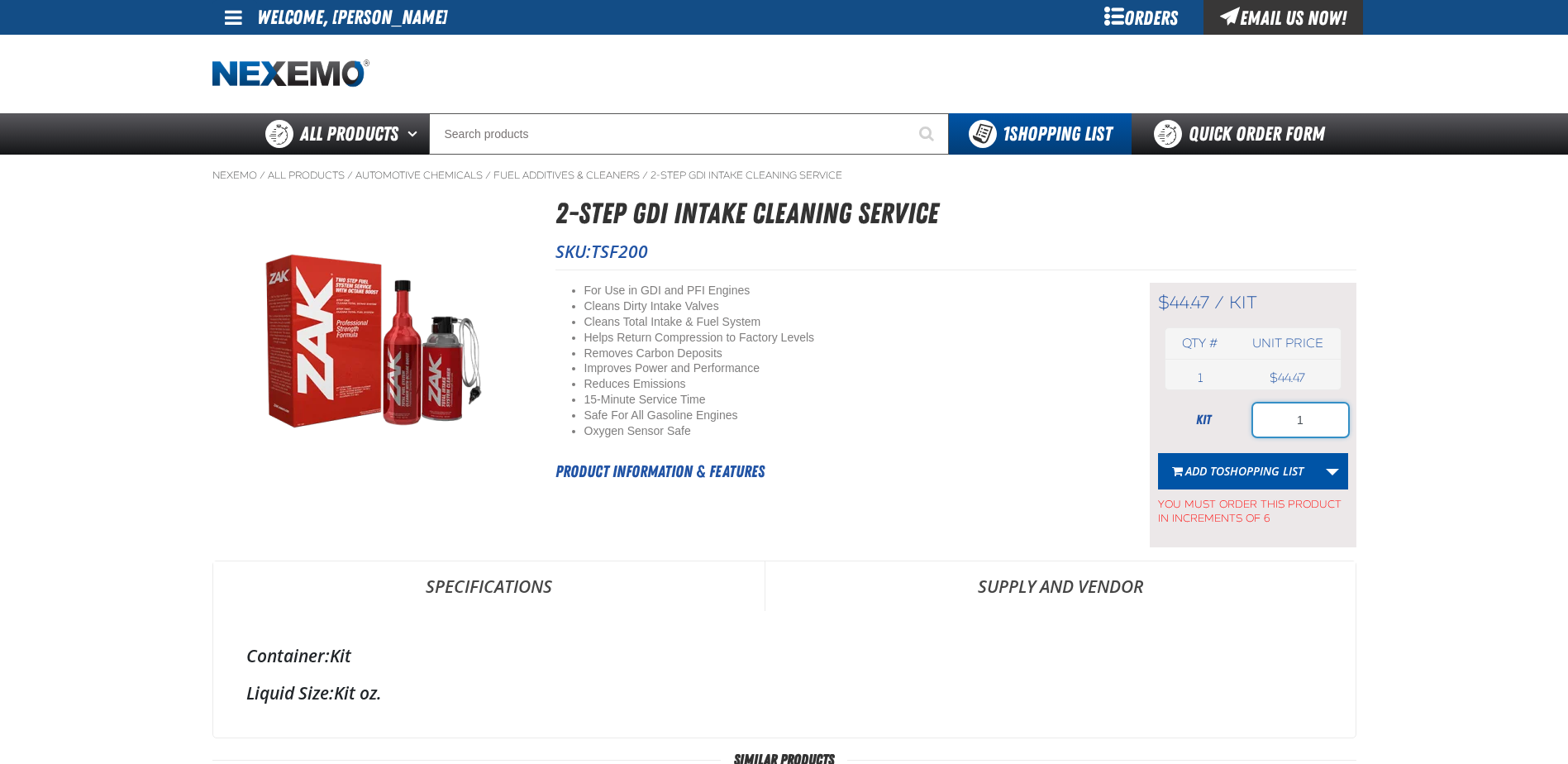
drag, startPoint x: 1333, startPoint y: 425, endPoint x: 1176, endPoint y: 392, distance: 160.4
click at [1203, 409] on div "kit 1" at bounding box center [1254, 420] width 190 height 33
type input "18"
click at [1238, 464] on span "Shopping List" at bounding box center [1264, 471] width 79 height 15
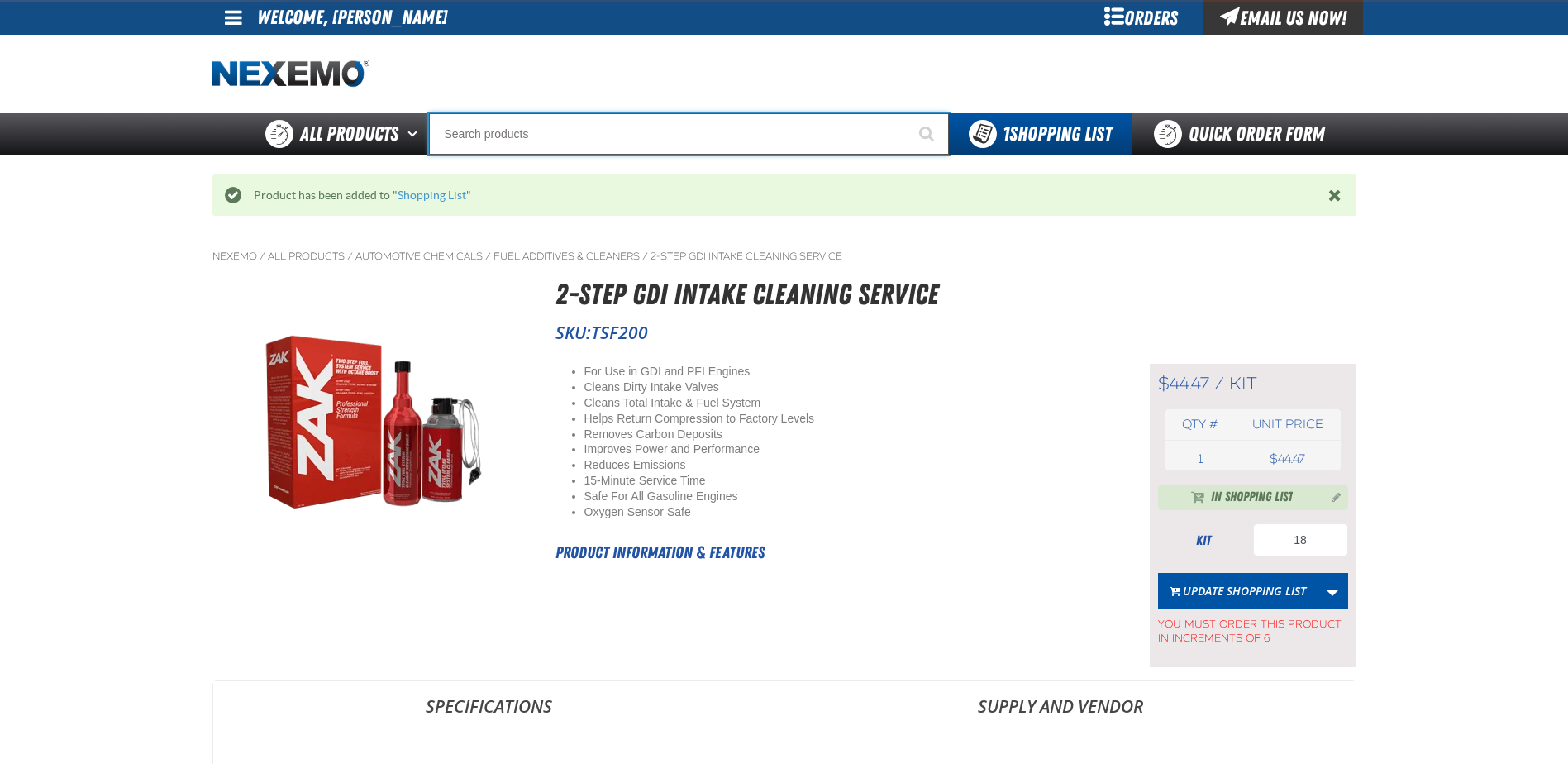
click at [539, 137] on input "Search" at bounding box center [689, 133] width 520 height 42
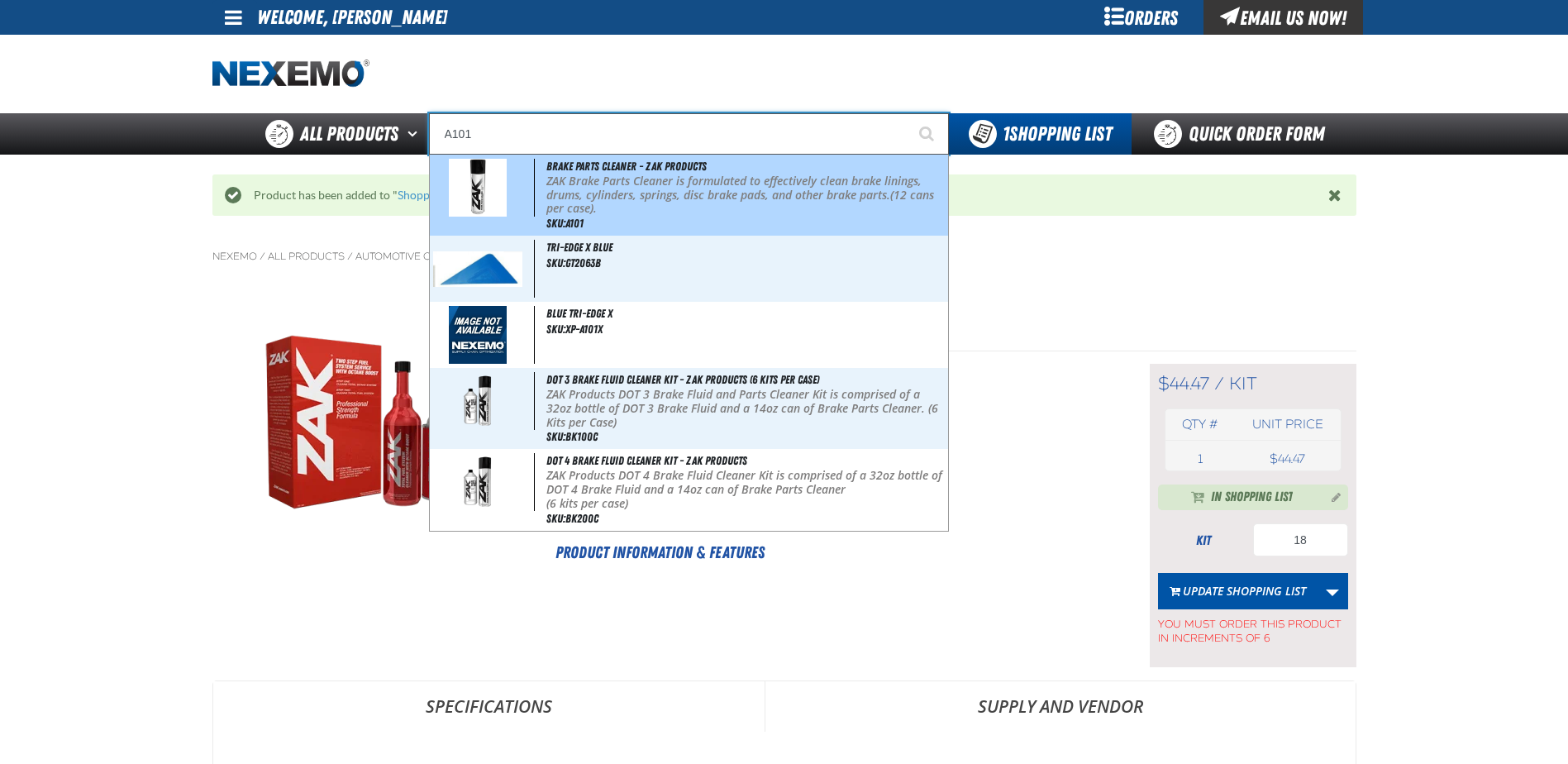
click at [719, 195] on p "ZAK Brake Parts Cleaner is formulated to effectively clean brake linings, drums…" at bounding box center [745, 195] width 398 height 42
type input "Brake Parts Cleaner - ZAK Products"
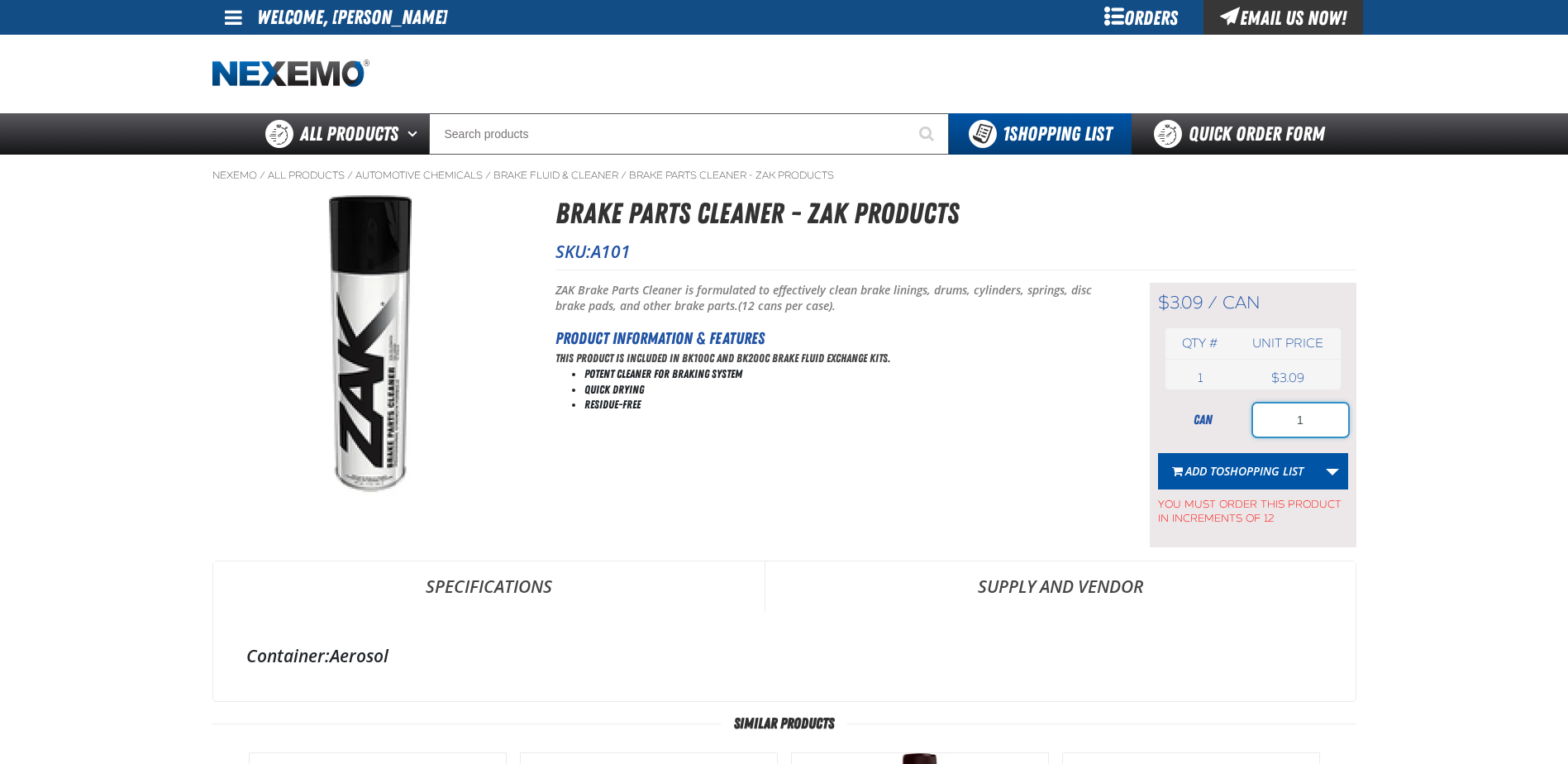
drag, startPoint x: 1314, startPoint y: 418, endPoint x: 1243, endPoint y: 417, distance: 71.0
click at [1243, 417] on div "can 1" at bounding box center [1254, 420] width 190 height 33
type input "36"
click at [1219, 464] on span "Add to Shopping List" at bounding box center [1244, 471] width 118 height 15
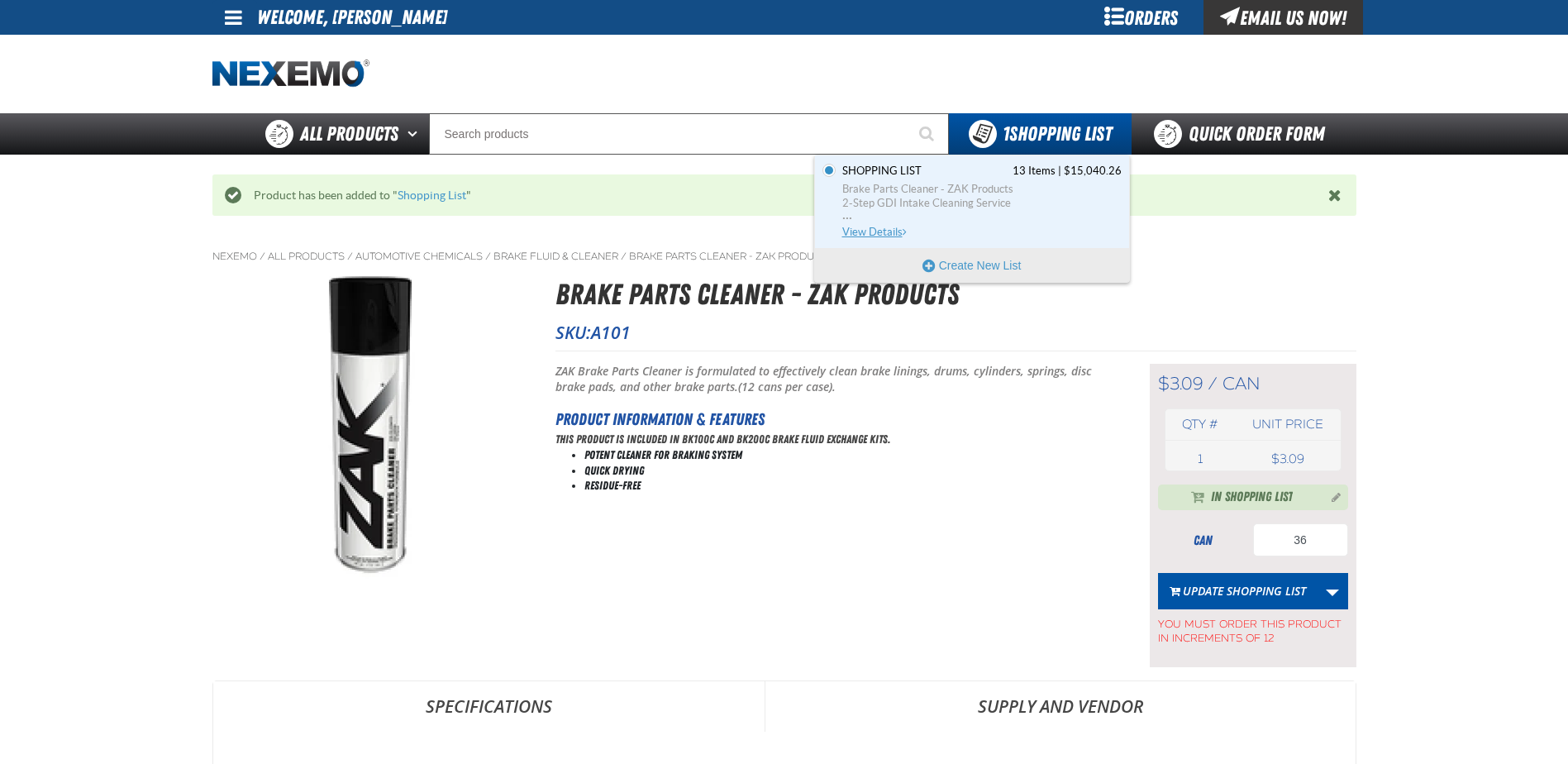
click at [894, 229] on span "View Details" at bounding box center [876, 232] width 67 height 13
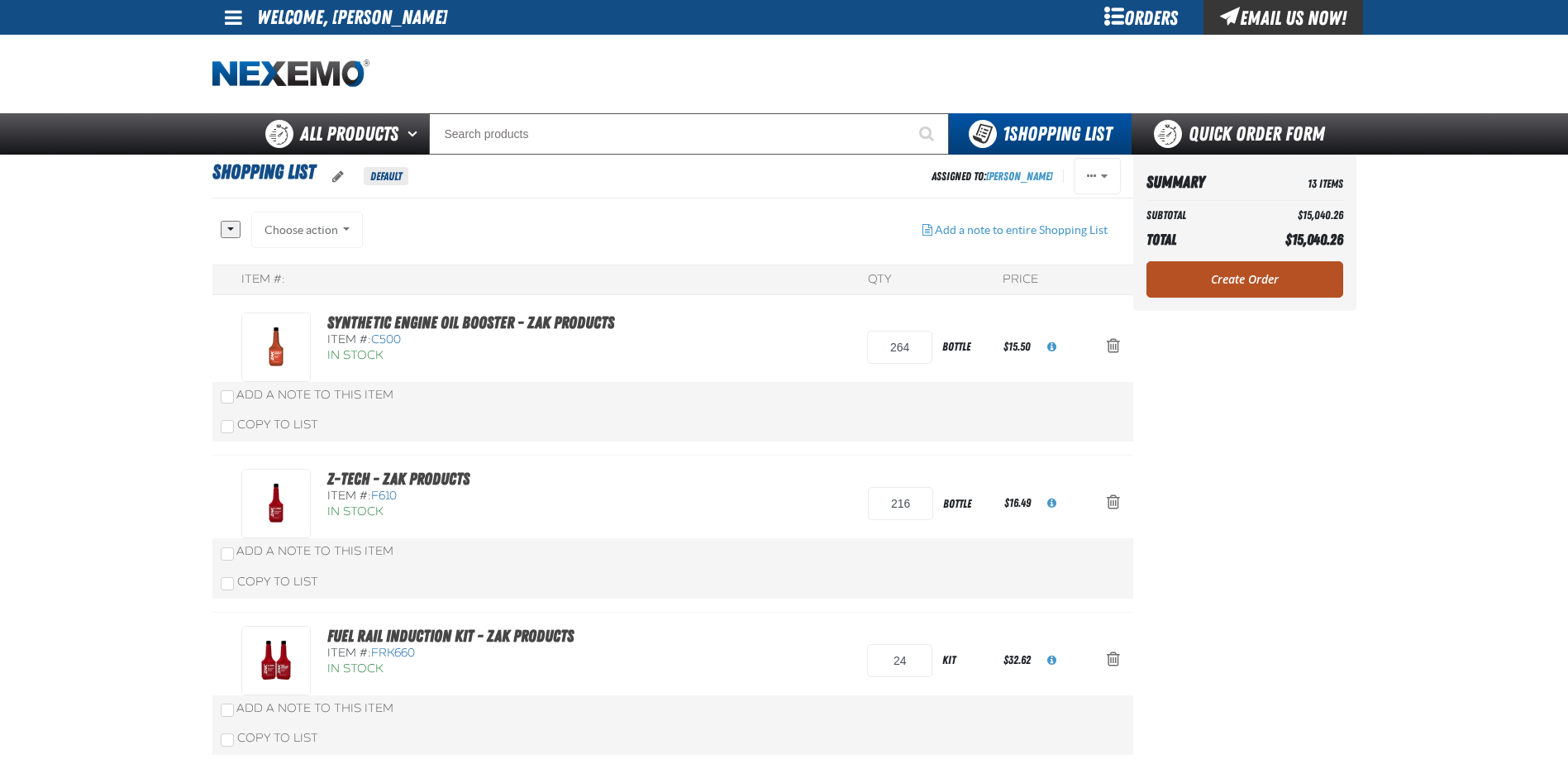
click at [1220, 269] on link "Create Order" at bounding box center [1245, 280] width 197 height 37
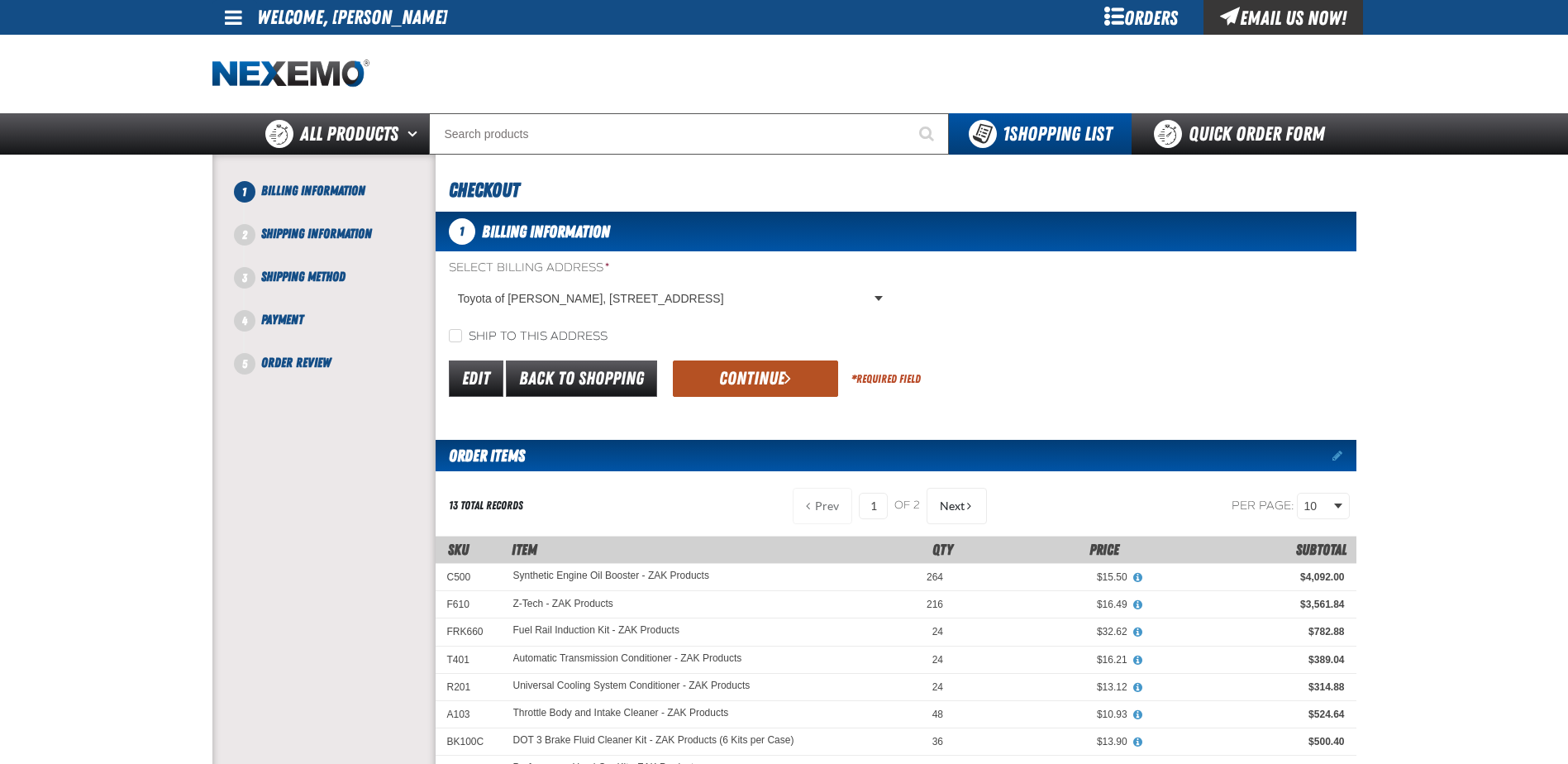
click at [780, 368] on button "Continue" at bounding box center [755, 378] width 166 height 37
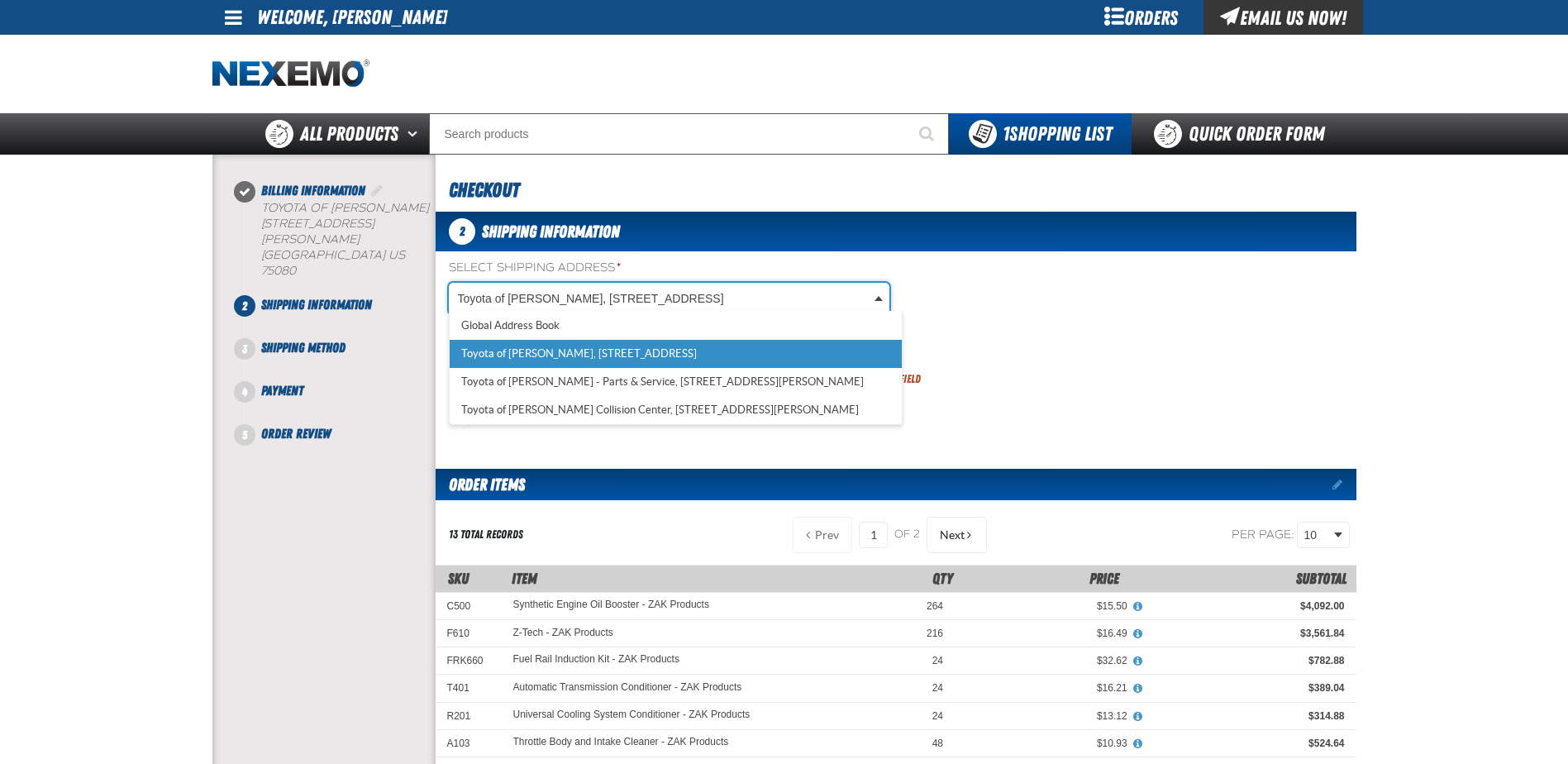
click at [812, 295] on body "Skip to Main Content Staging Site 5.1 Upgrade Site My Account My Account Suppor…" at bounding box center [784, 705] width 1568 height 1409
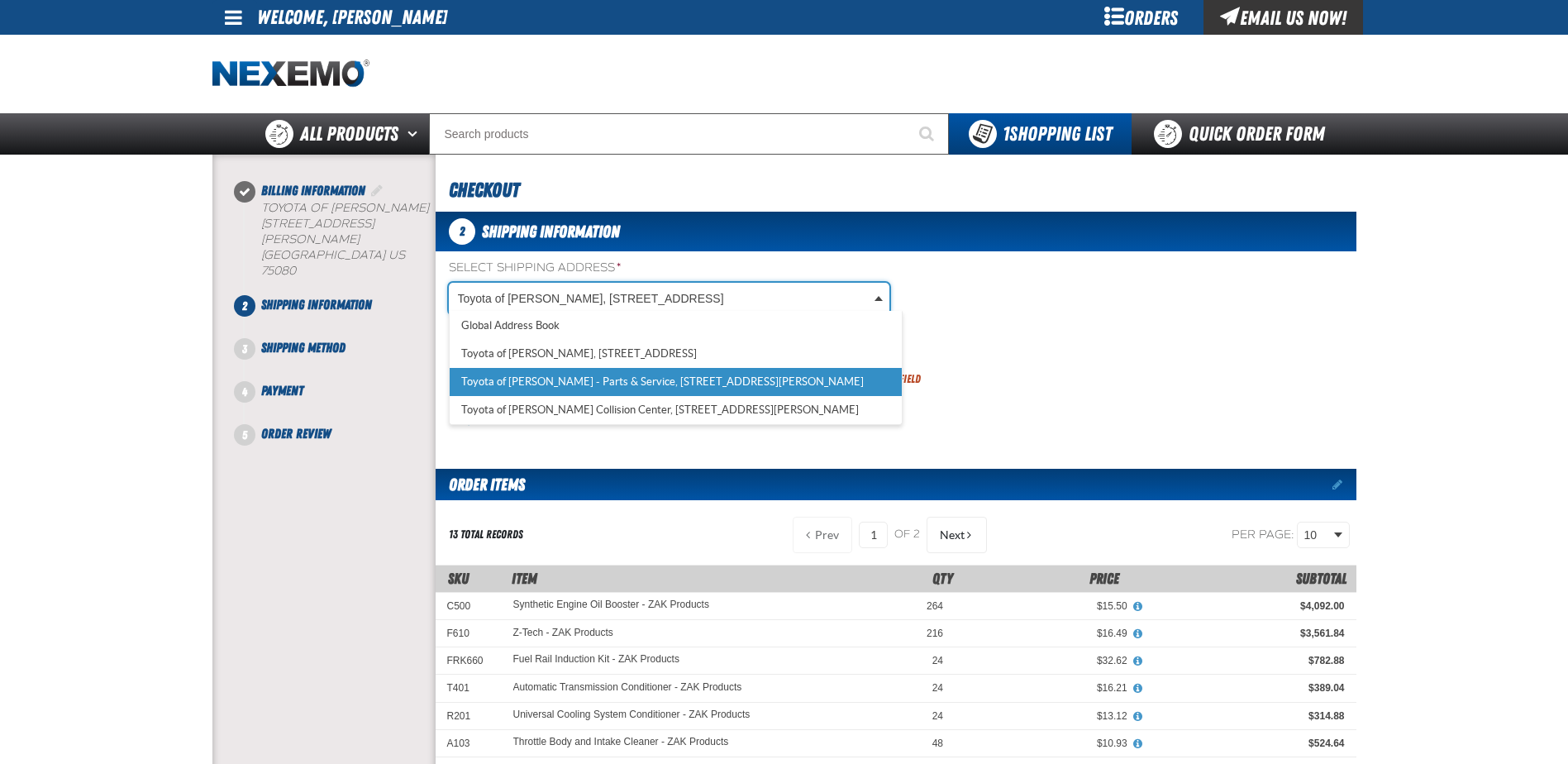
select select "a_374"
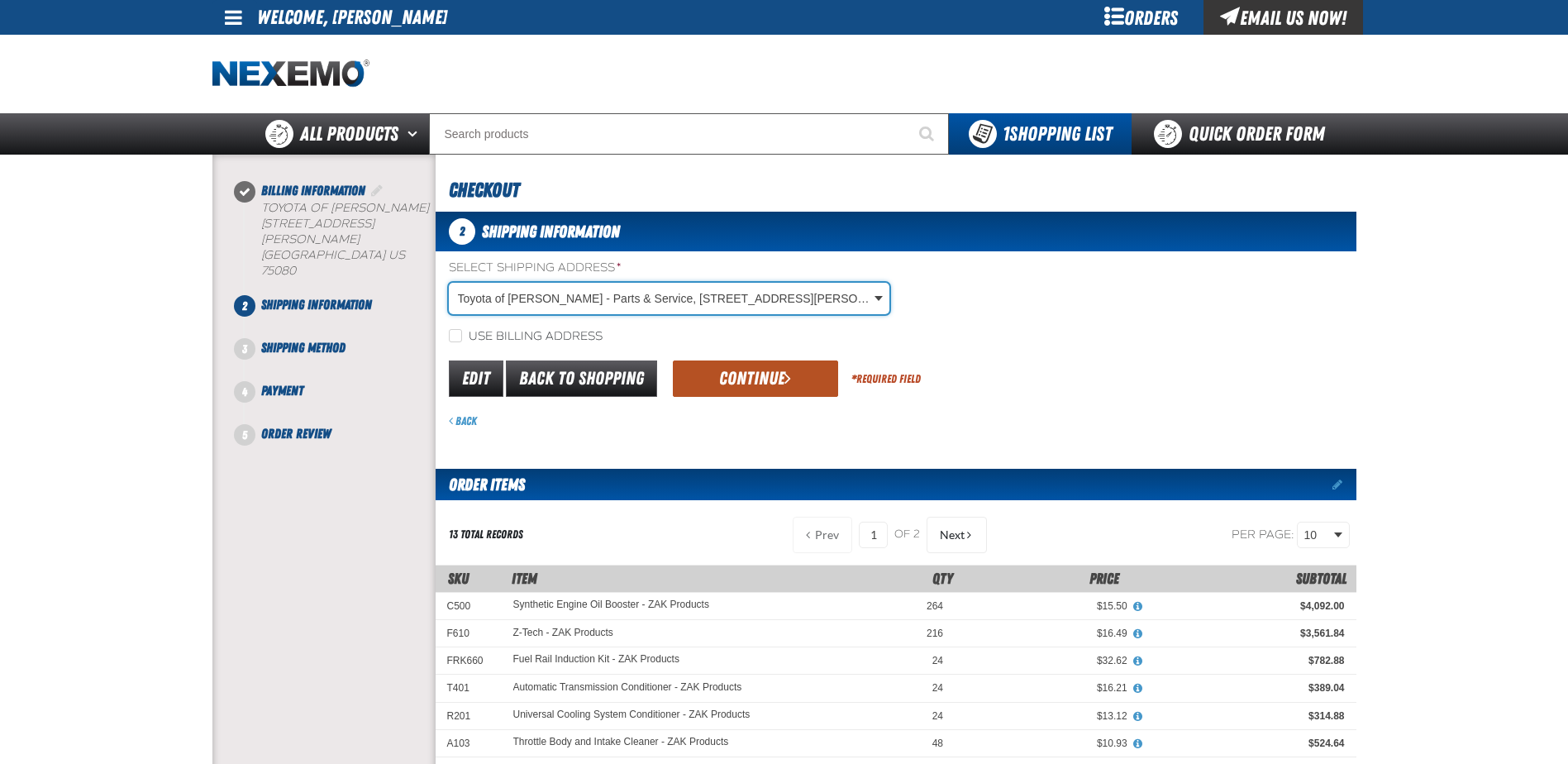
click at [788, 373] on span "submit" at bounding box center [788, 377] width 7 height 18
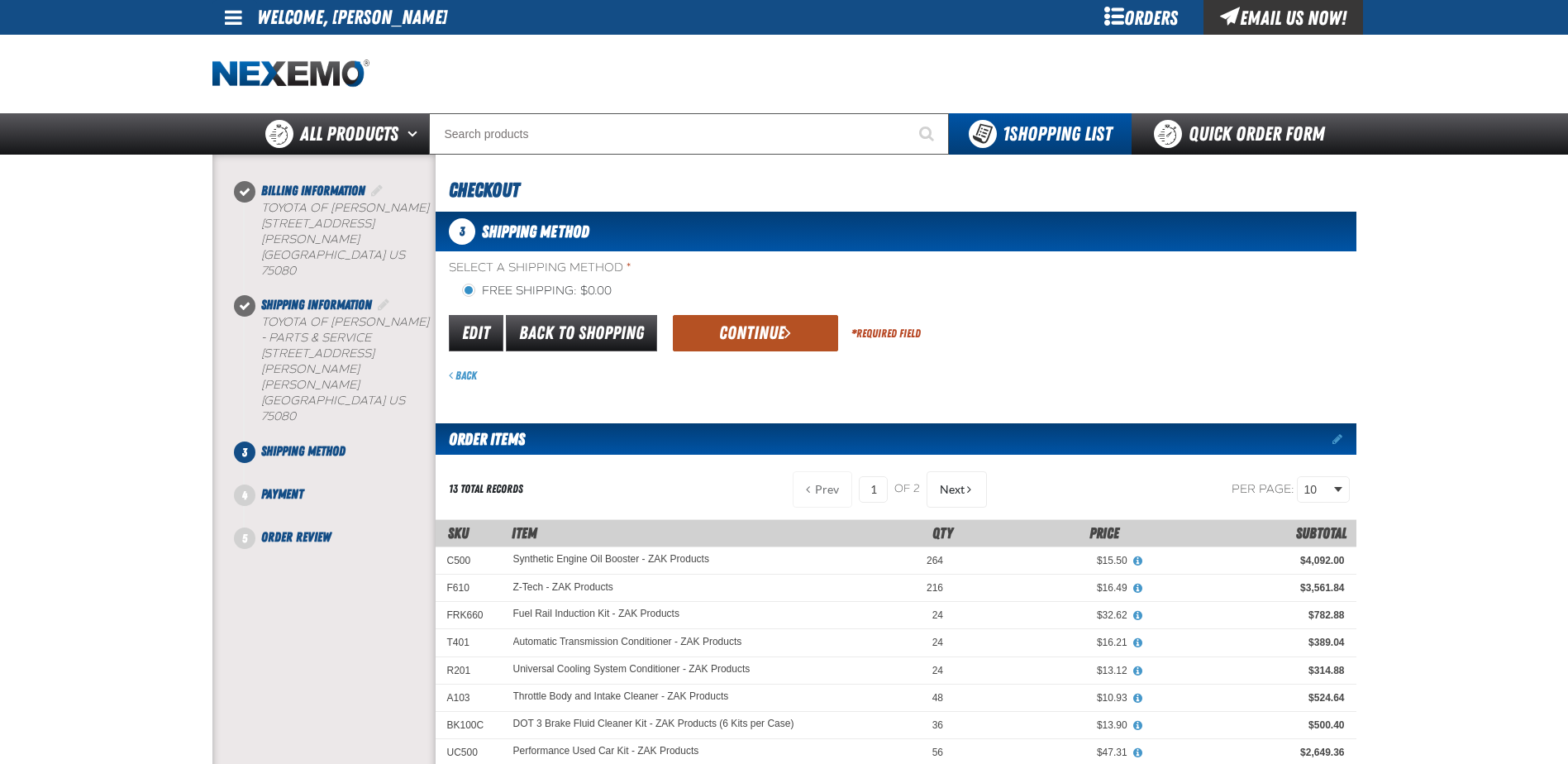
click at [767, 325] on button "Continue" at bounding box center [755, 333] width 166 height 37
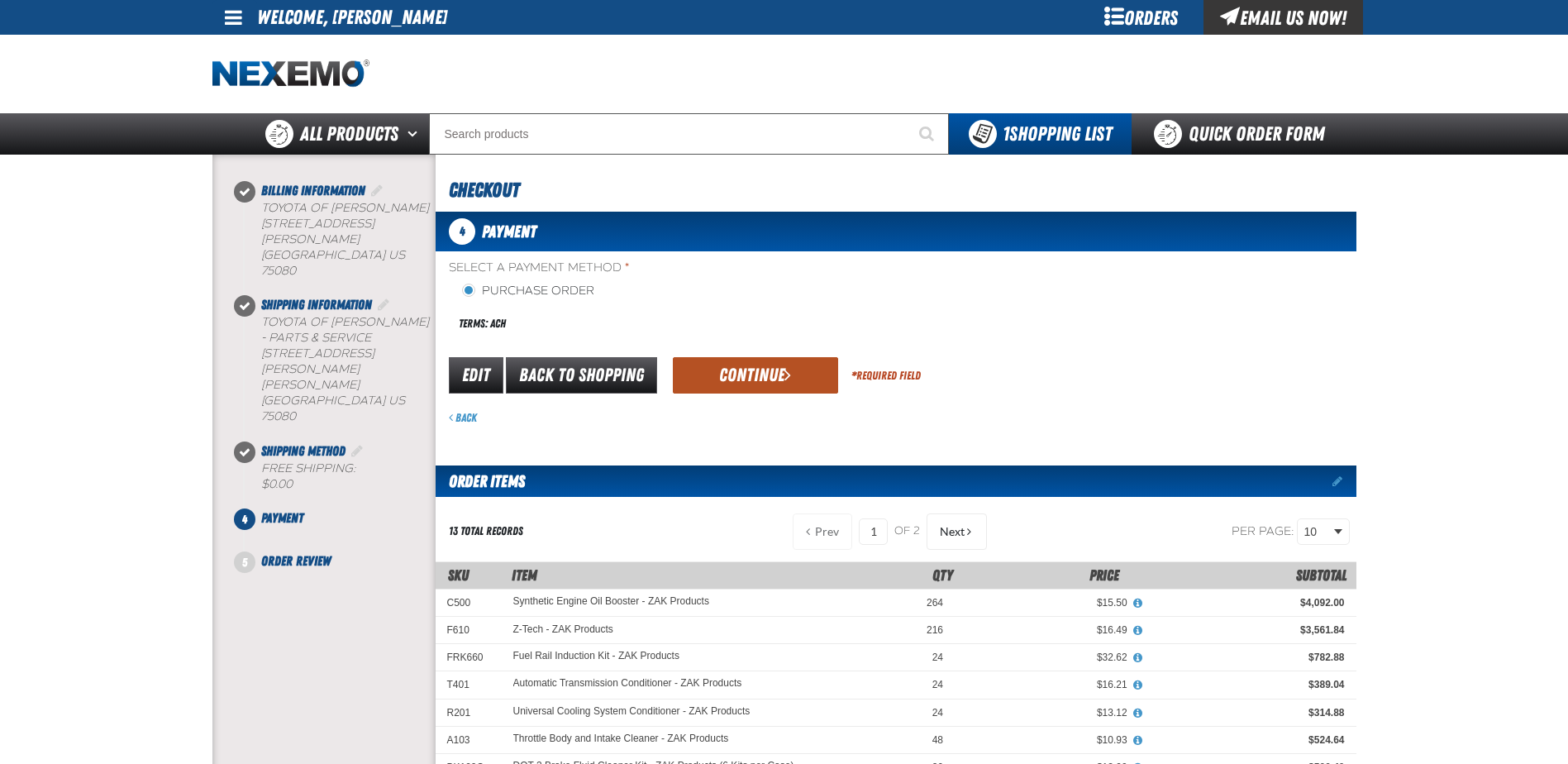
click at [766, 372] on button "Continue" at bounding box center [755, 375] width 166 height 37
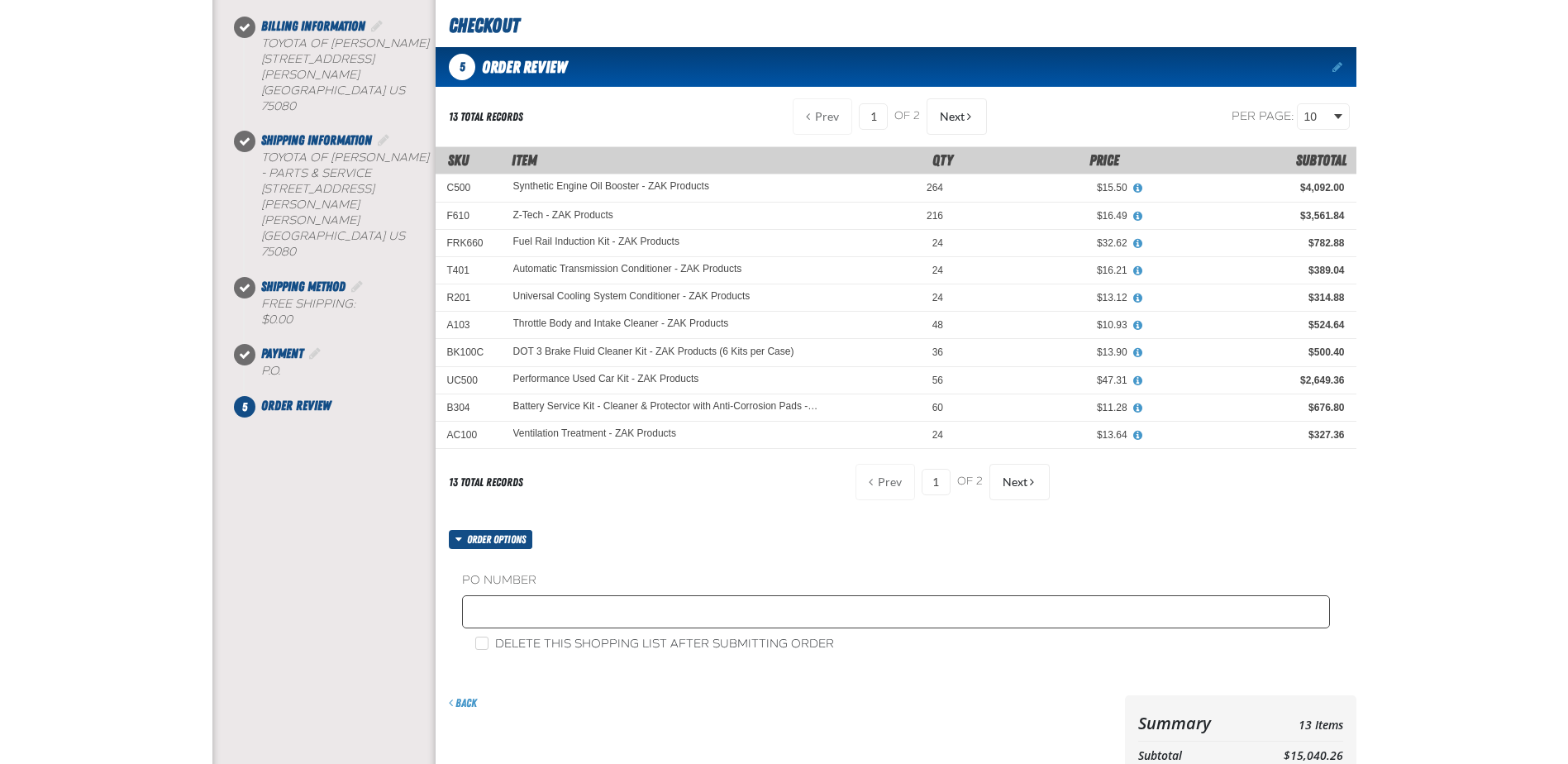
scroll to position [166, 0]
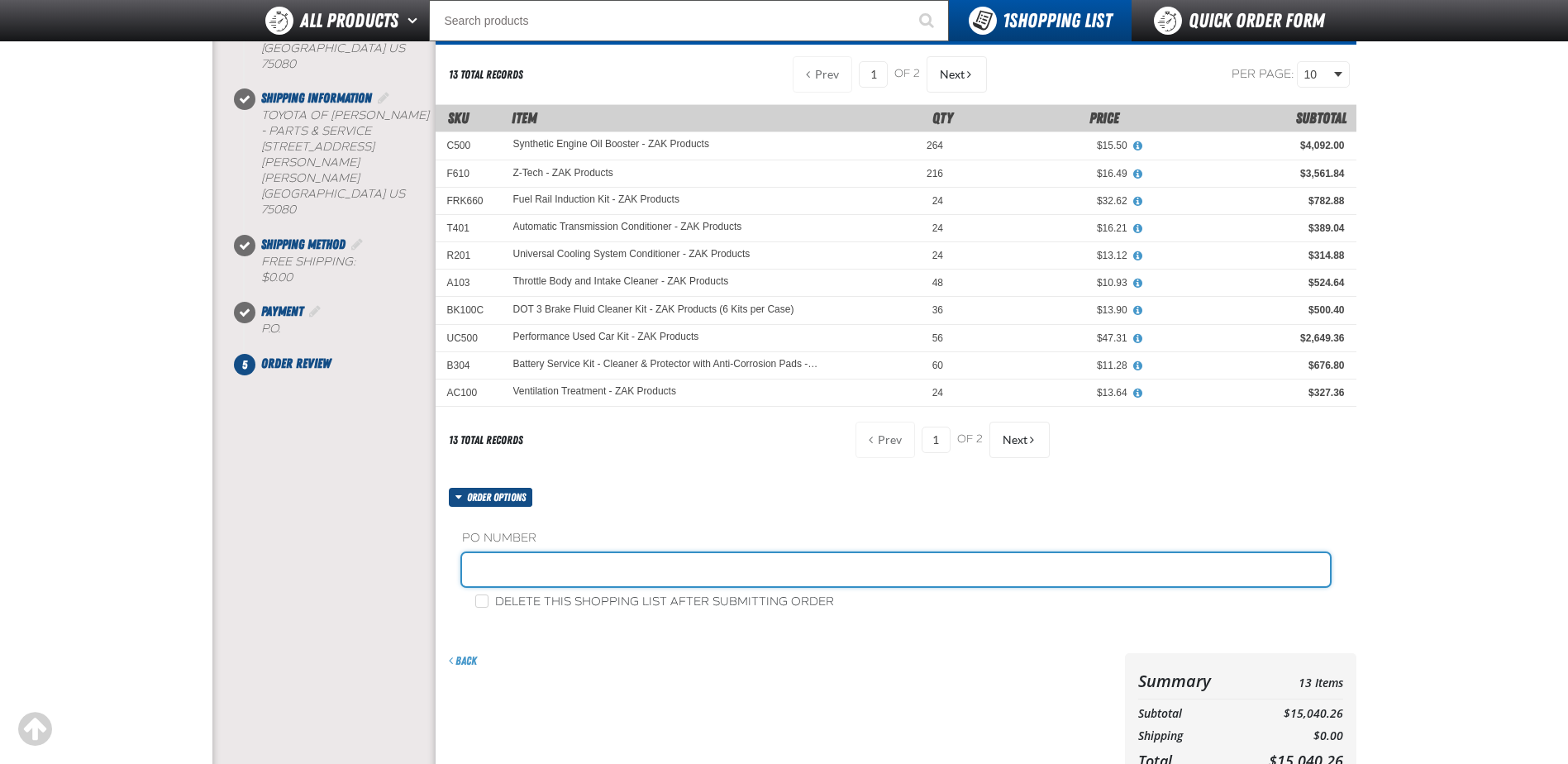
click at [519, 553] on input "text" at bounding box center [896, 569] width 868 height 33
type input "STK"
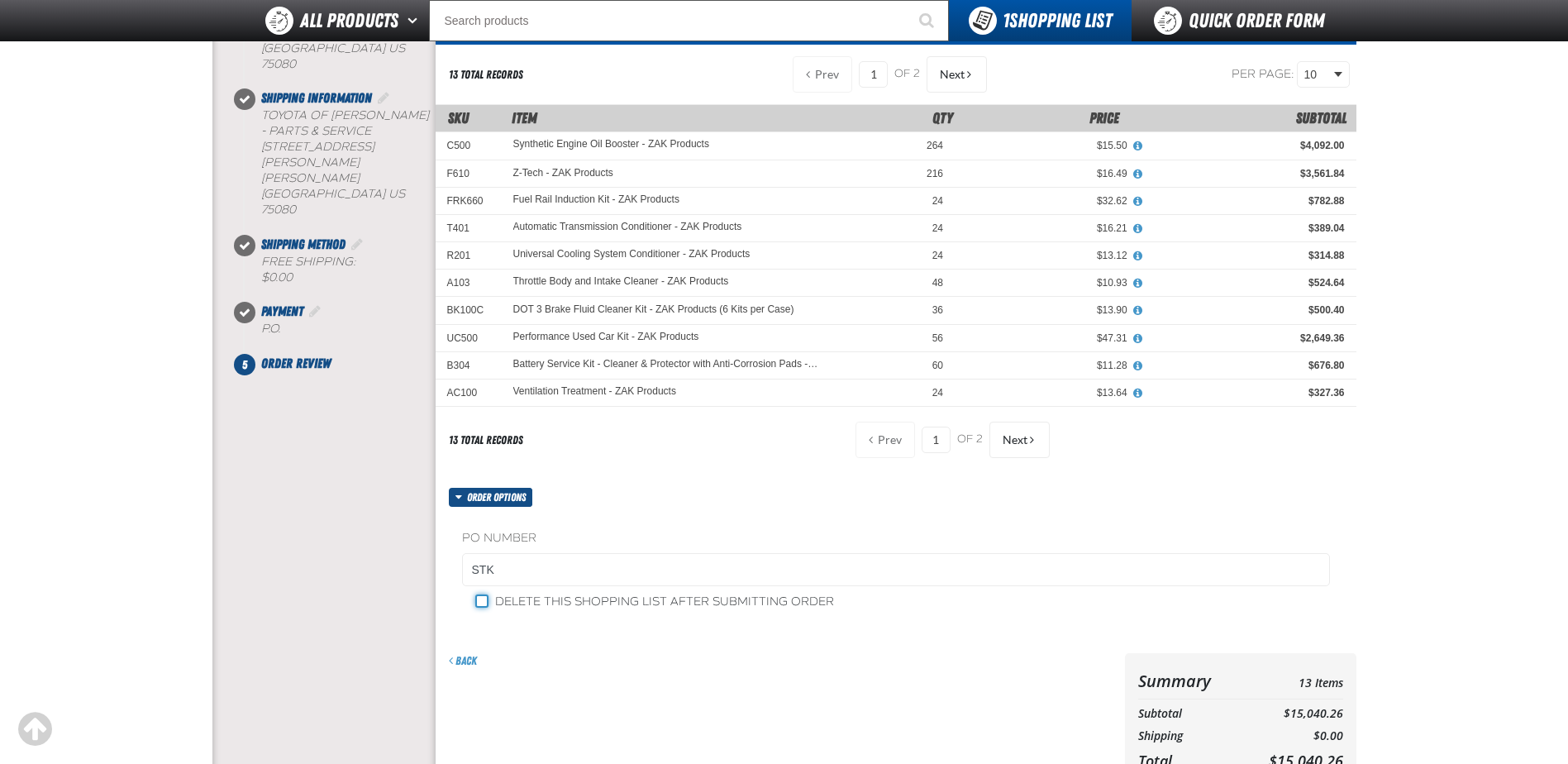
click at [479, 600] on input "Delete this shopping list after submitting order" at bounding box center [482, 602] width 14 height 14
checkbox input "true"
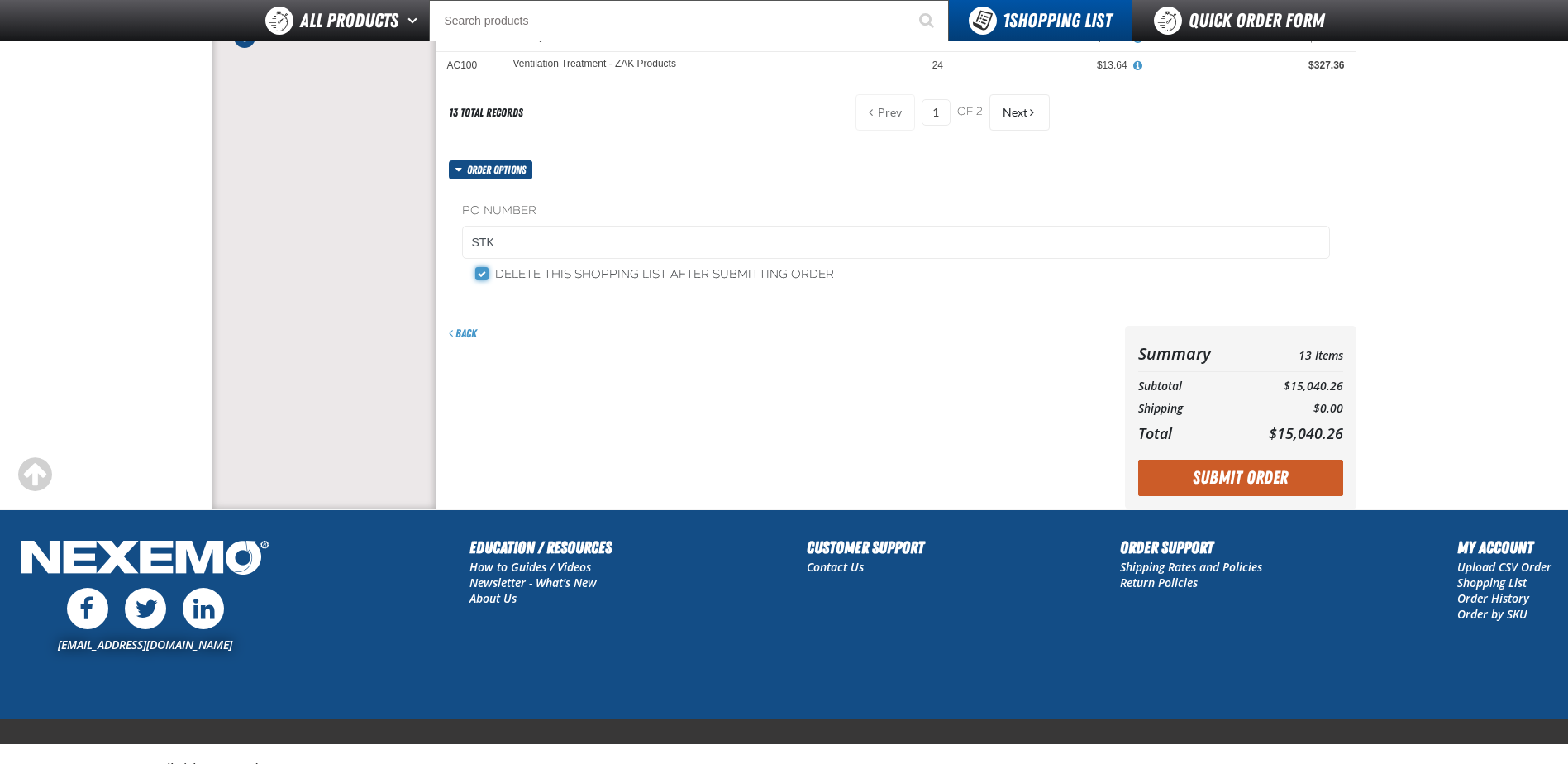
scroll to position [496, 0]
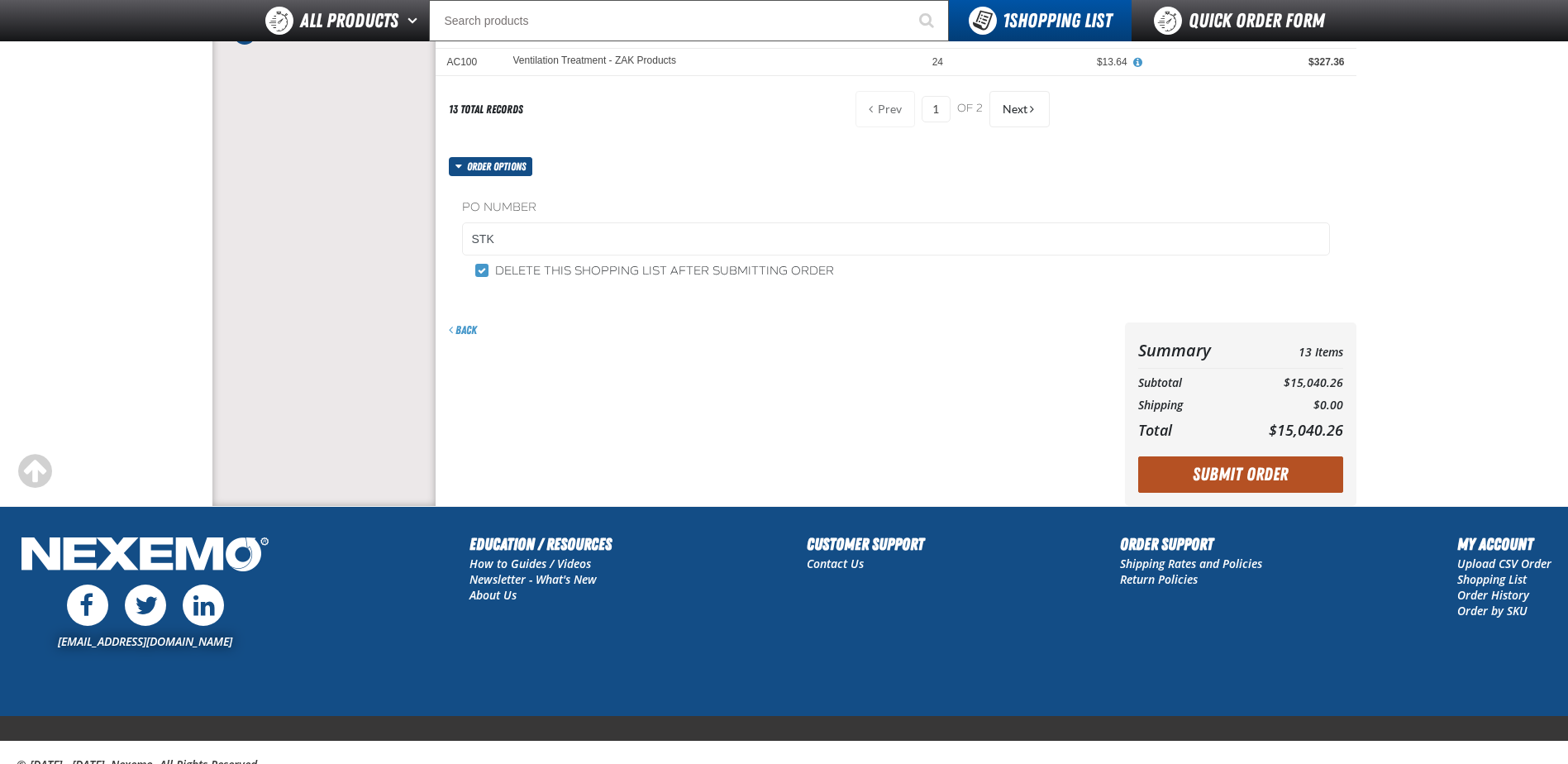
click at [1196, 474] on button "Submit Order" at bounding box center [1240, 474] width 205 height 37
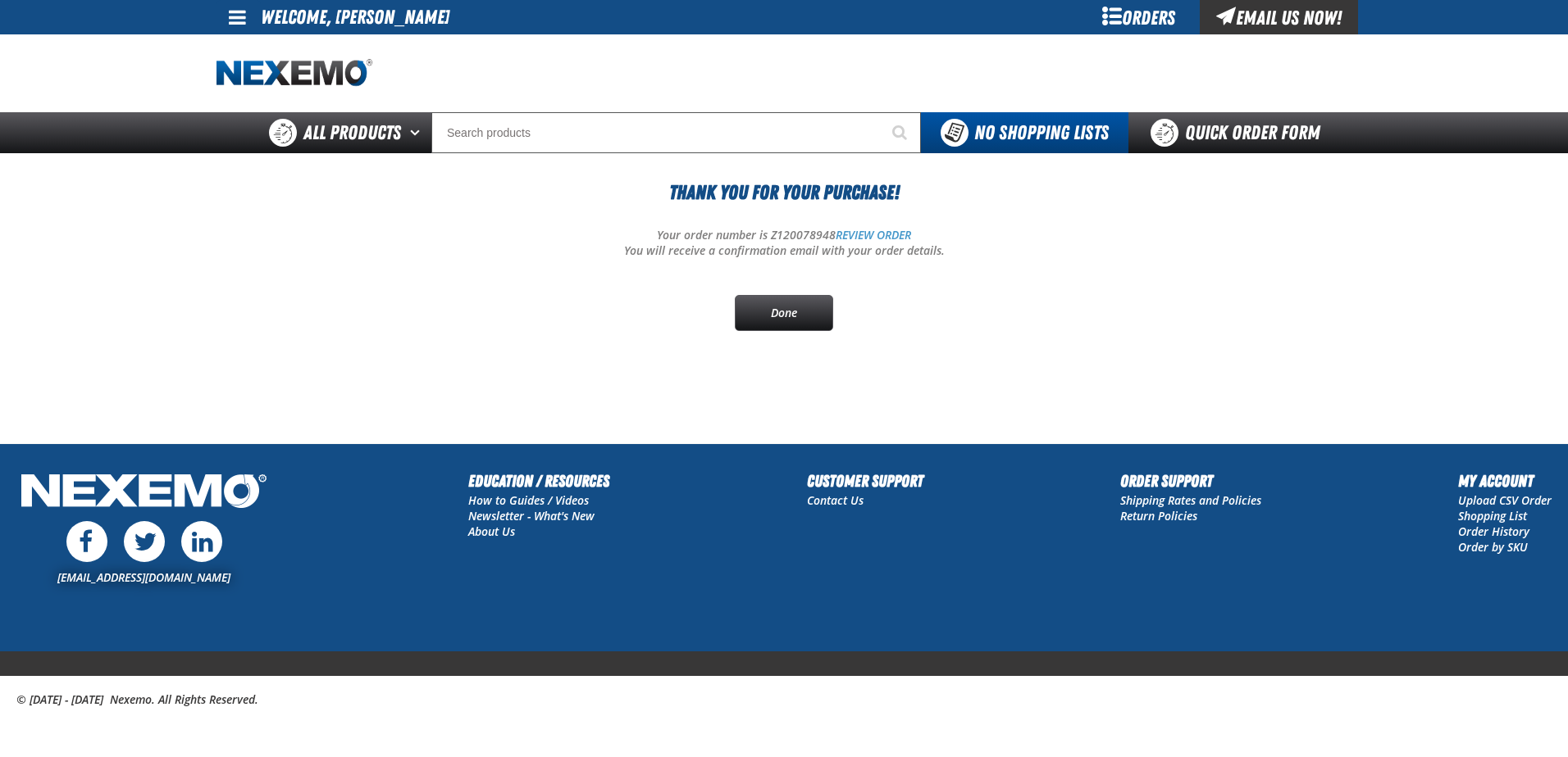
click at [234, 19] on span at bounding box center [238, 17] width 17 height 19
click at [249, 80] on link "Sign Out Sign Out" at bounding box center [252, 80] width 56 height 15
